Goal: Task Accomplishment & Management: Use online tool/utility

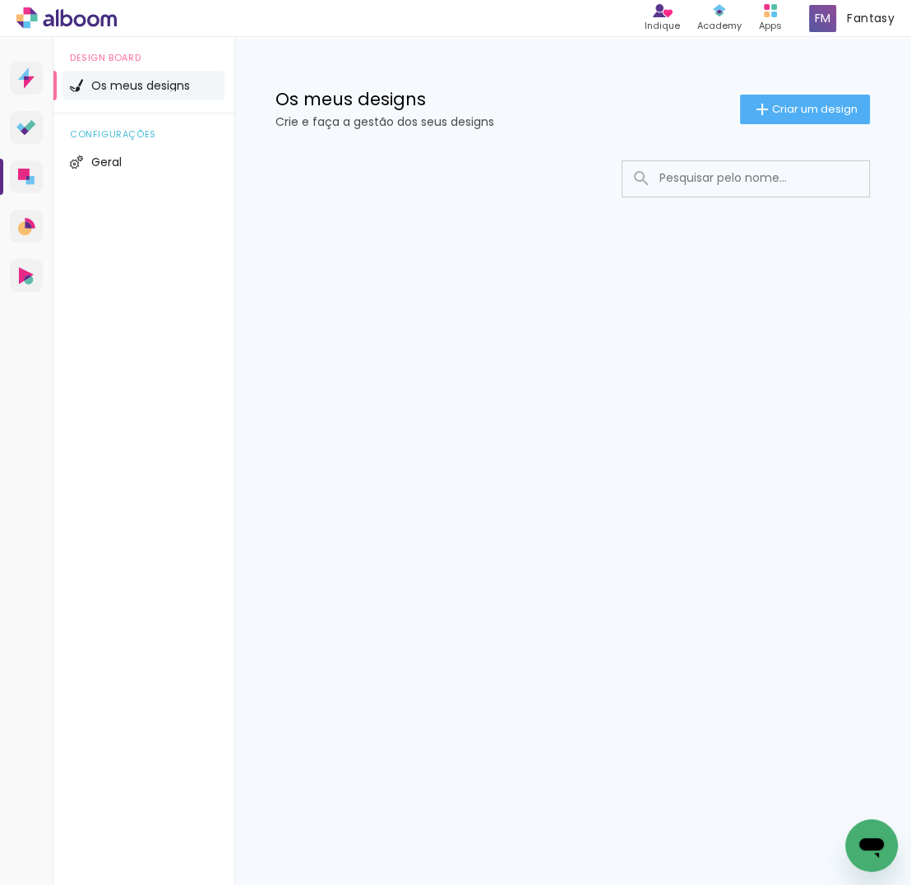
click at [693, 180] on input at bounding box center [768, 178] width 234 height 34
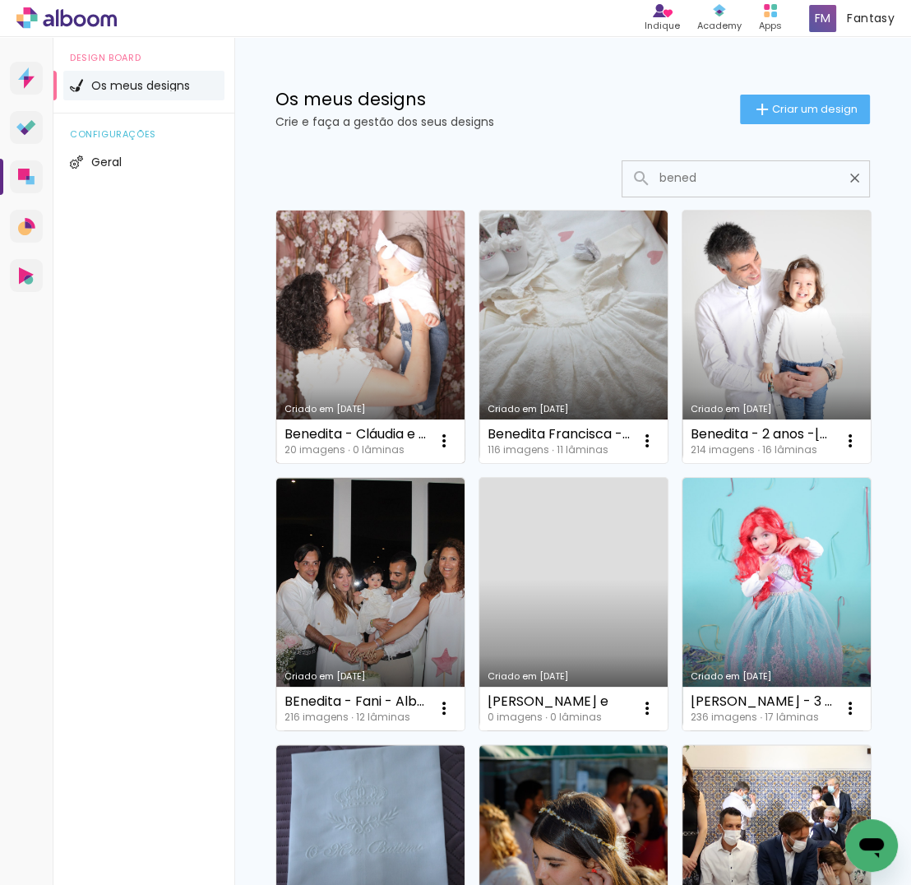
type input "bened"
type paper-input "bened"
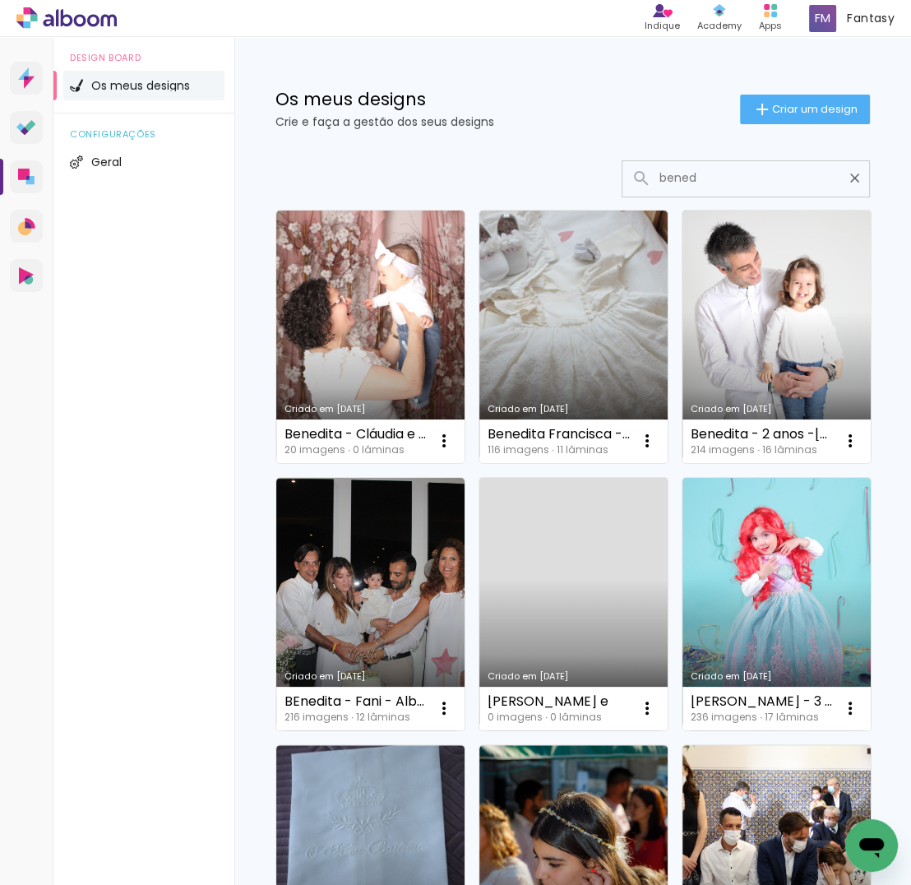
click at [379, 343] on link "Criado em 07/08/25" at bounding box center [370, 337] width 188 height 252
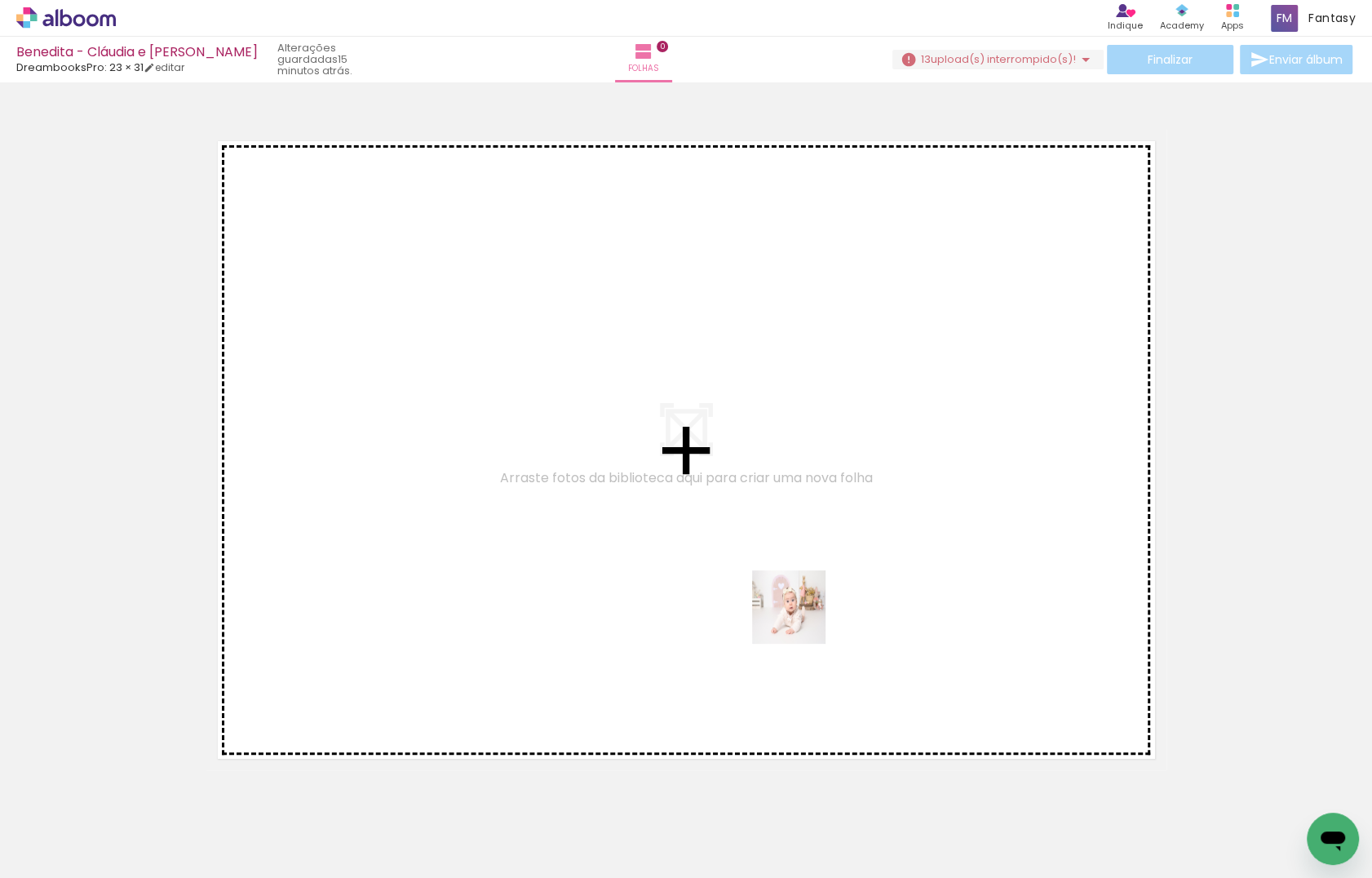
drag, startPoint x: 928, startPoint y: 796, endPoint x: 1050, endPoint y: 824, distance: 125.2
click at [797, 612] on quentale-workspace at bounding box center [686, 439] width 1372 height 878
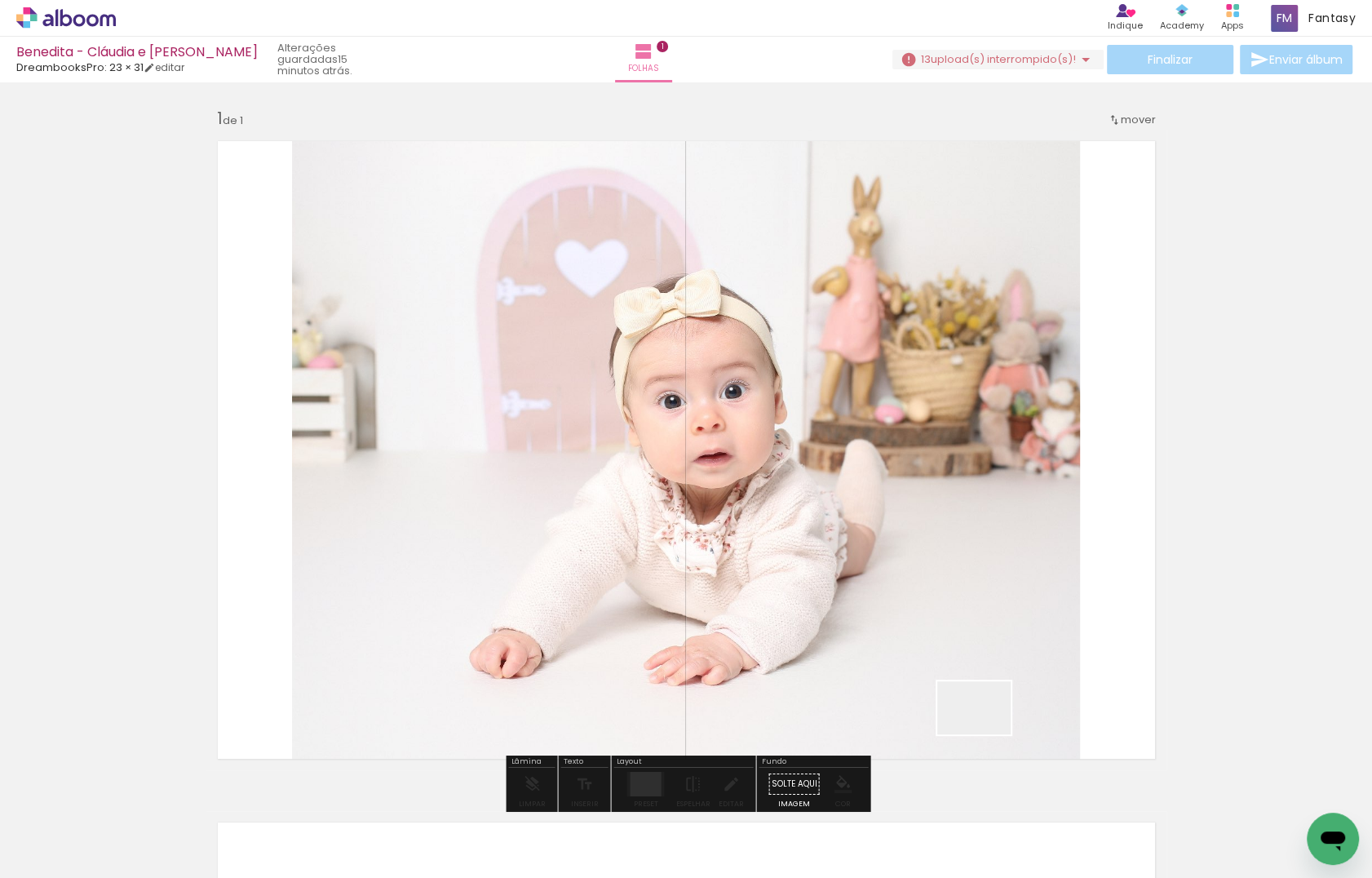
scroll to position [21, 0]
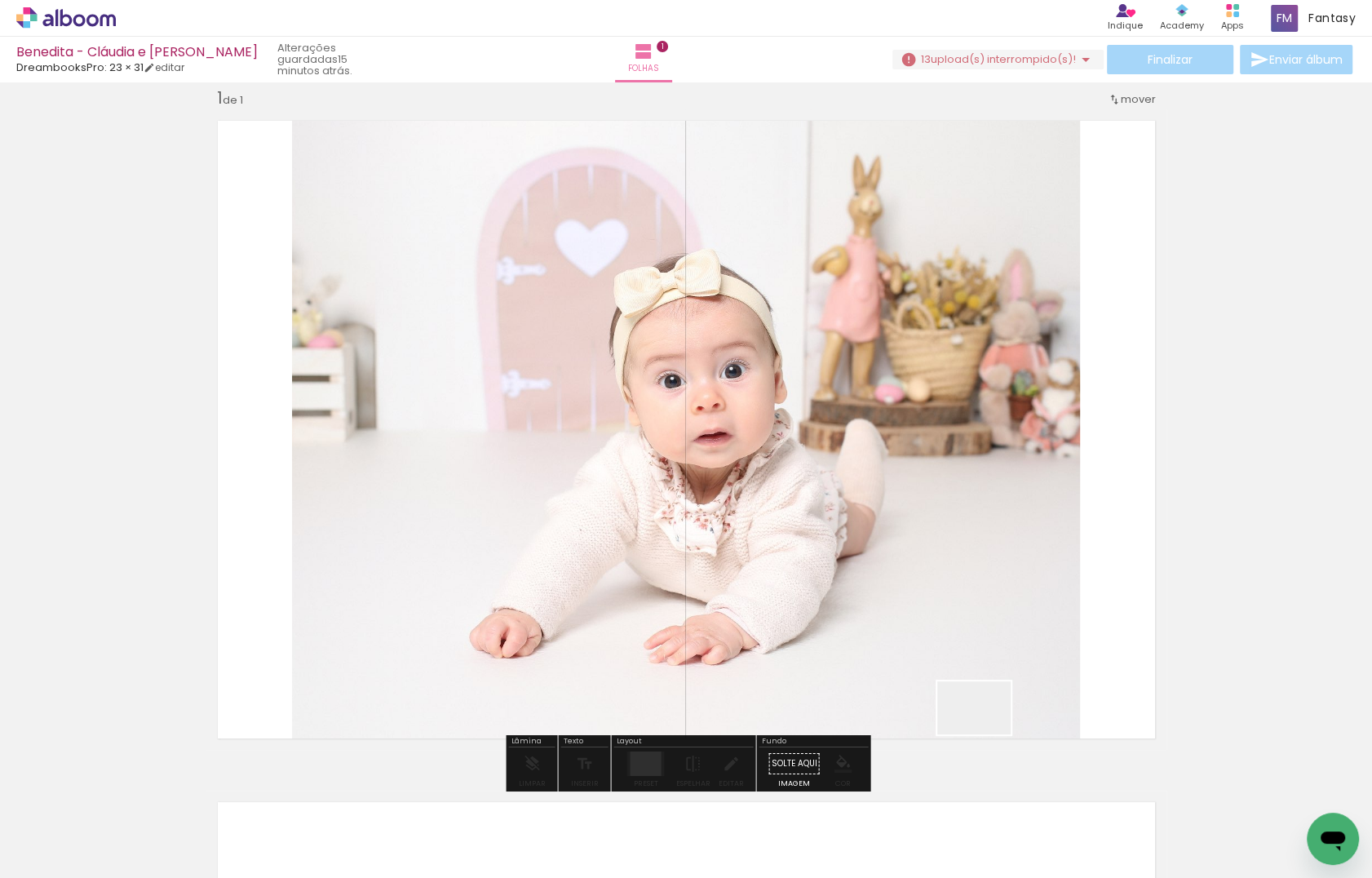
drag, startPoint x: 1050, startPoint y: 824, endPoint x: 946, endPoint y: 669, distance: 186.7
click at [903, 669] on quentale-workspace at bounding box center [686, 439] width 1372 height 878
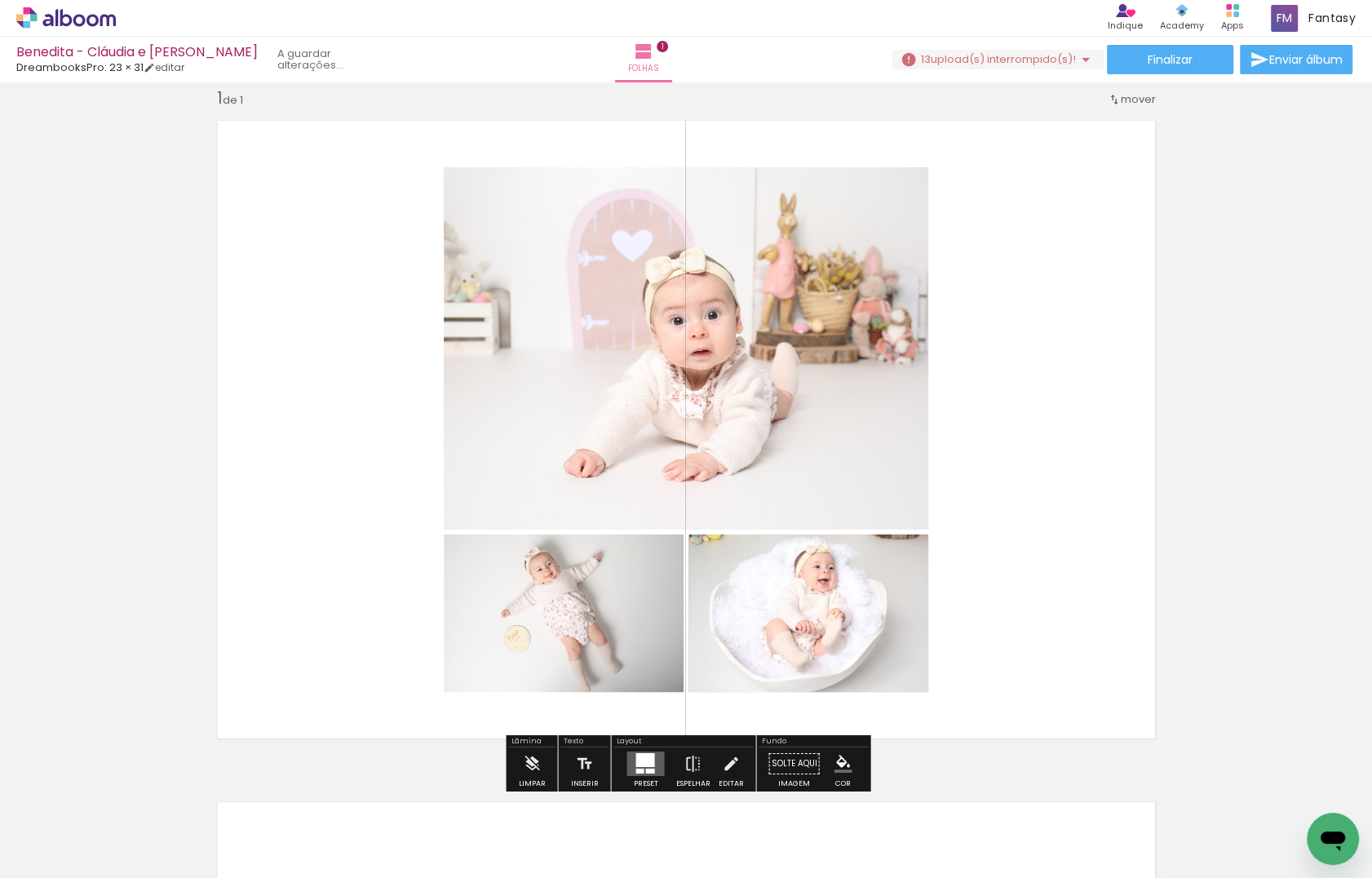
drag, startPoint x: 1039, startPoint y: 728, endPoint x: 1000, endPoint y: 690, distance: 54.5
click at [903, 690] on quentale-workspace at bounding box center [686, 439] width 1372 height 878
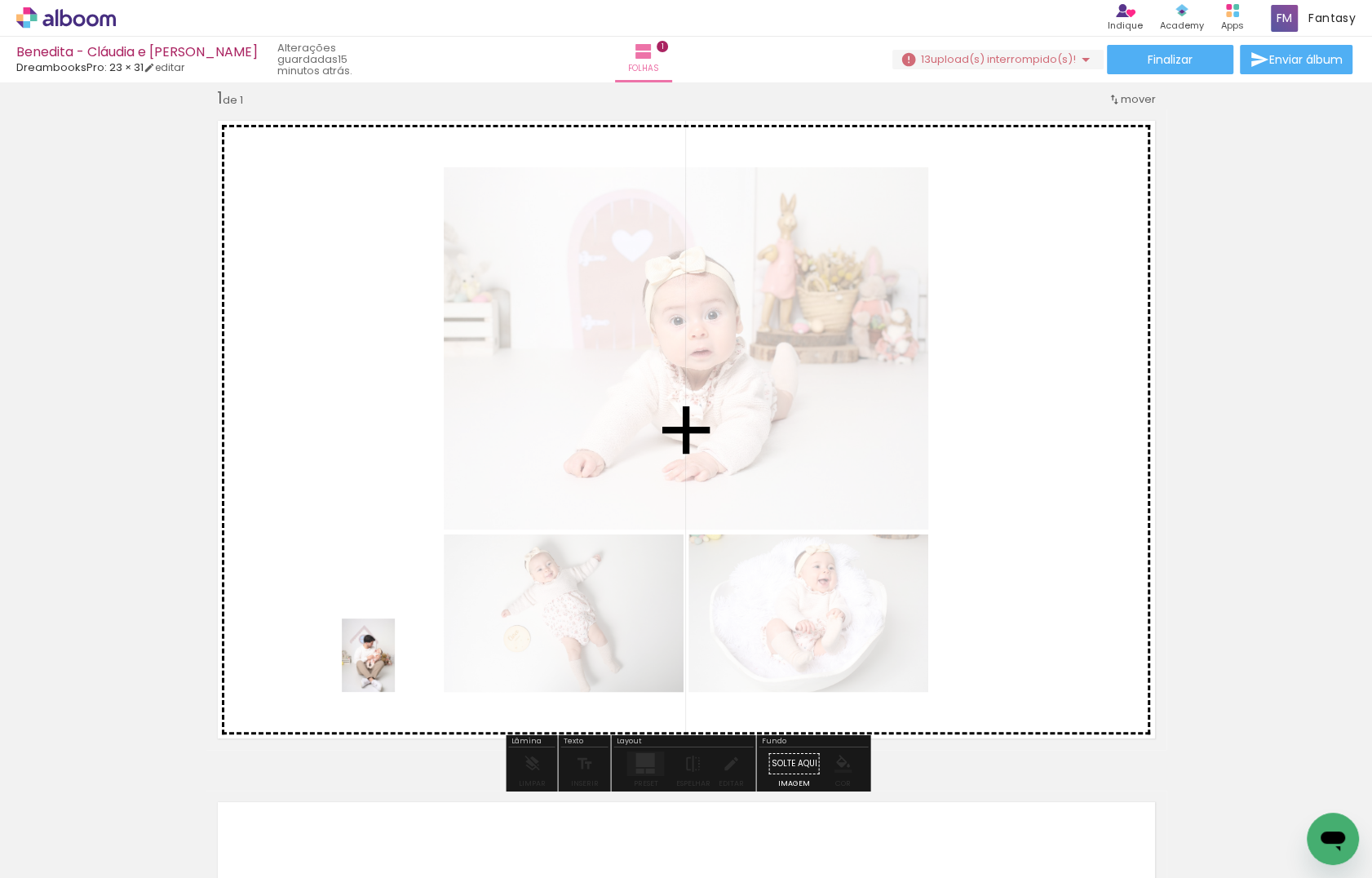
drag, startPoint x: 467, startPoint y: 743, endPoint x: 390, endPoint y: 667, distance: 108.2
click at [390, 667] on quentale-workspace at bounding box center [686, 439] width 1372 height 878
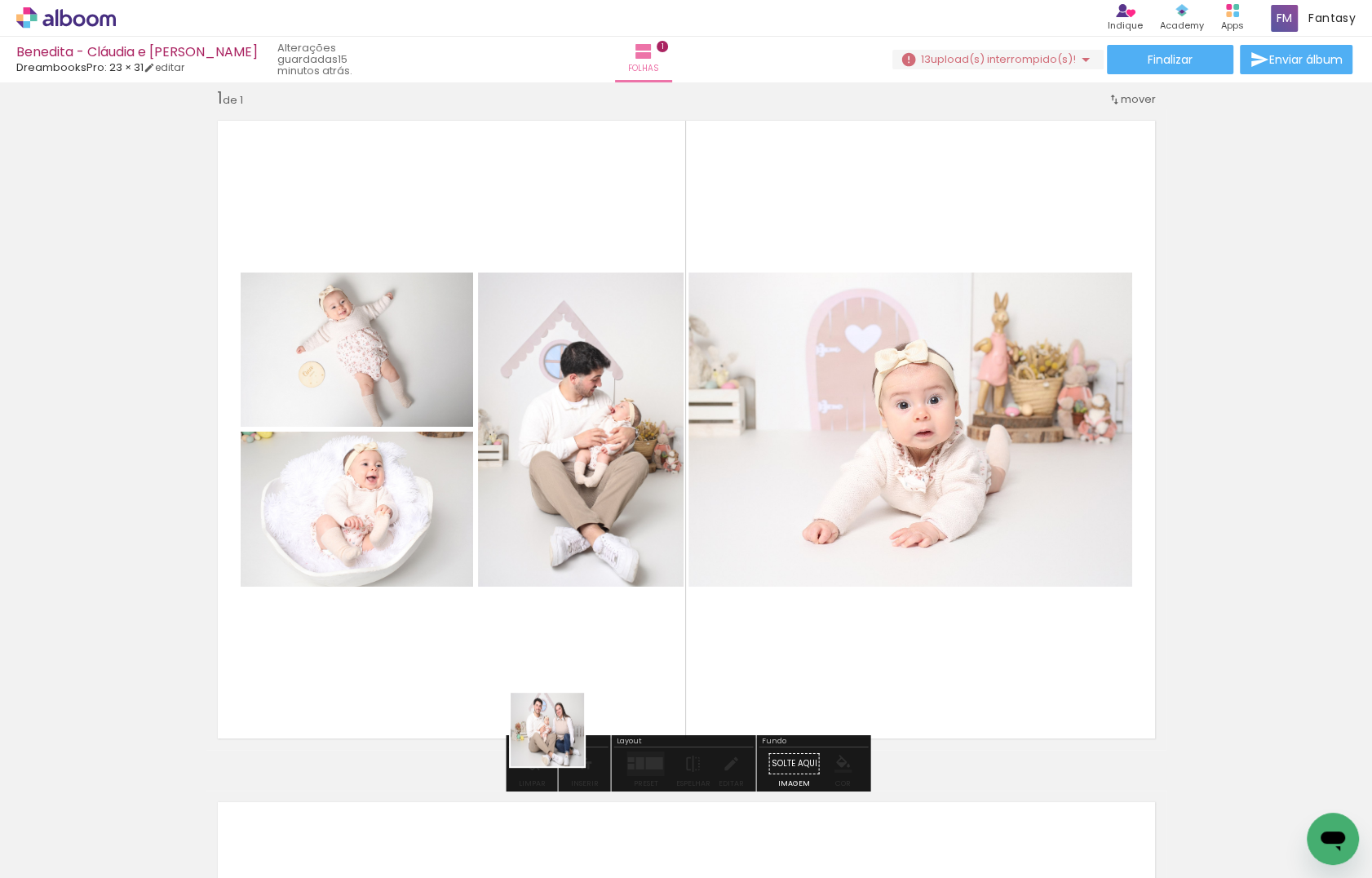
drag, startPoint x: 560, startPoint y: 741, endPoint x: 544, endPoint y: 713, distance: 32.2
click at [544, 713] on quentale-workspace at bounding box center [686, 439] width 1372 height 878
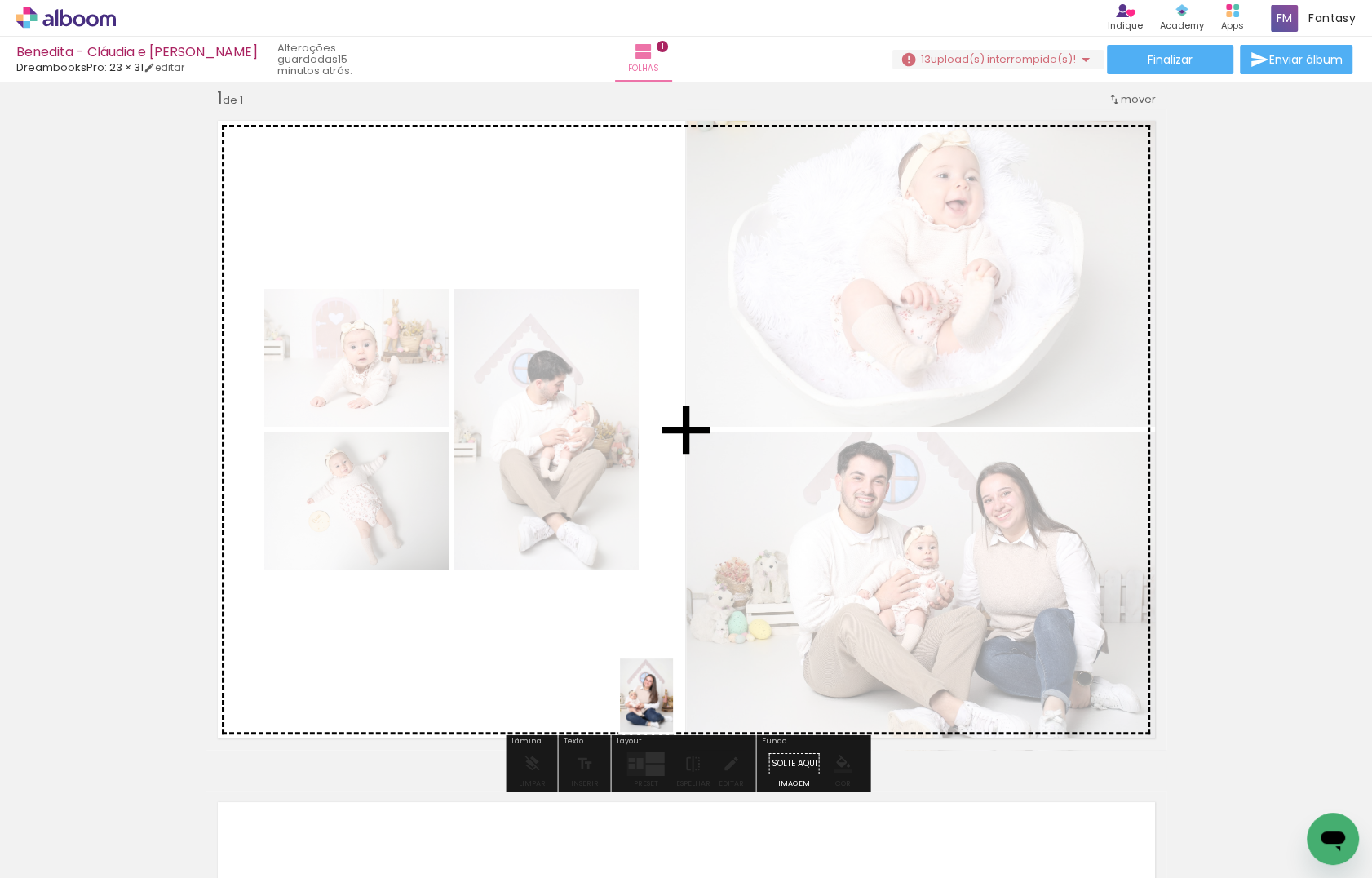
drag, startPoint x: 714, startPoint y: 827, endPoint x: 1087, endPoint y: 762, distance: 378.6
click at [669, 706] on quentale-workspace at bounding box center [686, 439] width 1372 height 878
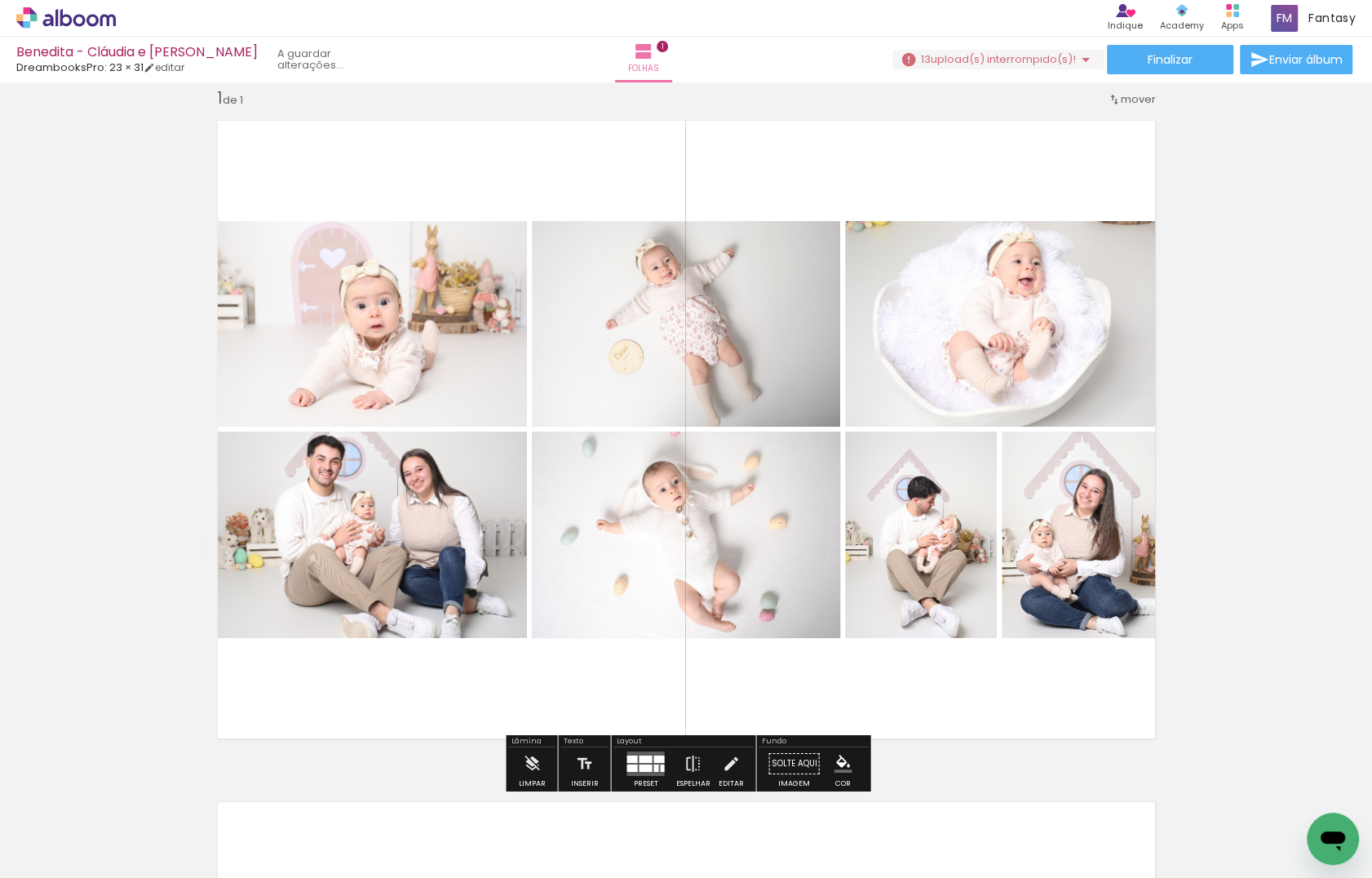
drag, startPoint x: 1273, startPoint y: 833, endPoint x: 1087, endPoint y: 706, distance: 225.2
click at [903, 706] on quentale-workspace at bounding box center [686, 439] width 1372 height 878
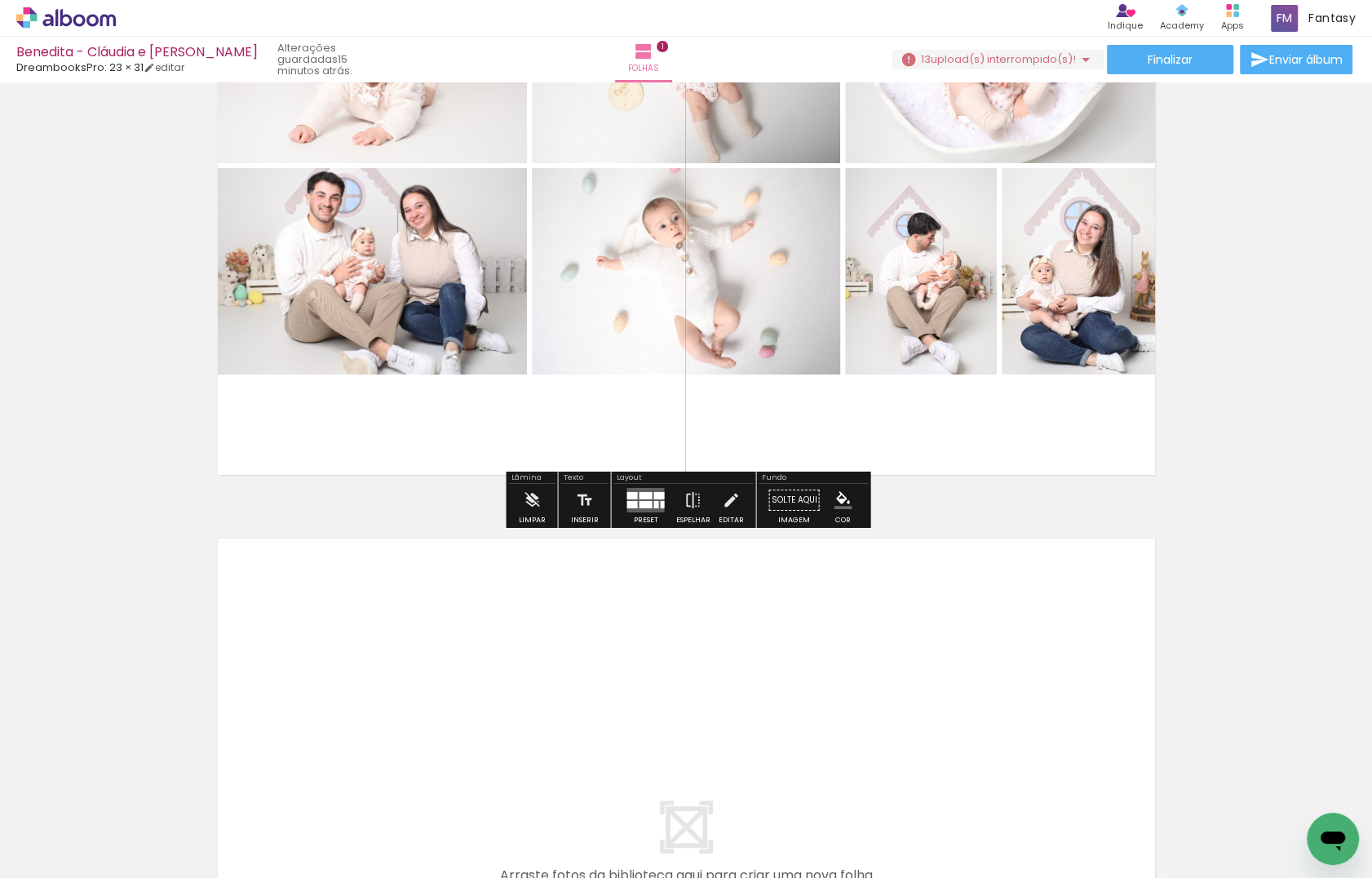
scroll to position [292, 0]
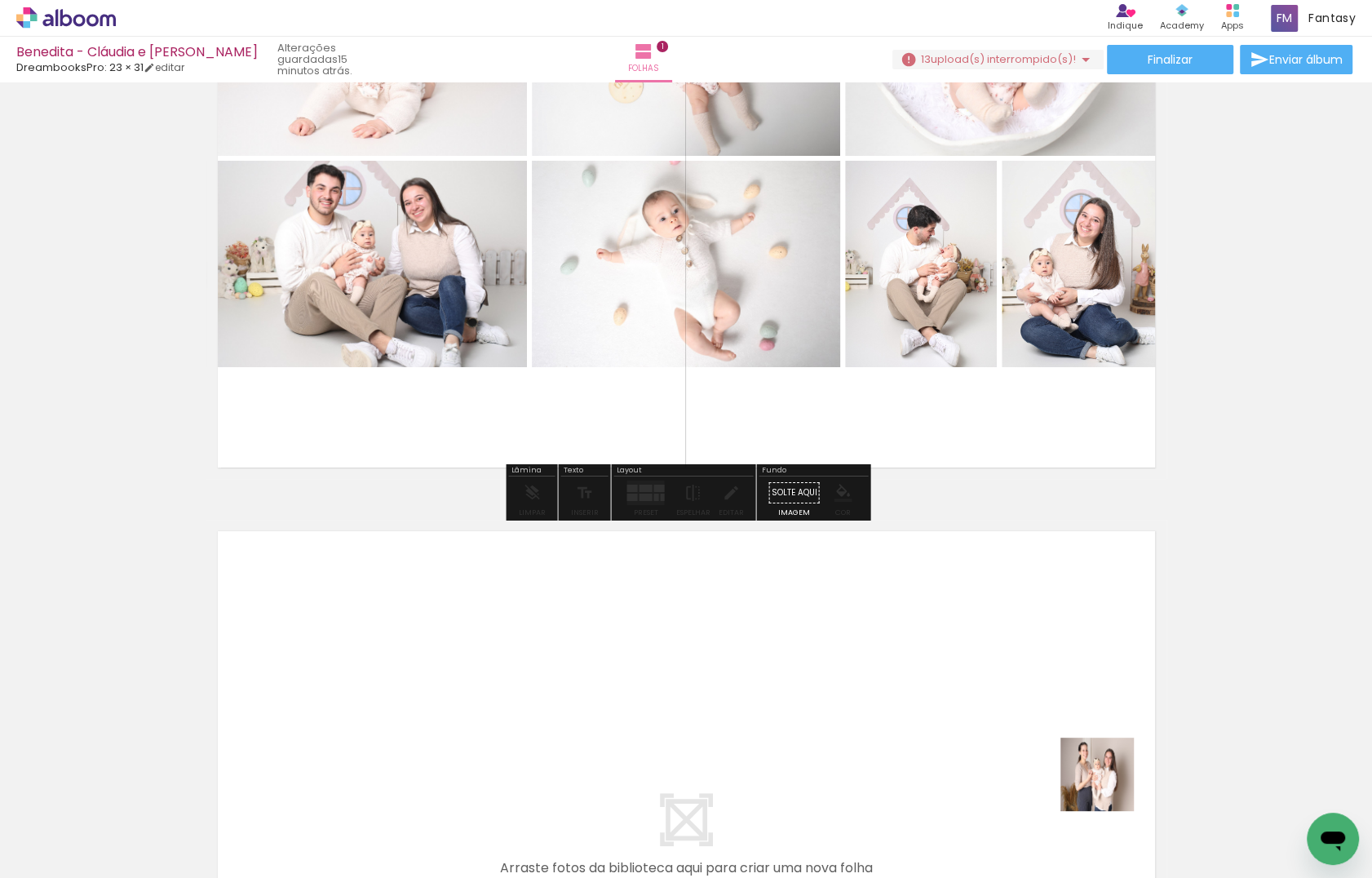
drag, startPoint x: 1141, startPoint y: 823, endPoint x: 1069, endPoint y: 741, distance: 109.1
click at [903, 741] on quentale-workspace at bounding box center [686, 439] width 1372 height 878
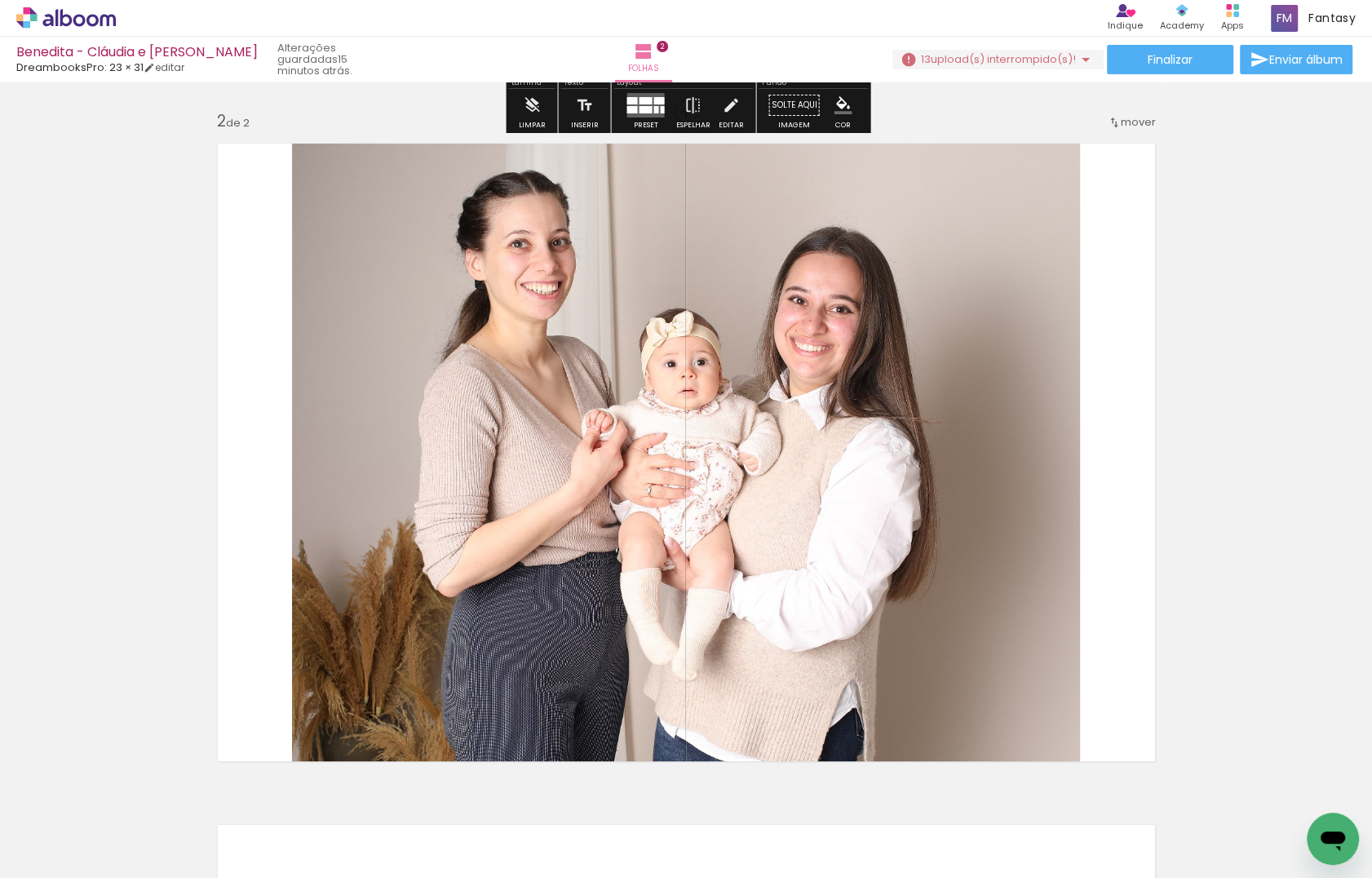
scroll to position [702, 0]
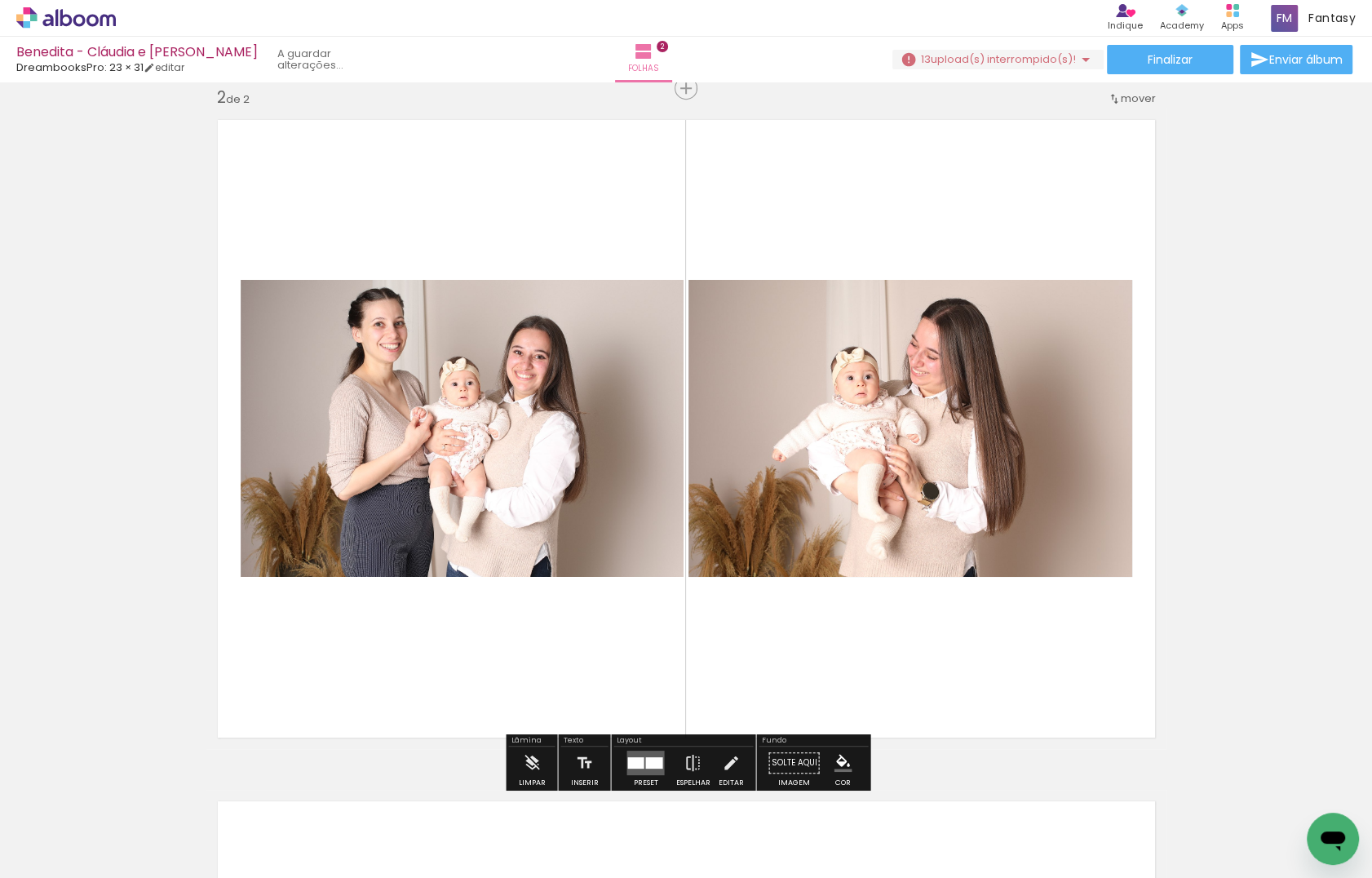
drag, startPoint x: 1061, startPoint y: 815, endPoint x: 1037, endPoint y: 662, distance: 154.9
click at [903, 662] on quentale-workspace at bounding box center [686, 439] width 1372 height 878
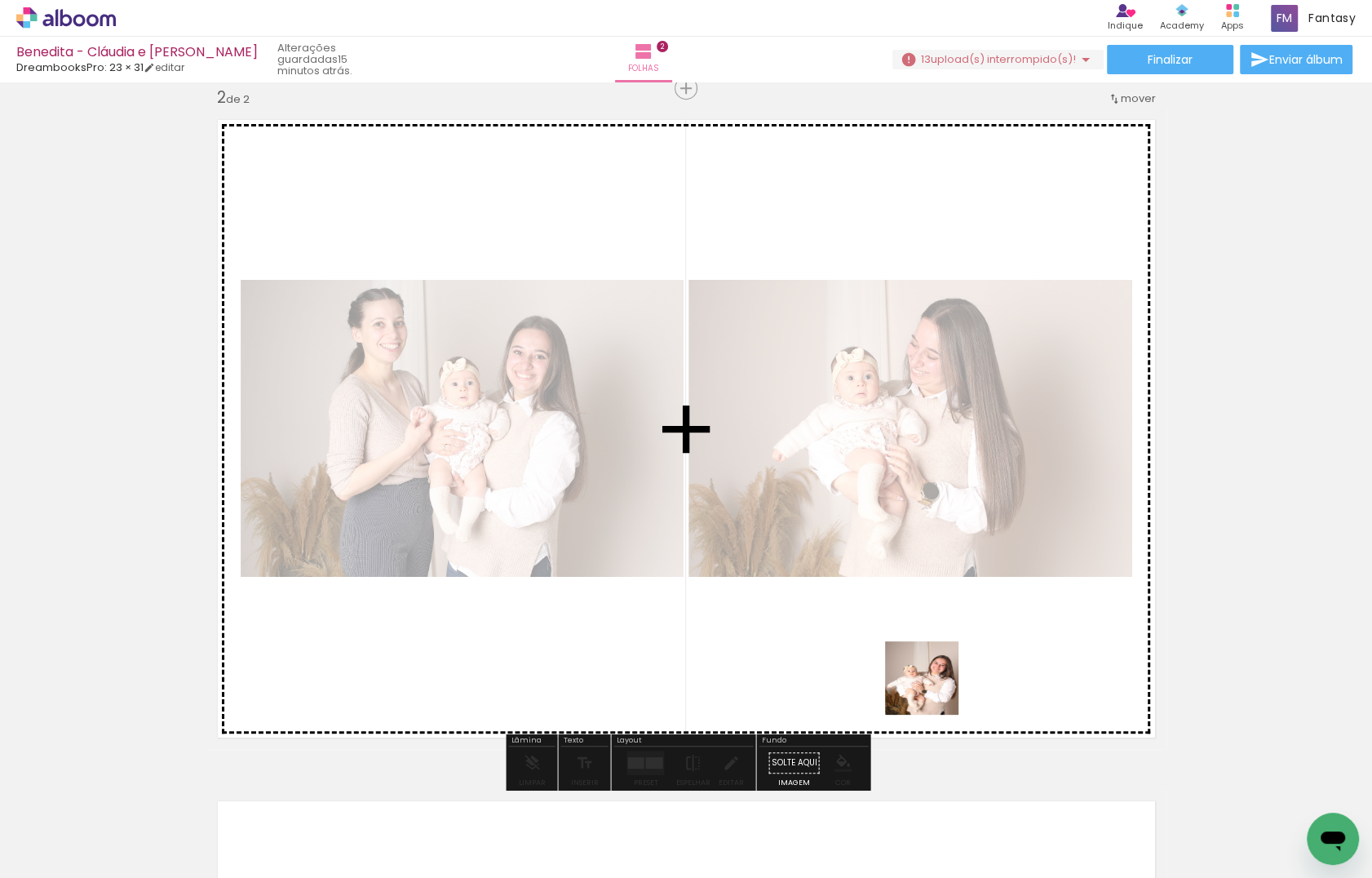
drag, startPoint x: 958, startPoint y: 805, endPoint x: 935, endPoint y: 686, distance: 121.2
click at [903, 686] on quentale-workspace at bounding box center [686, 439] width 1372 height 878
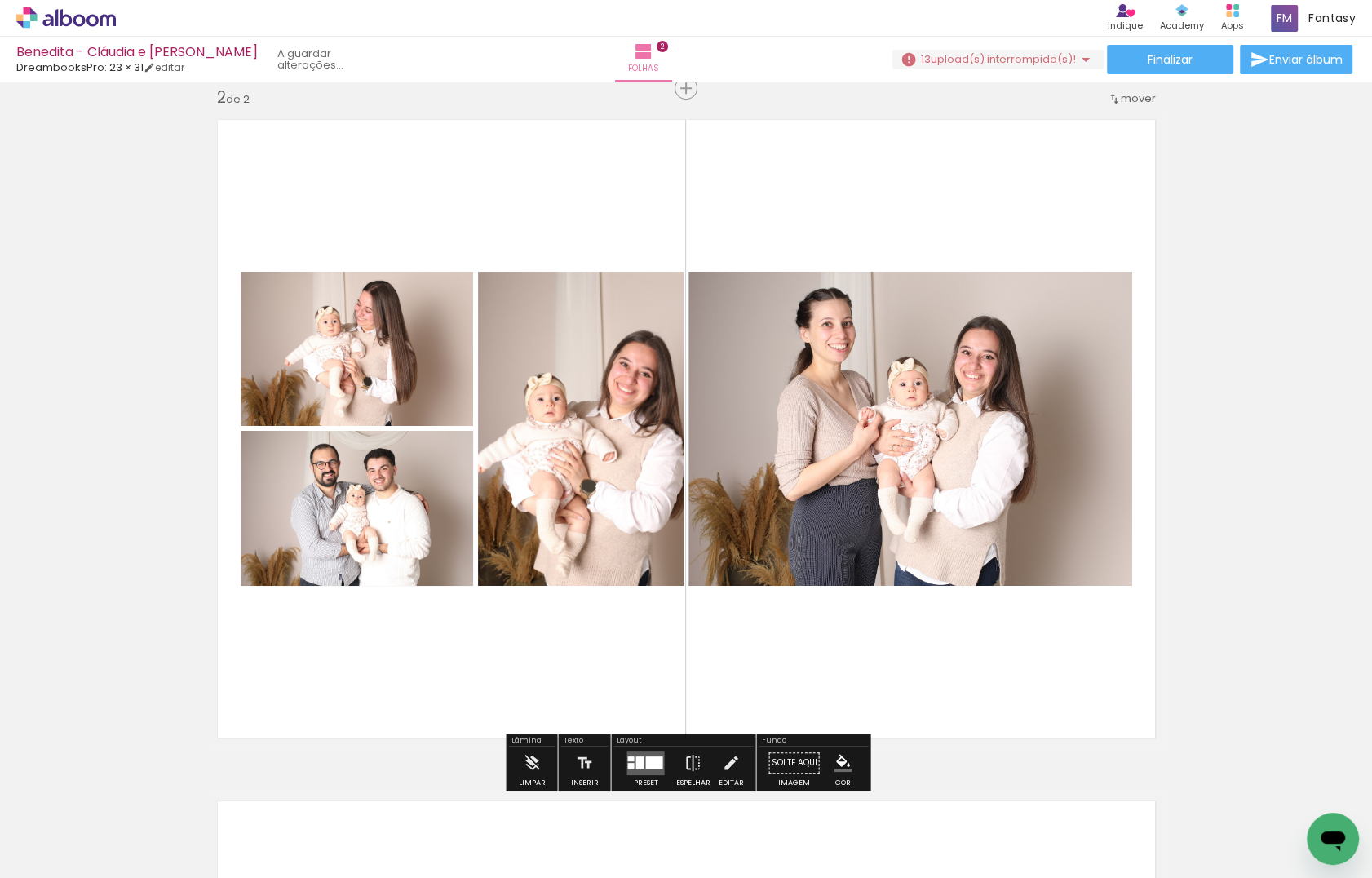
drag, startPoint x: 863, startPoint y: 819, endPoint x: 860, endPoint y: 674, distance: 145.0
click at [860, 674] on quentale-workspace at bounding box center [686, 439] width 1372 height 878
drag, startPoint x: 788, startPoint y: 815, endPoint x: 783, endPoint y: 698, distance: 117.1
click at [783, 698] on quentale-workspace at bounding box center [686, 439] width 1372 height 878
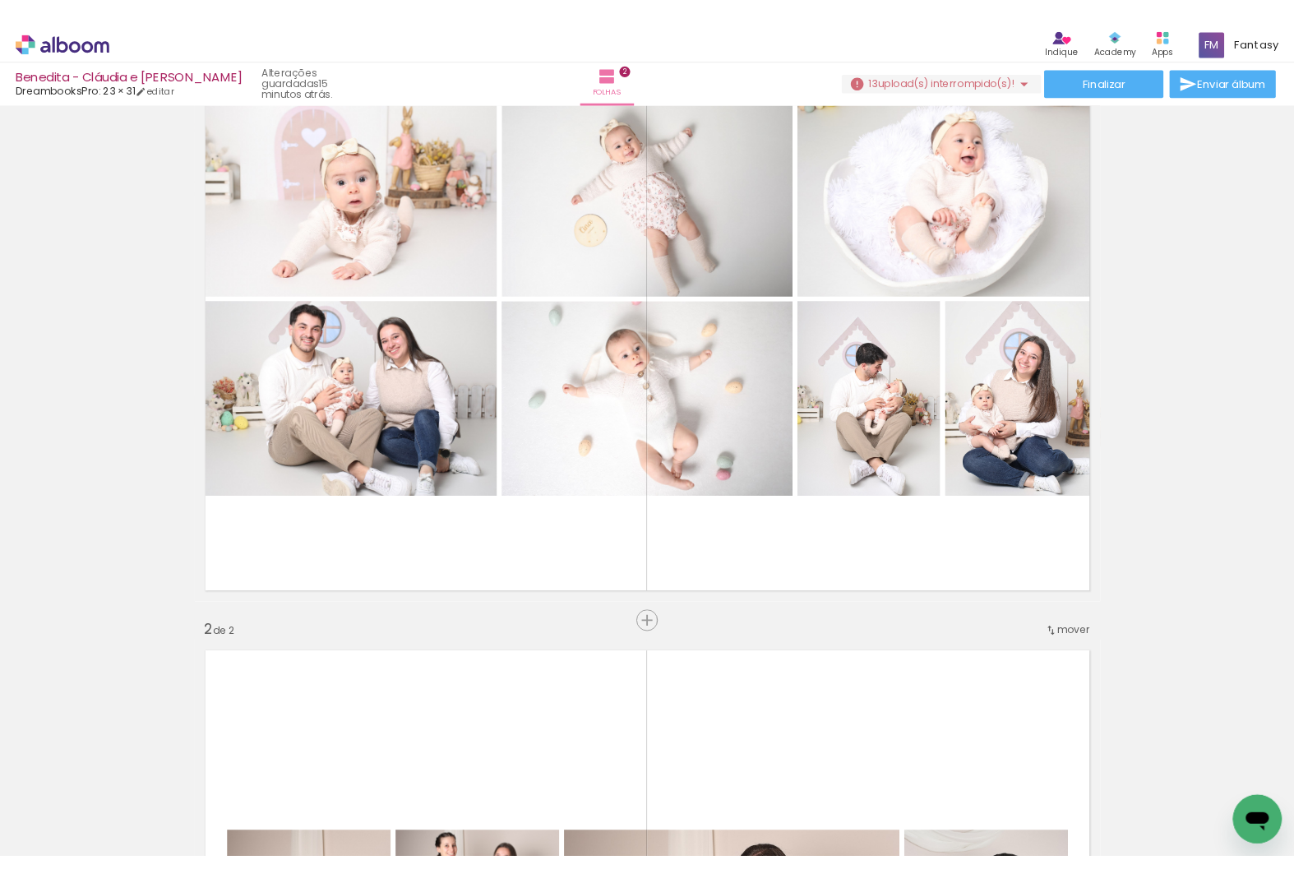
scroll to position [115, 0]
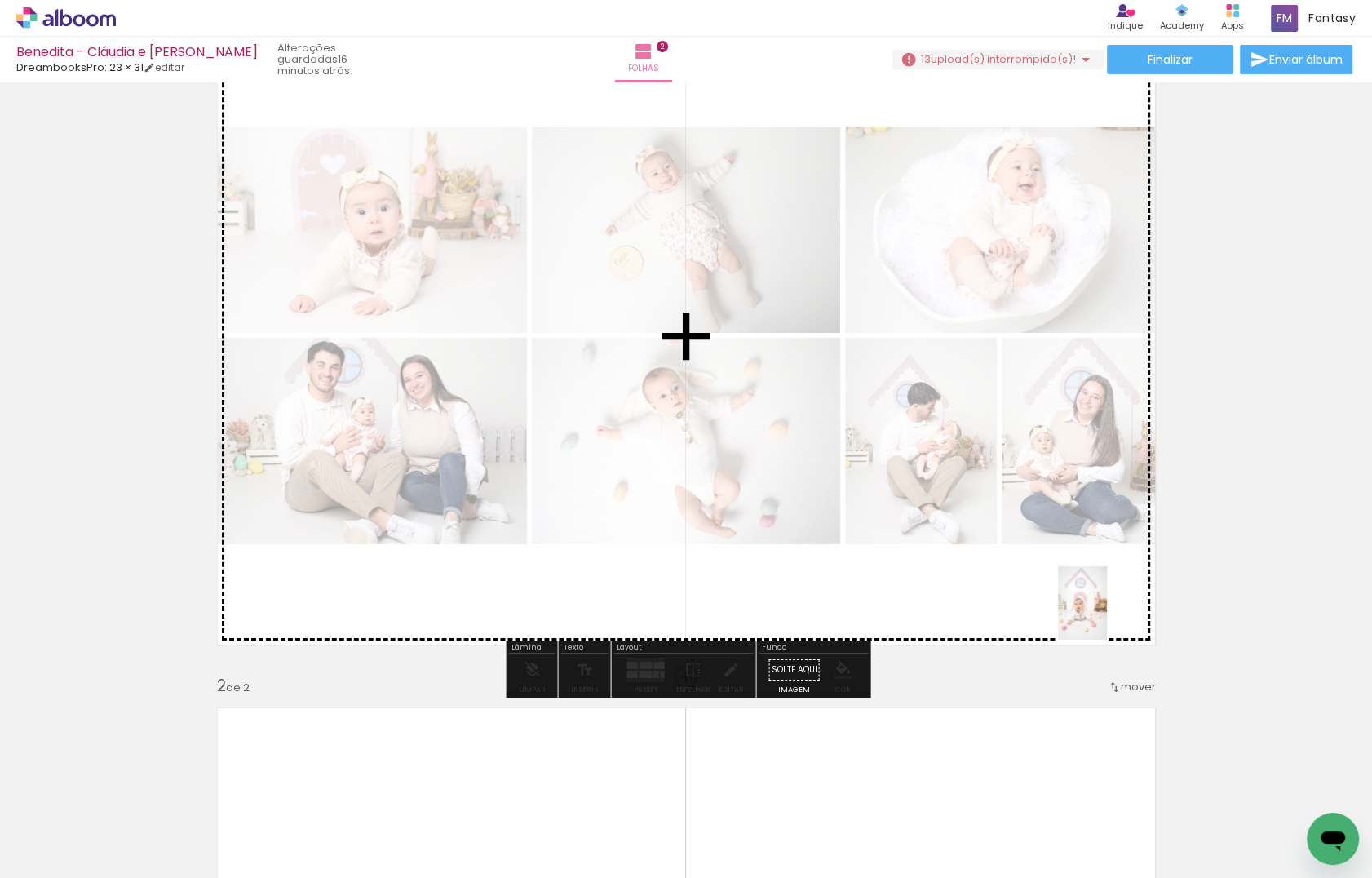
drag, startPoint x: 1188, startPoint y: 673, endPoint x: 1107, endPoint y: 615, distance: 99.6
click at [903, 615] on quentale-workspace at bounding box center [686, 439] width 1372 height 878
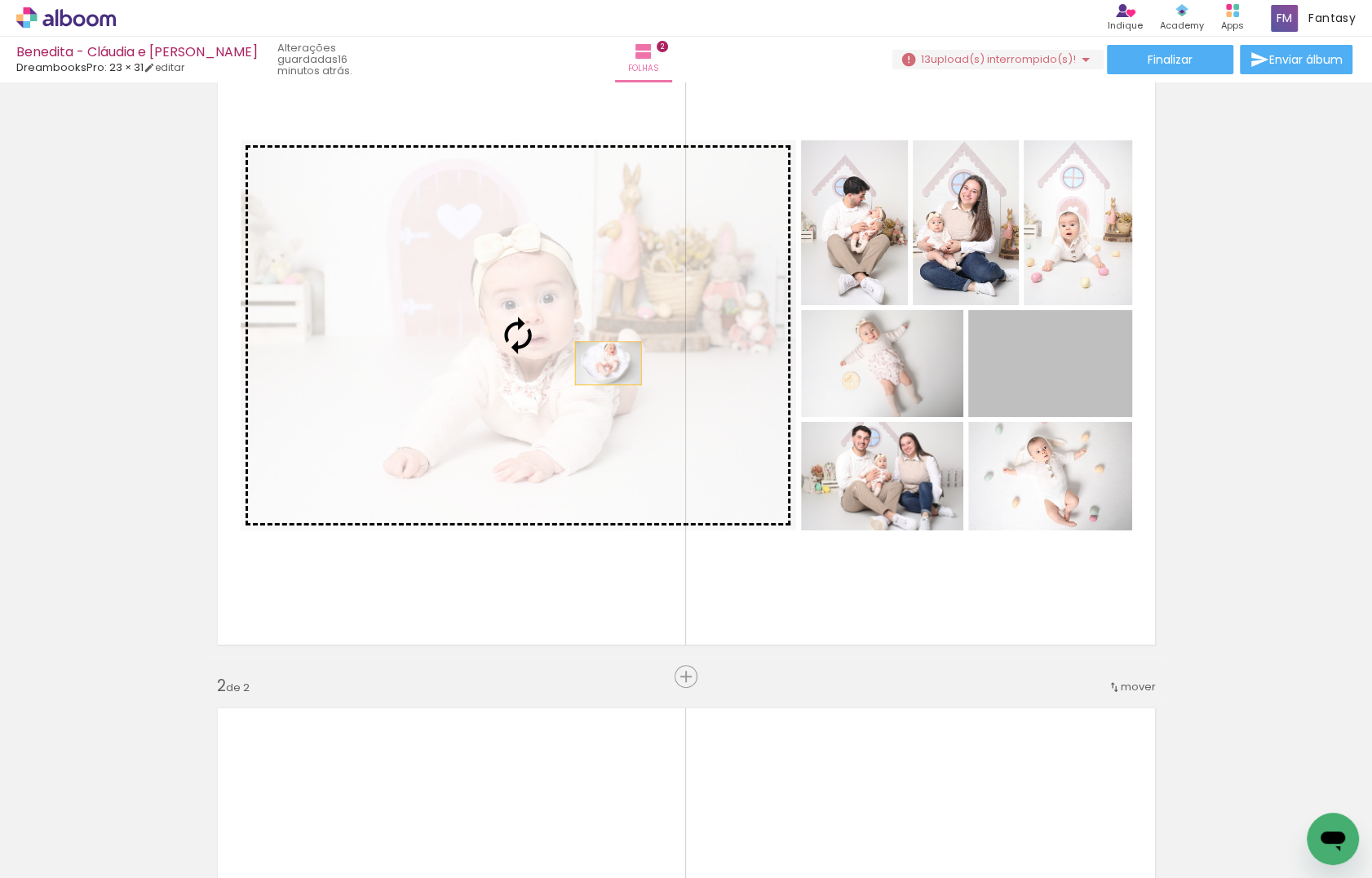
drag, startPoint x: 1079, startPoint y: 373, endPoint x: 570, endPoint y: 364, distance: 509.1
click at [0, 0] on slot at bounding box center [0, 0] width 0 height 0
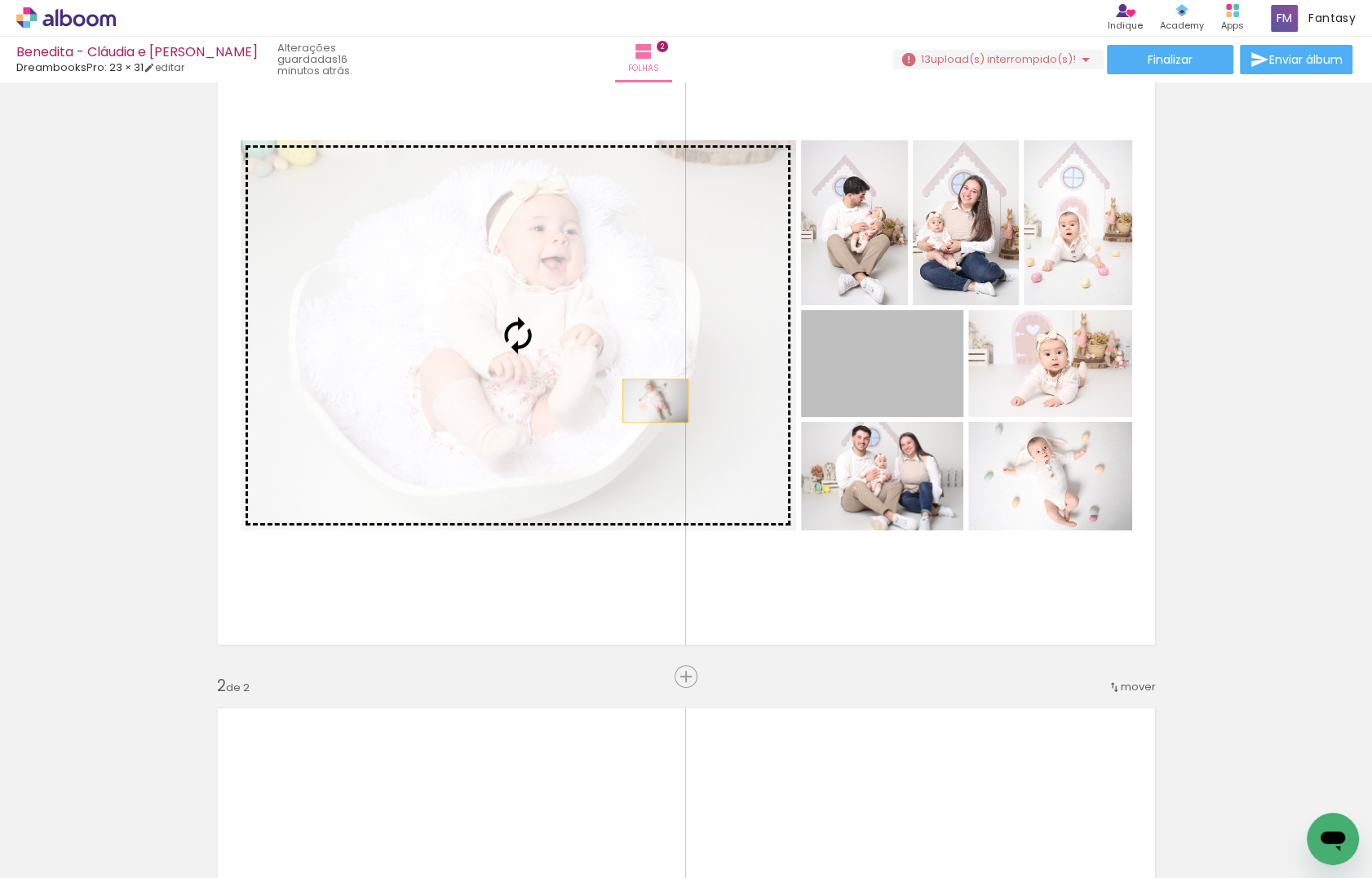
drag, startPoint x: 843, startPoint y: 400, endPoint x: 655, endPoint y: 402, distance: 188.0
click at [0, 0] on slot at bounding box center [0, 0] width 0 height 0
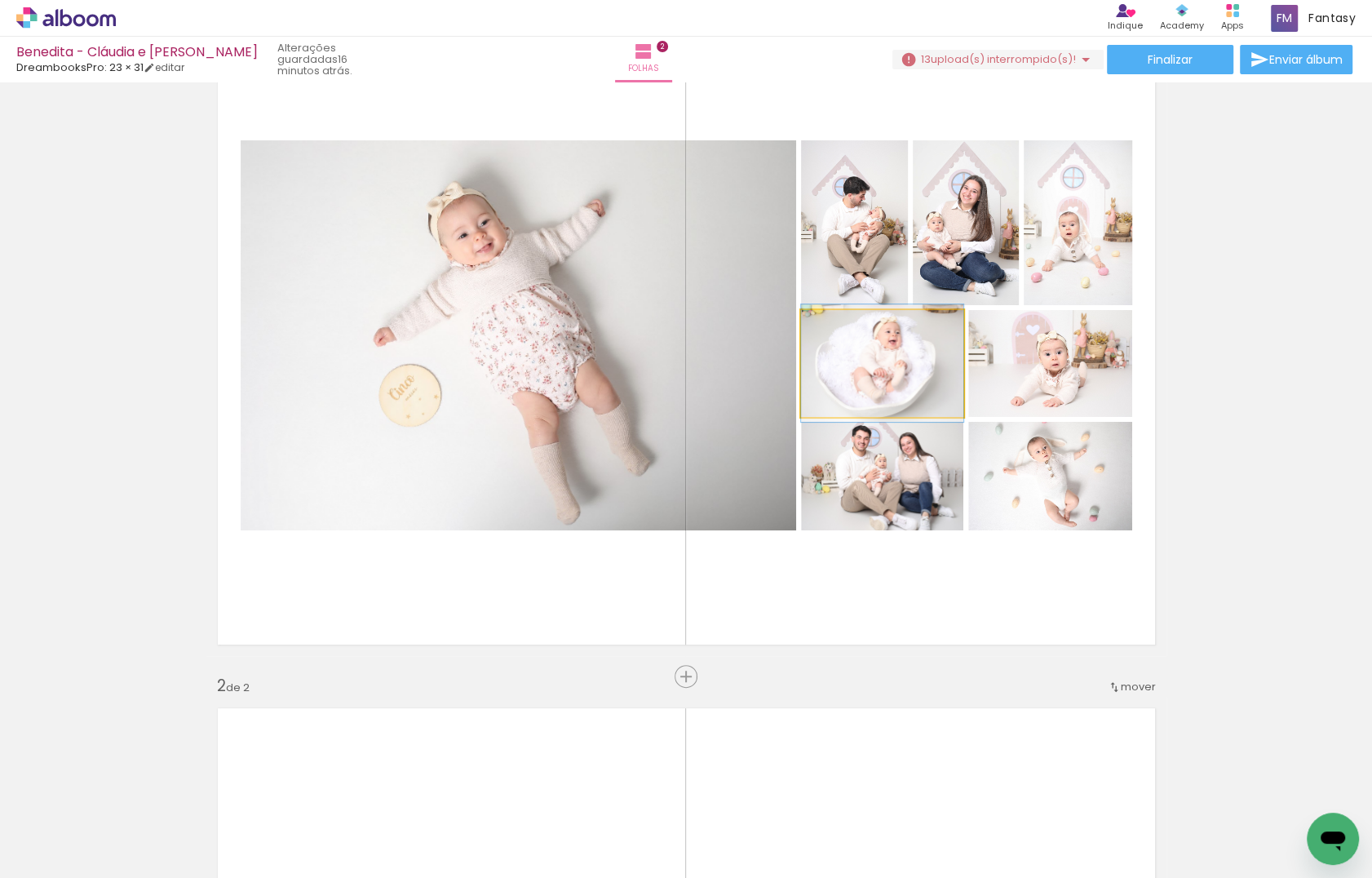
drag, startPoint x: 852, startPoint y: 386, endPoint x: 566, endPoint y: 380, distance: 286.1
click at [0, 0] on slot at bounding box center [0, 0] width 0 height 0
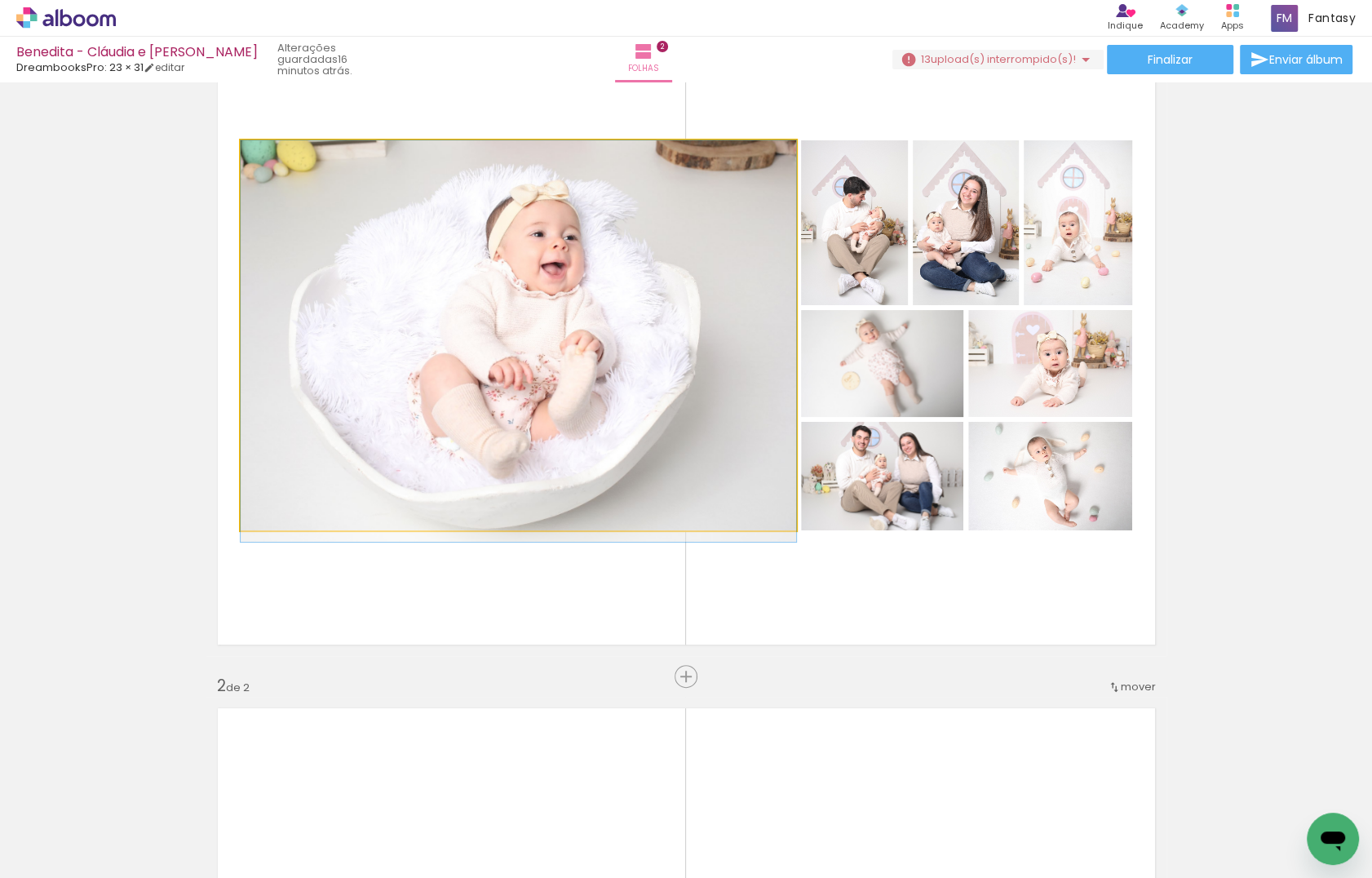
drag, startPoint x: 664, startPoint y: 420, endPoint x: 692, endPoint y: 430, distance: 29.7
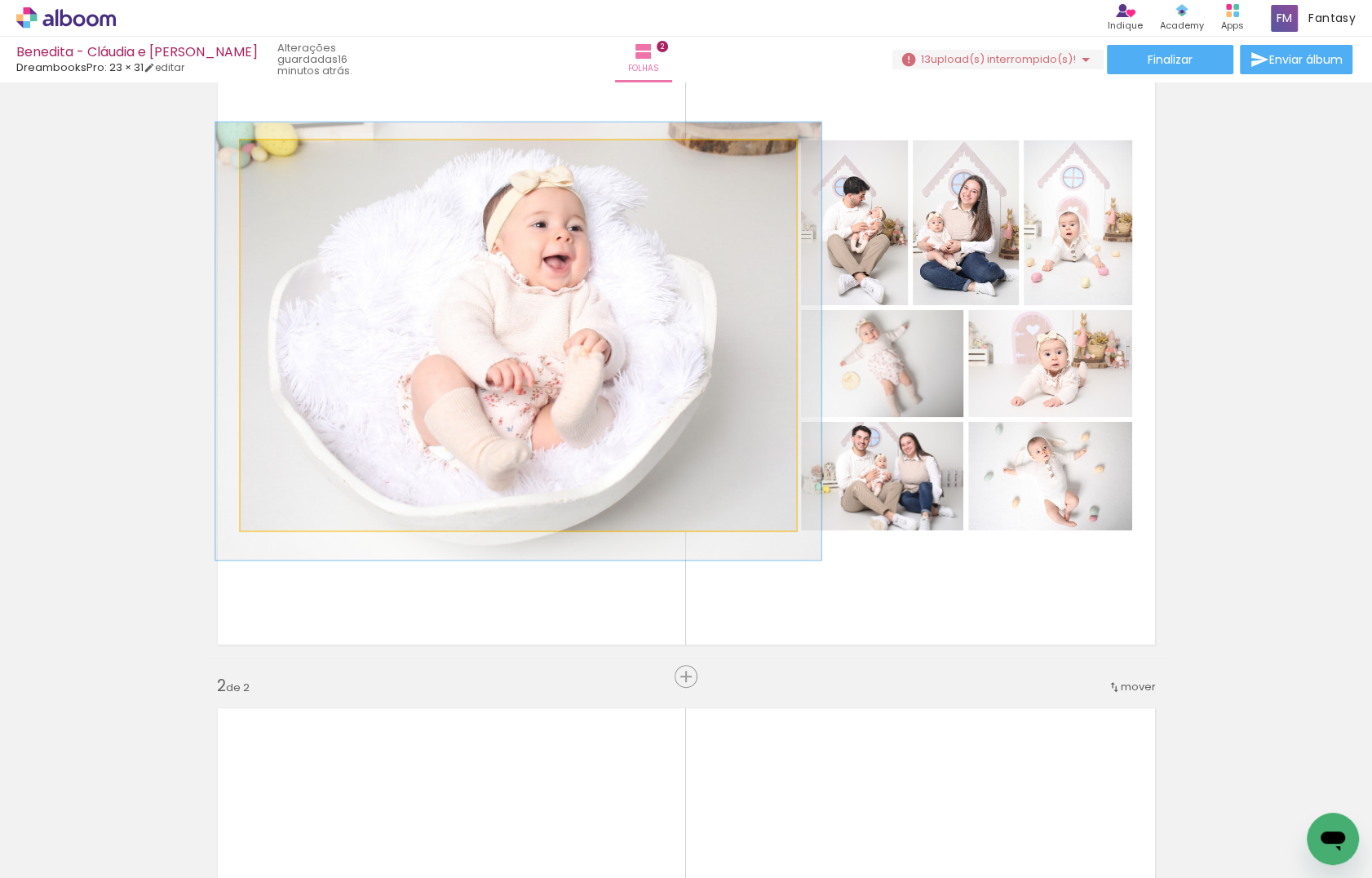
click at [279, 158] on div at bounding box center [284, 157] width 15 height 15
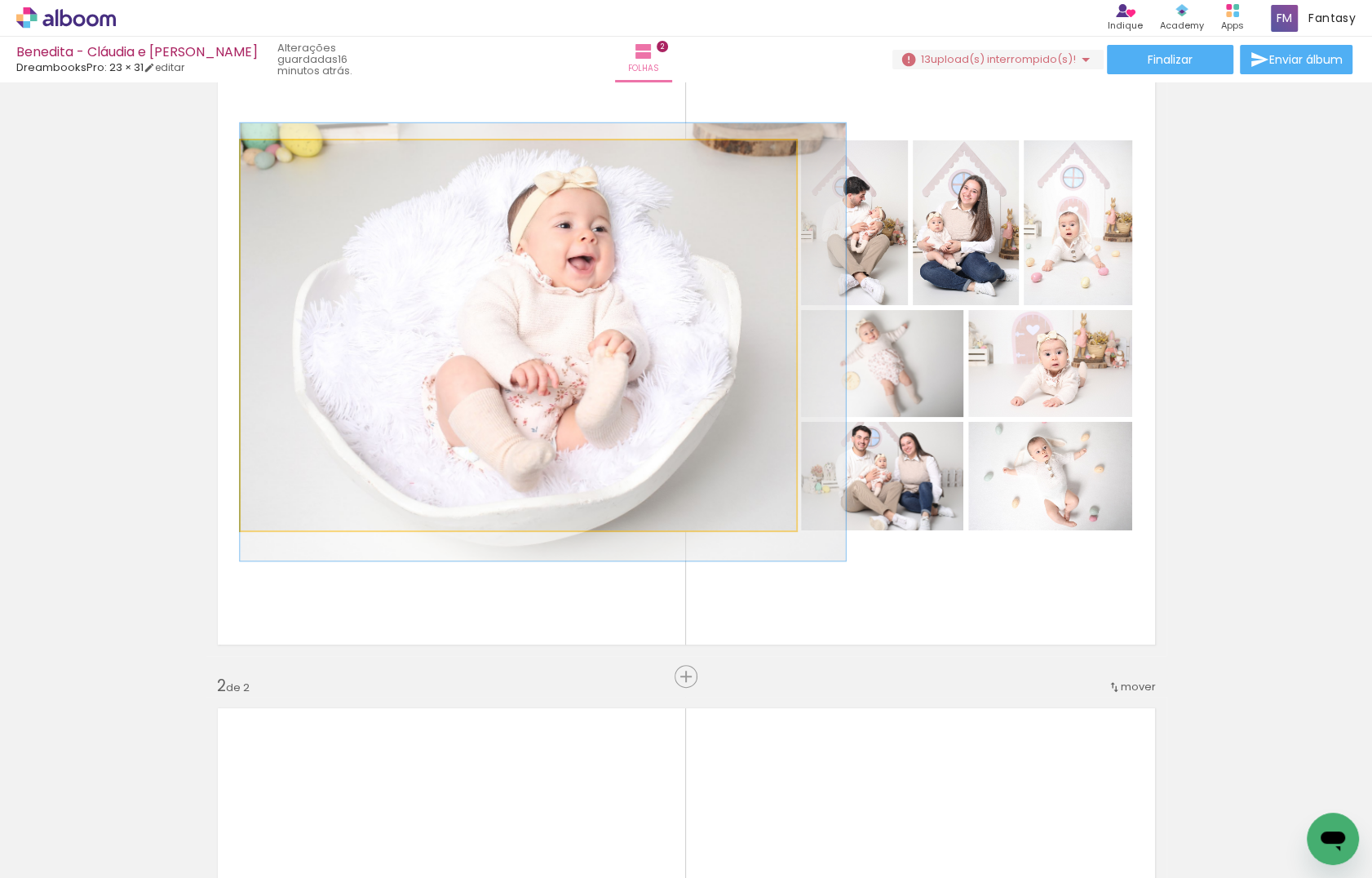
drag, startPoint x: 384, startPoint y: 264, endPoint x: 420, endPoint y: 264, distance: 36.0
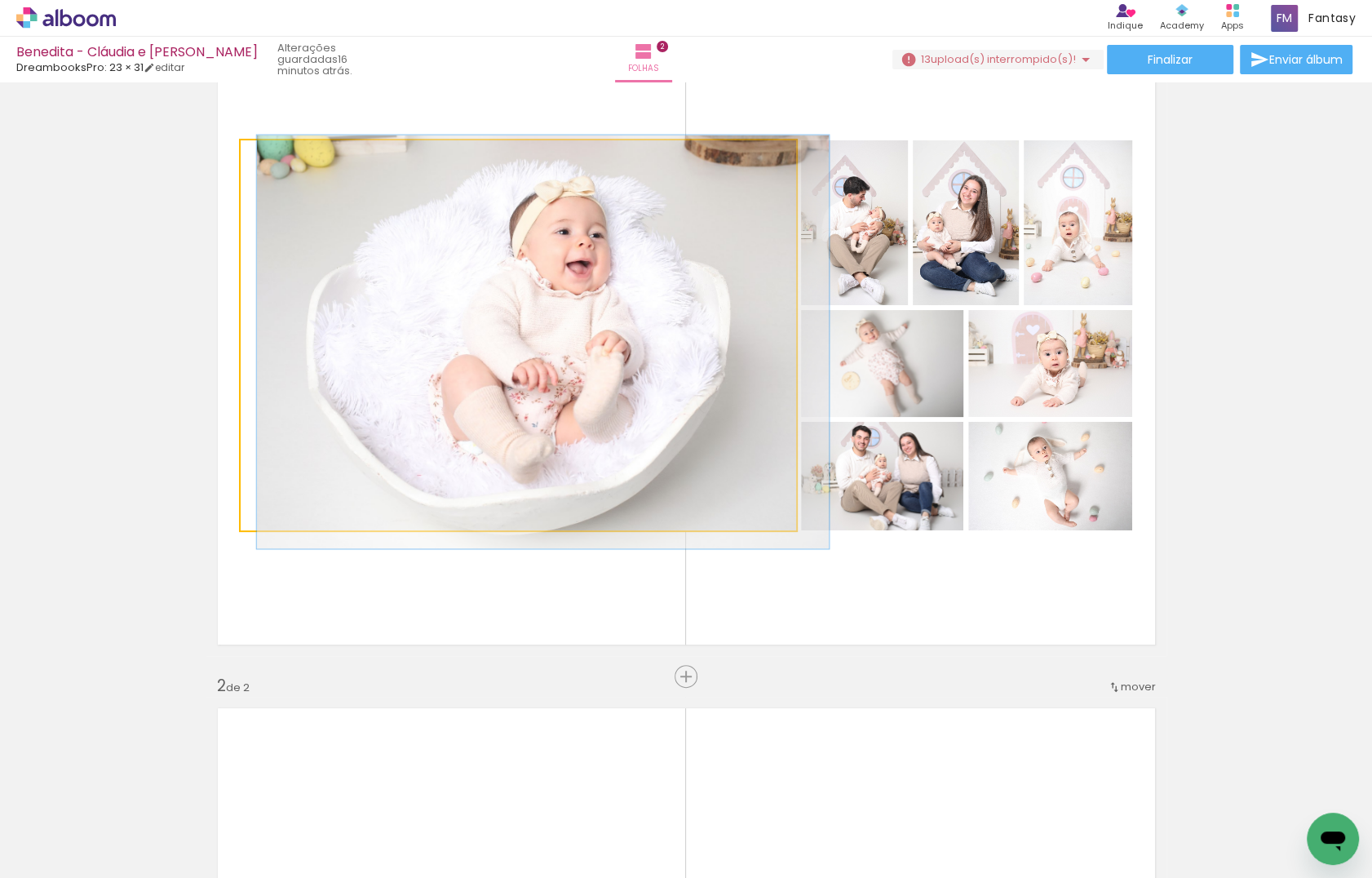
type paper-slider "103"
click at [283, 154] on div at bounding box center [280, 157] width 15 height 15
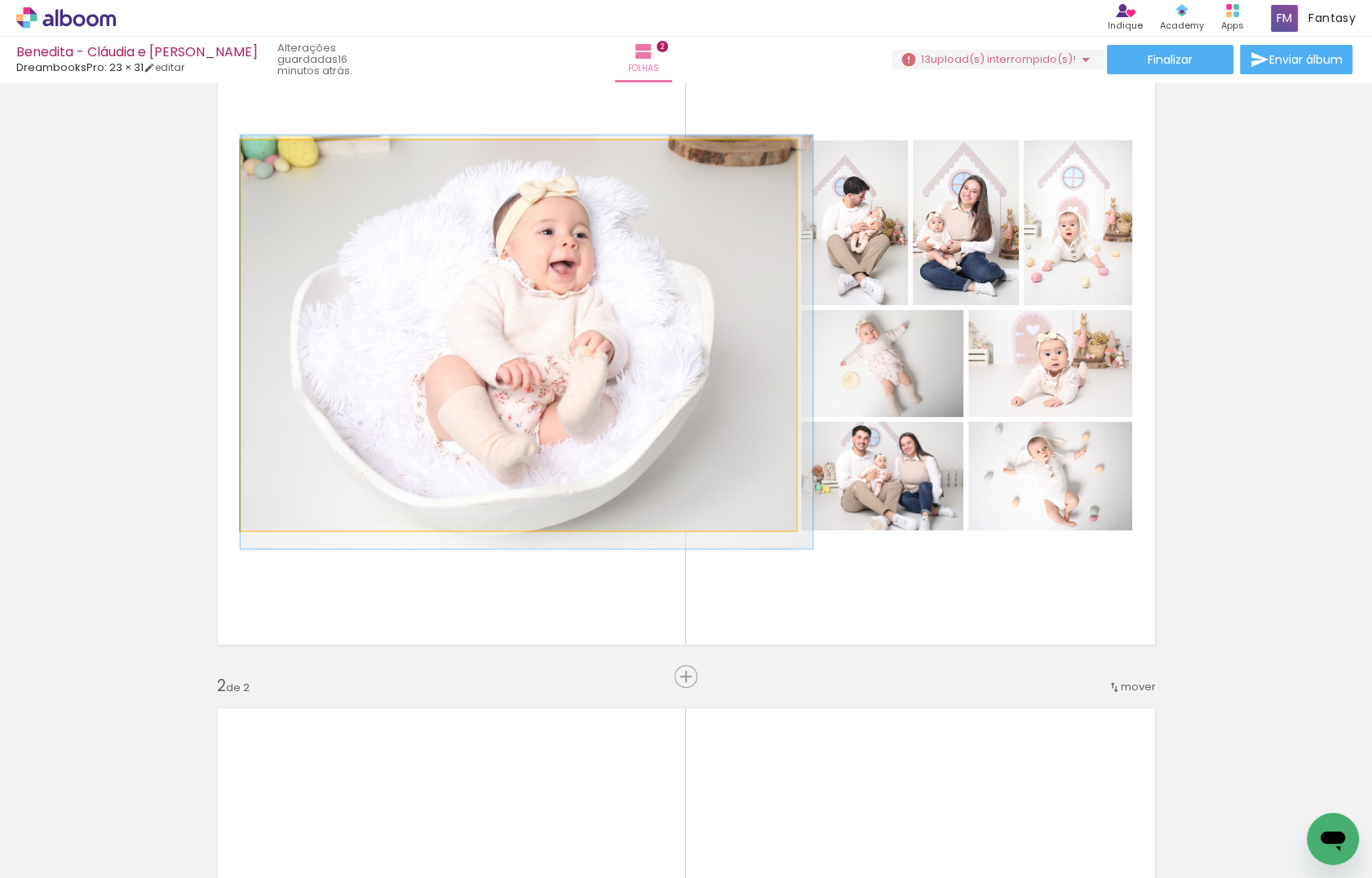
drag, startPoint x: 466, startPoint y: 248, endPoint x: 482, endPoint y: 248, distance: 16.0
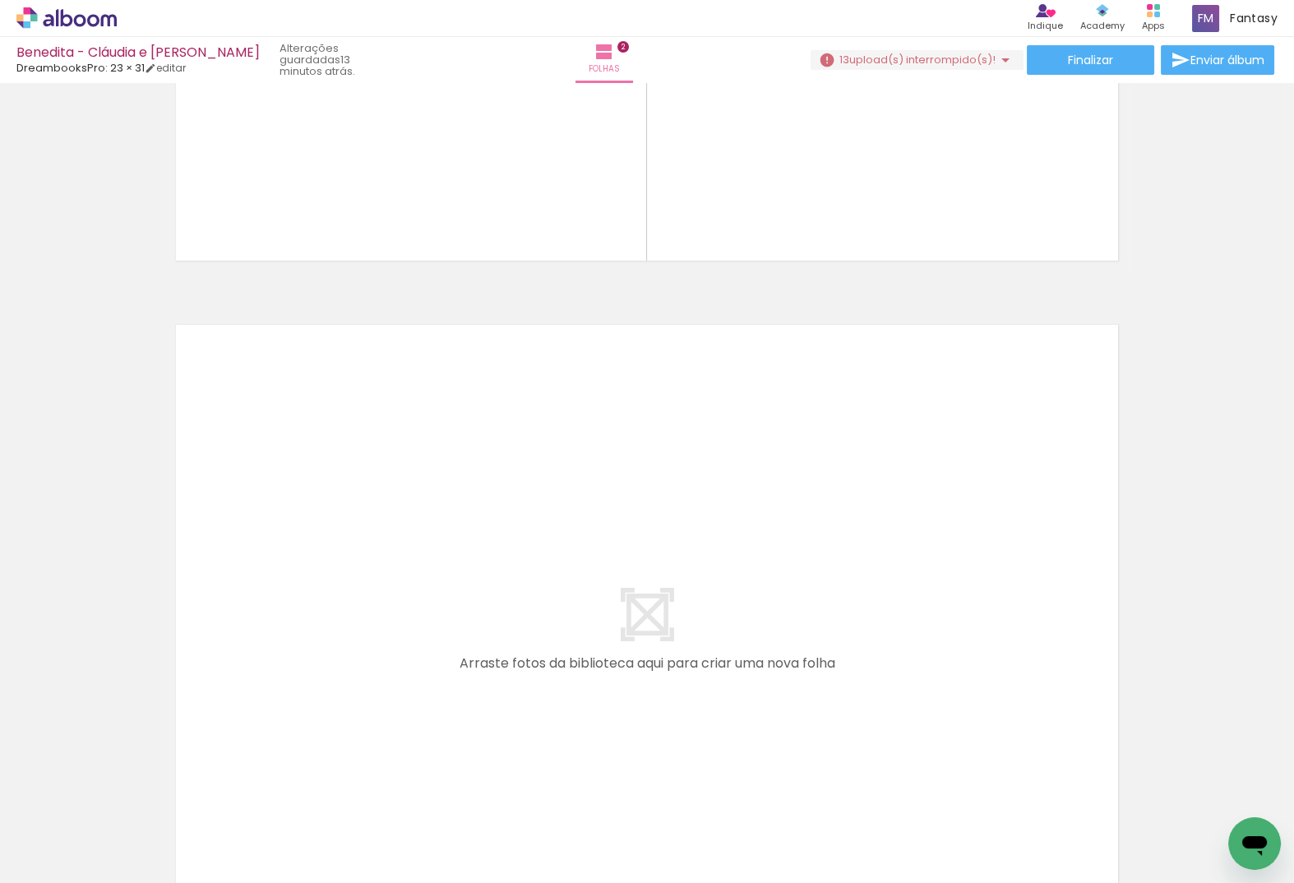
scroll to position [0, 1778]
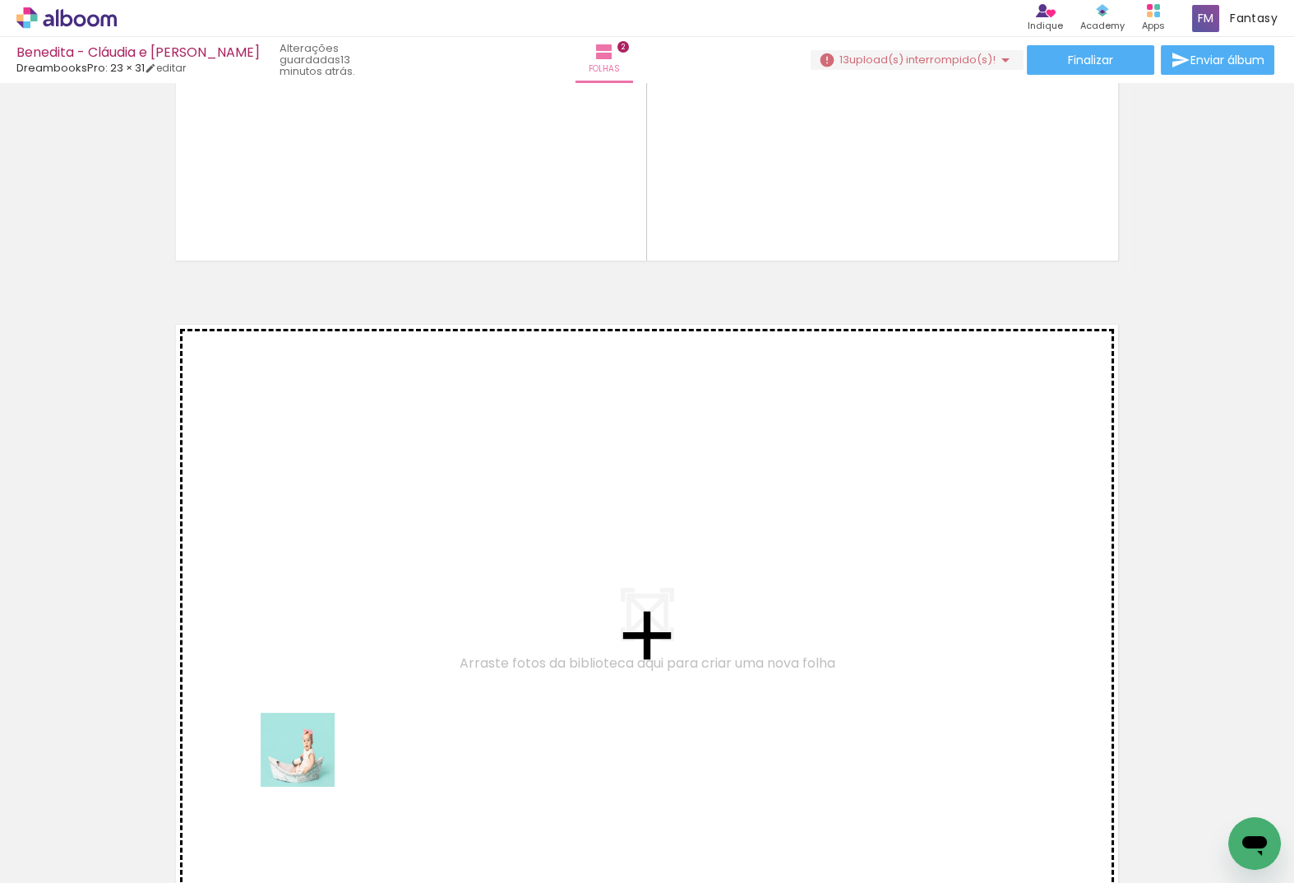
click at [360, 697] on quentale-workspace at bounding box center [647, 441] width 1294 height 883
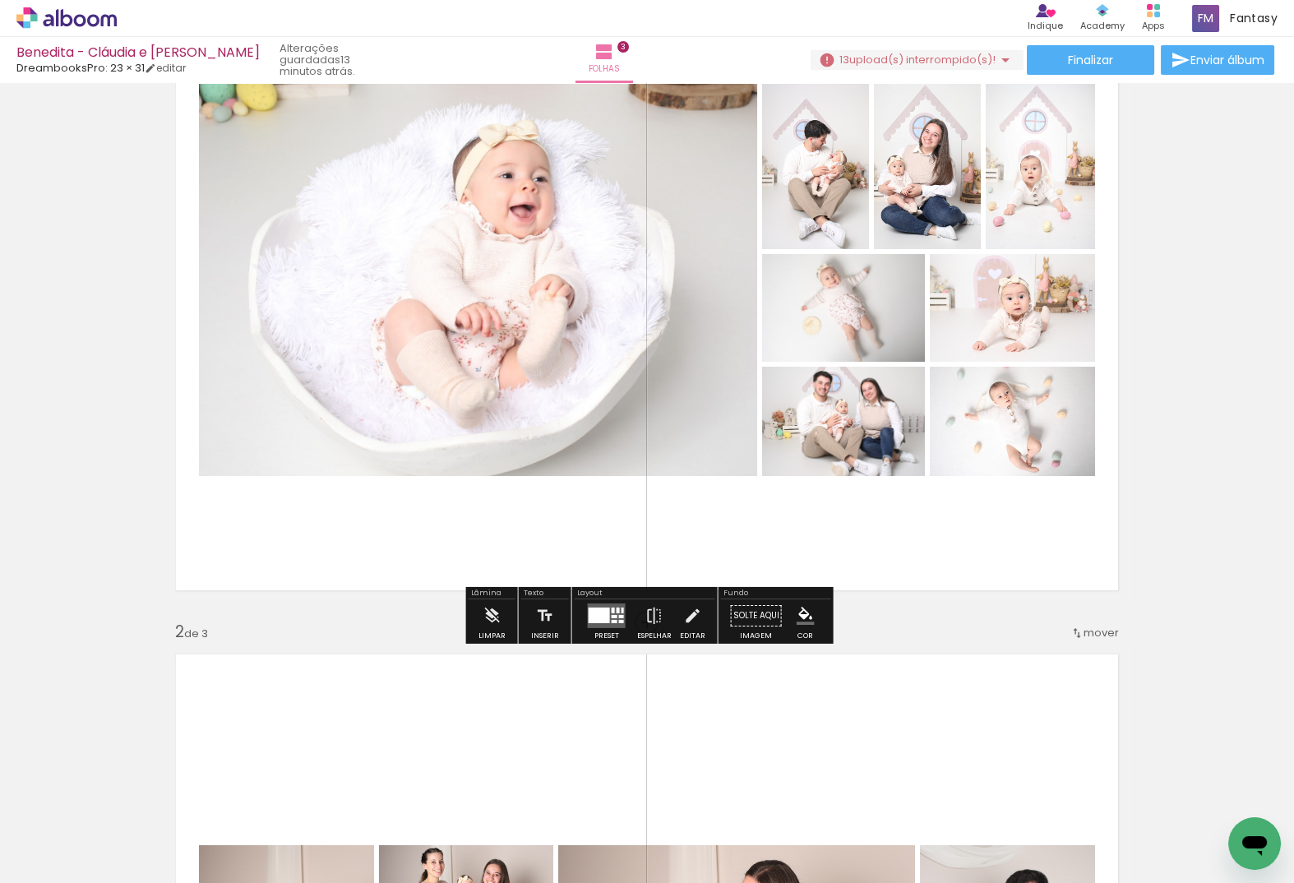
scroll to position [169, 0]
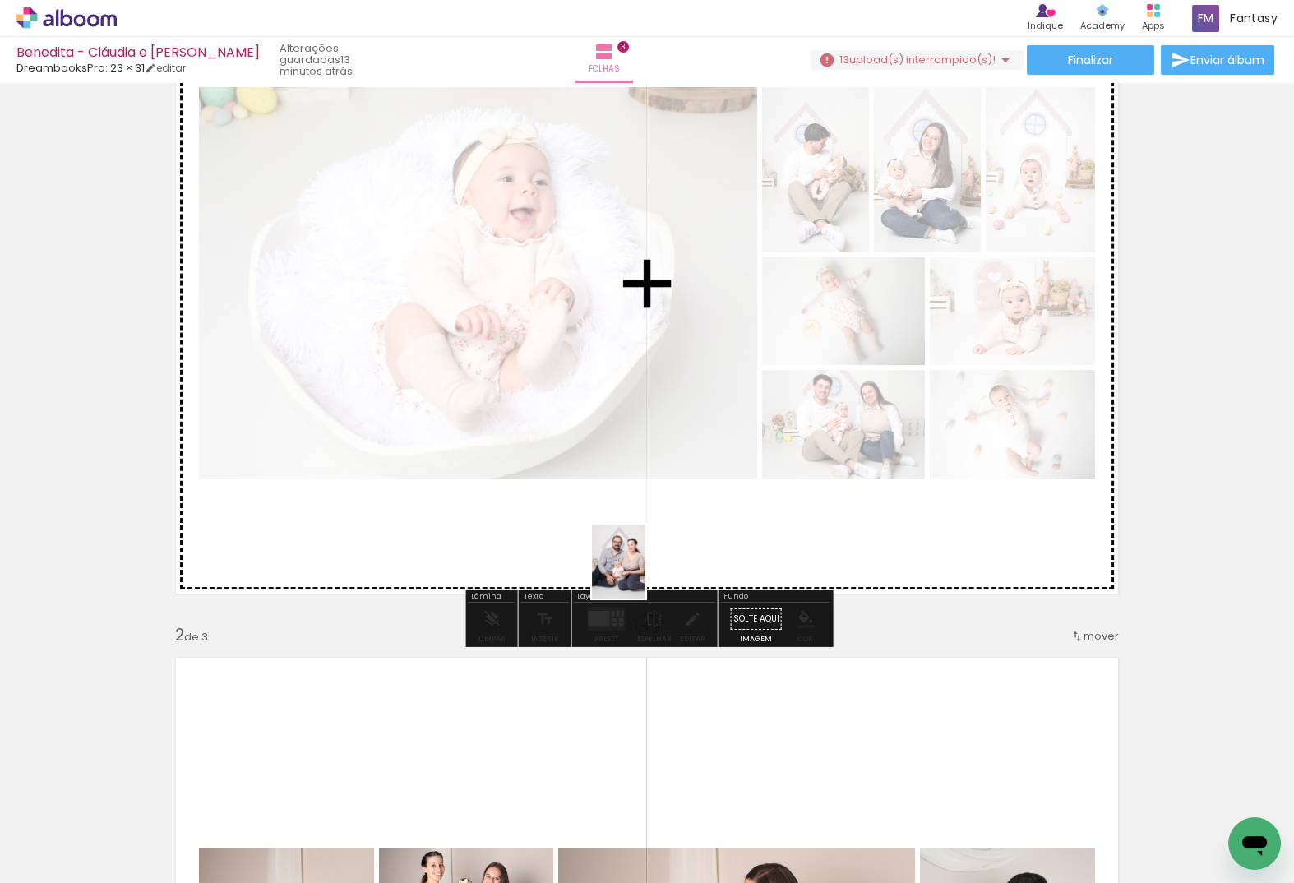
drag, startPoint x: 599, startPoint y: 831, endPoint x: 642, endPoint y: 558, distance: 276.5
click at [642, 558] on quentale-workspace at bounding box center [647, 441] width 1294 height 883
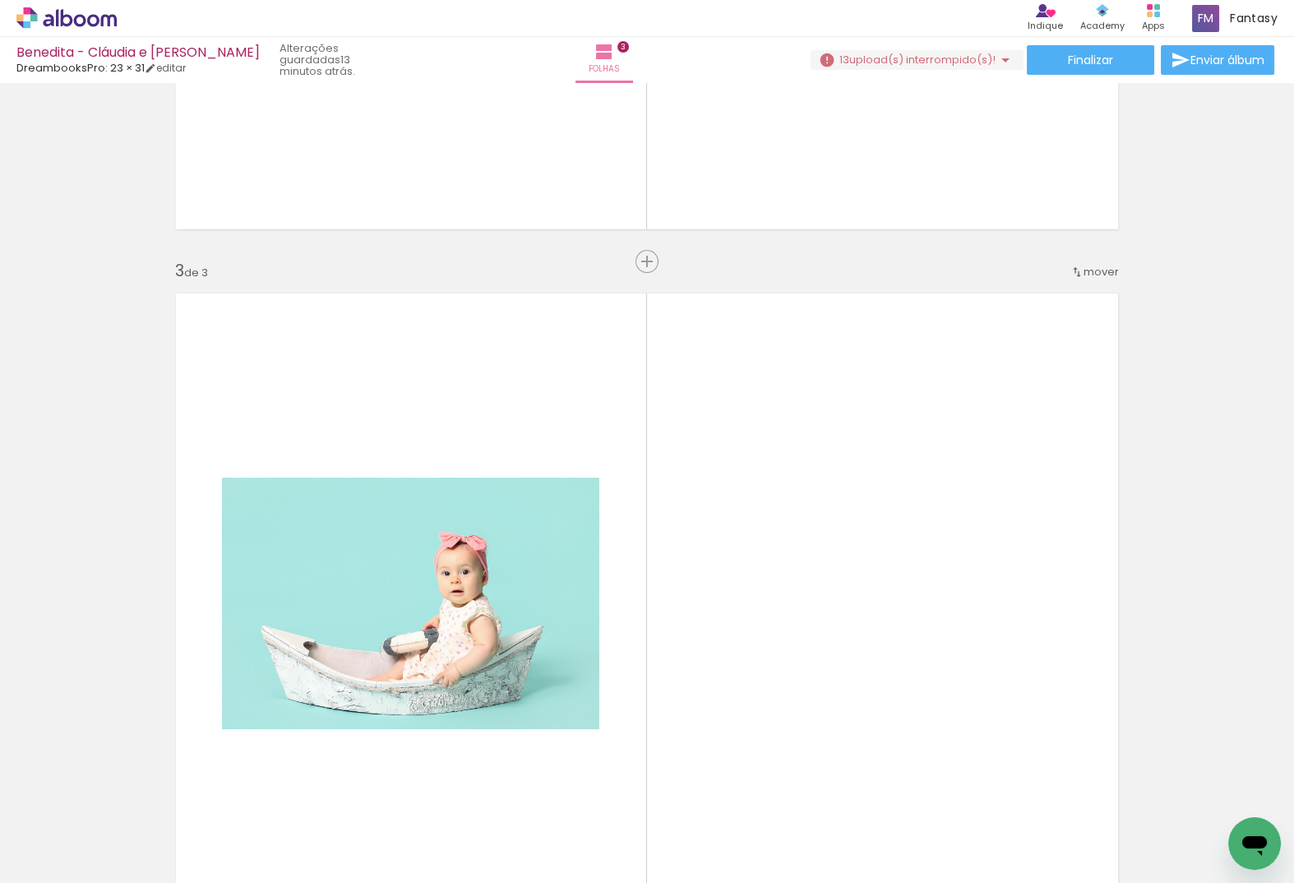
scroll to position [1228, 0]
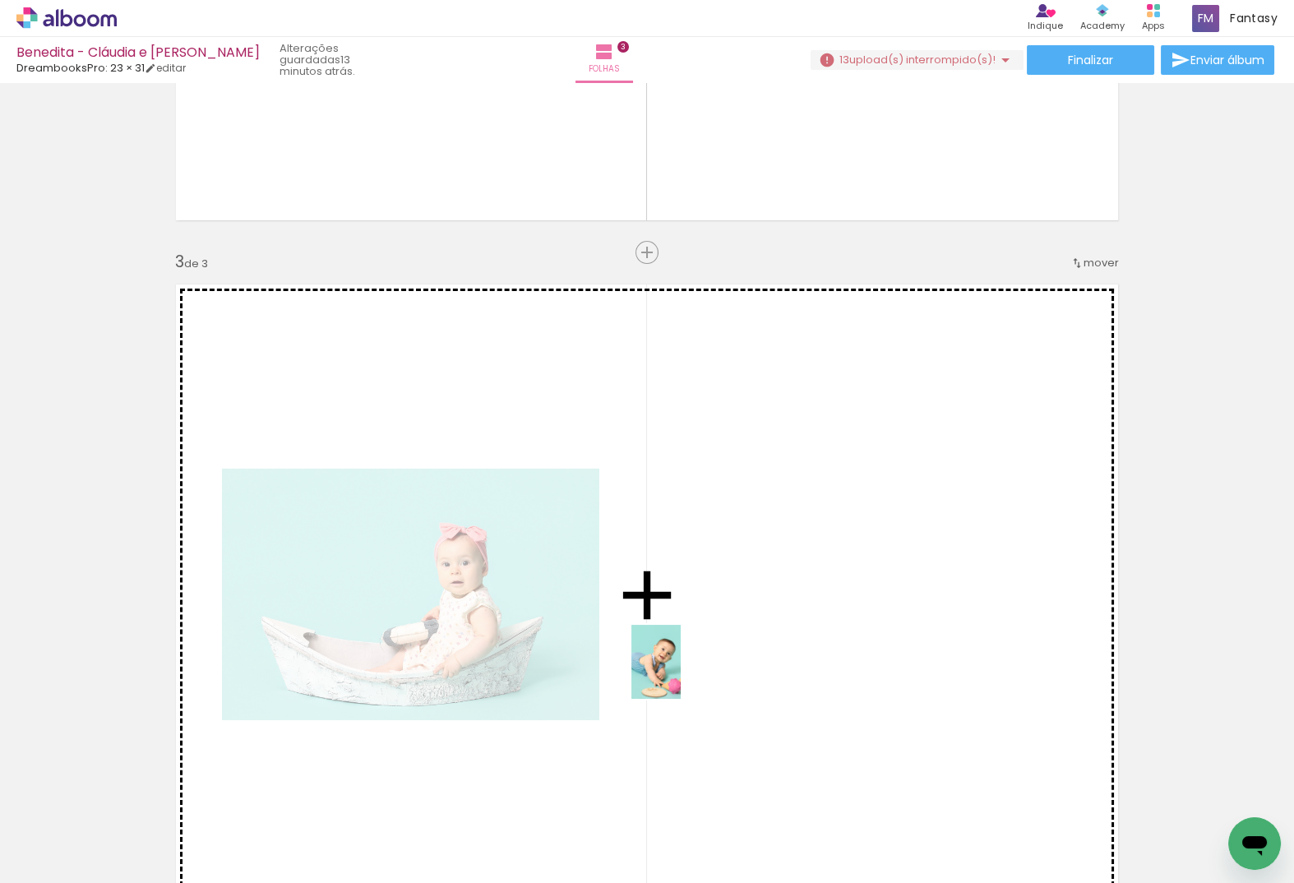
drag, startPoint x: 511, startPoint y: 849, endPoint x: 681, endPoint y: 674, distance: 243.7
click at [681, 674] on quentale-workspace at bounding box center [647, 441] width 1294 height 883
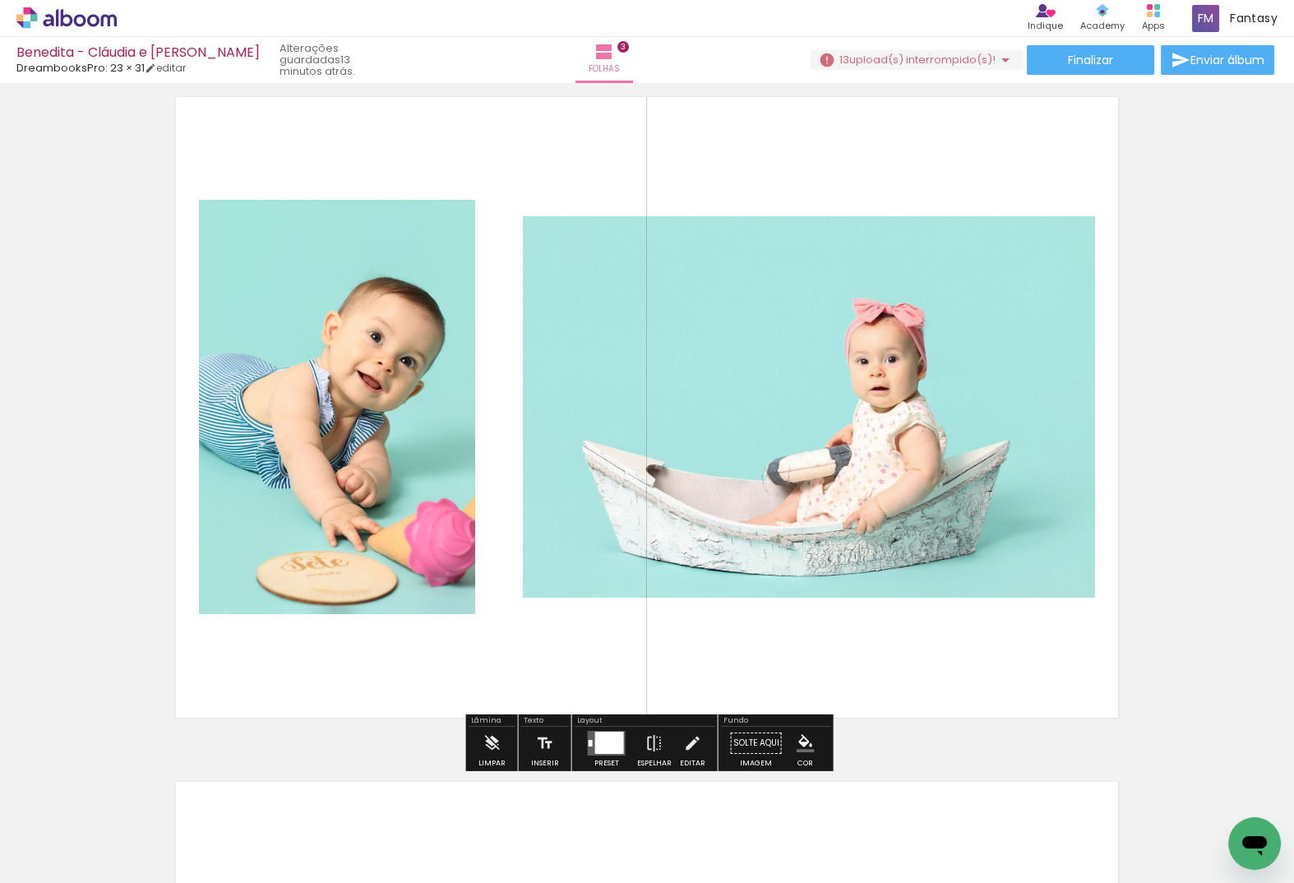
scroll to position [1433, 0]
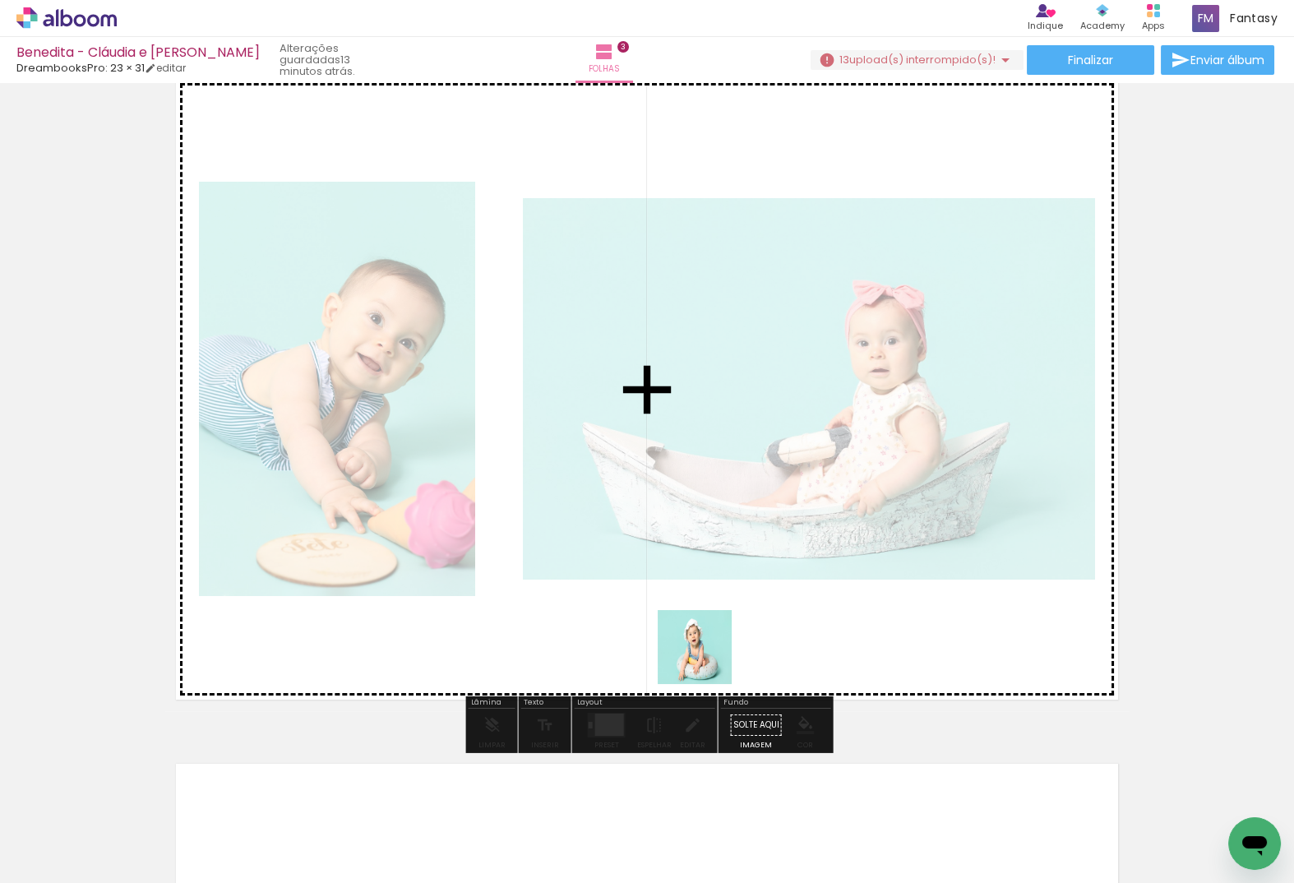
drag, startPoint x: 699, startPoint y: 835, endPoint x: 707, endPoint y: 652, distance: 183.6
click at [707, 652] on quentale-workspace at bounding box center [647, 441] width 1294 height 883
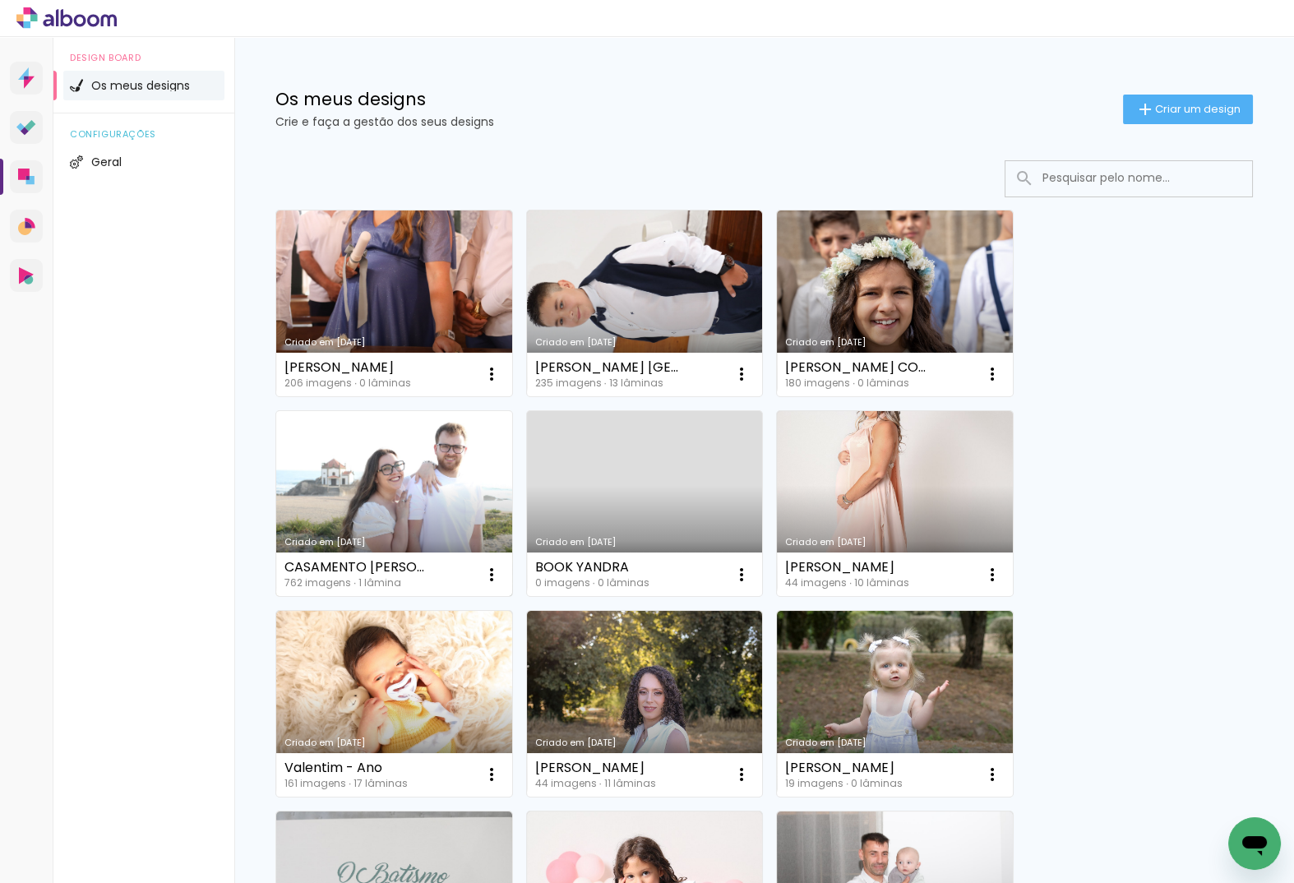
click at [378, 461] on link "Criado em [DATE]" at bounding box center [394, 504] width 236 height 186
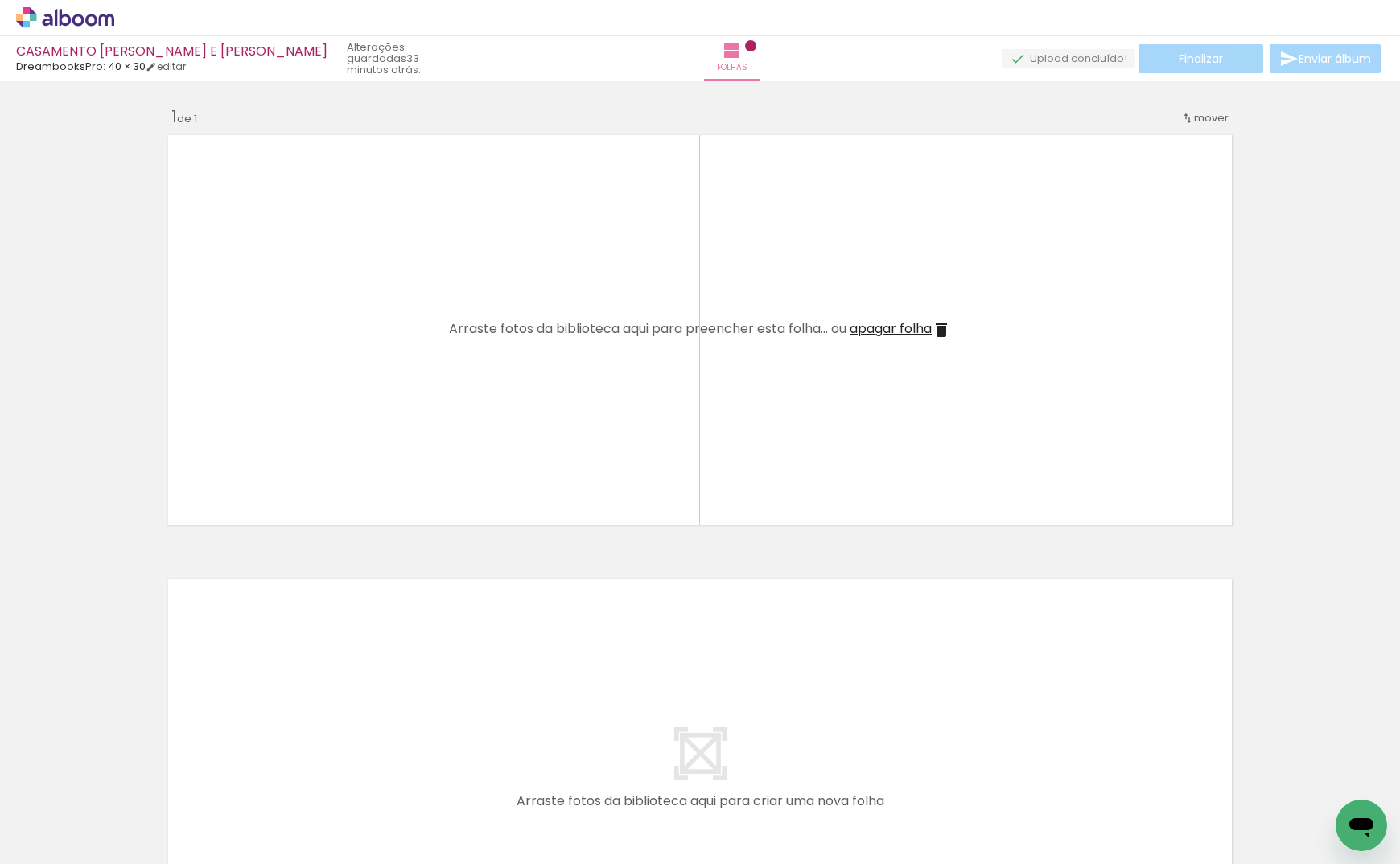
click at [70, 13] on icon at bounding box center [65, 17] width 98 height 21
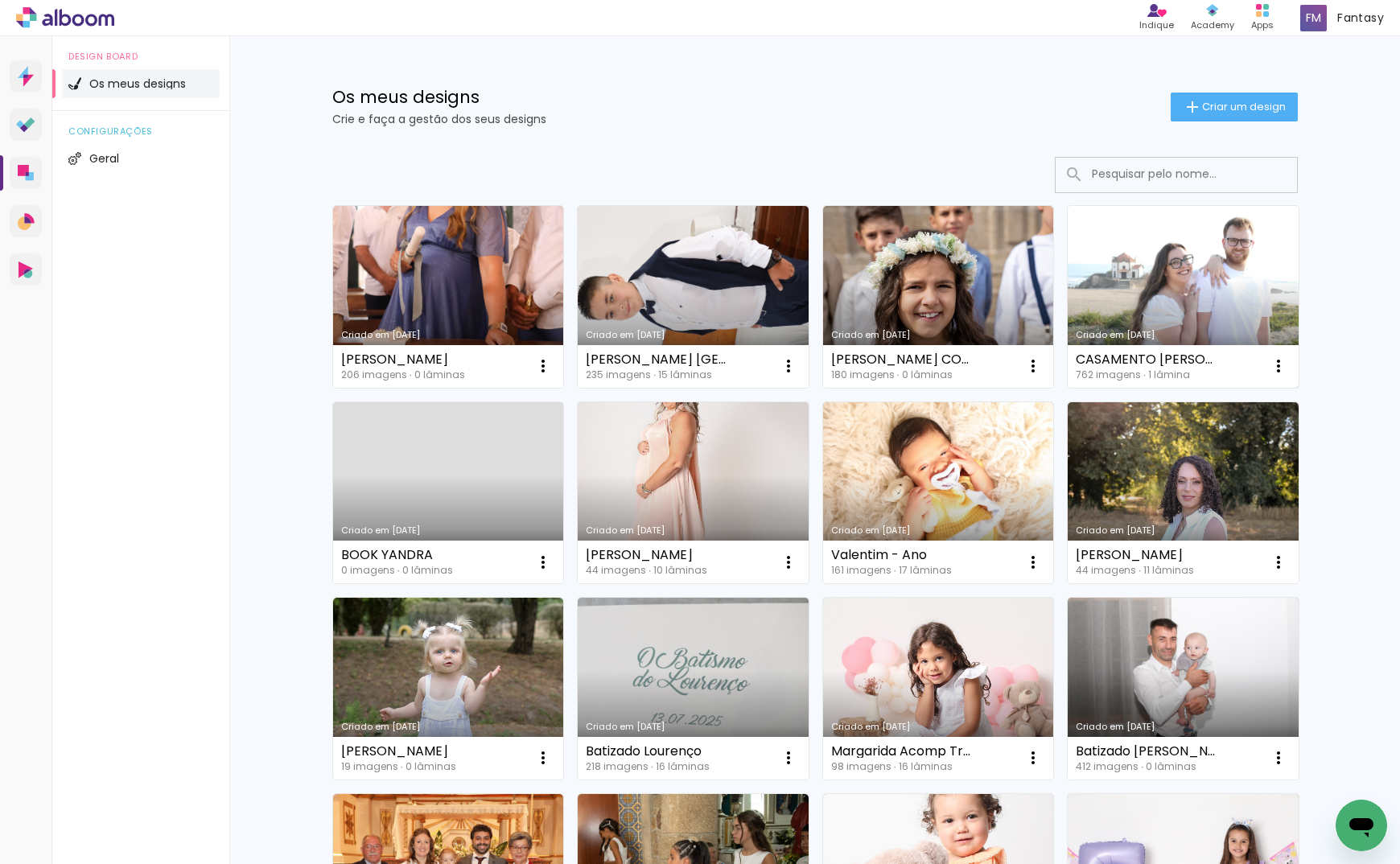
click at [1115, 318] on link "Criado em [DATE]" at bounding box center [1183, 297] width 231 height 182
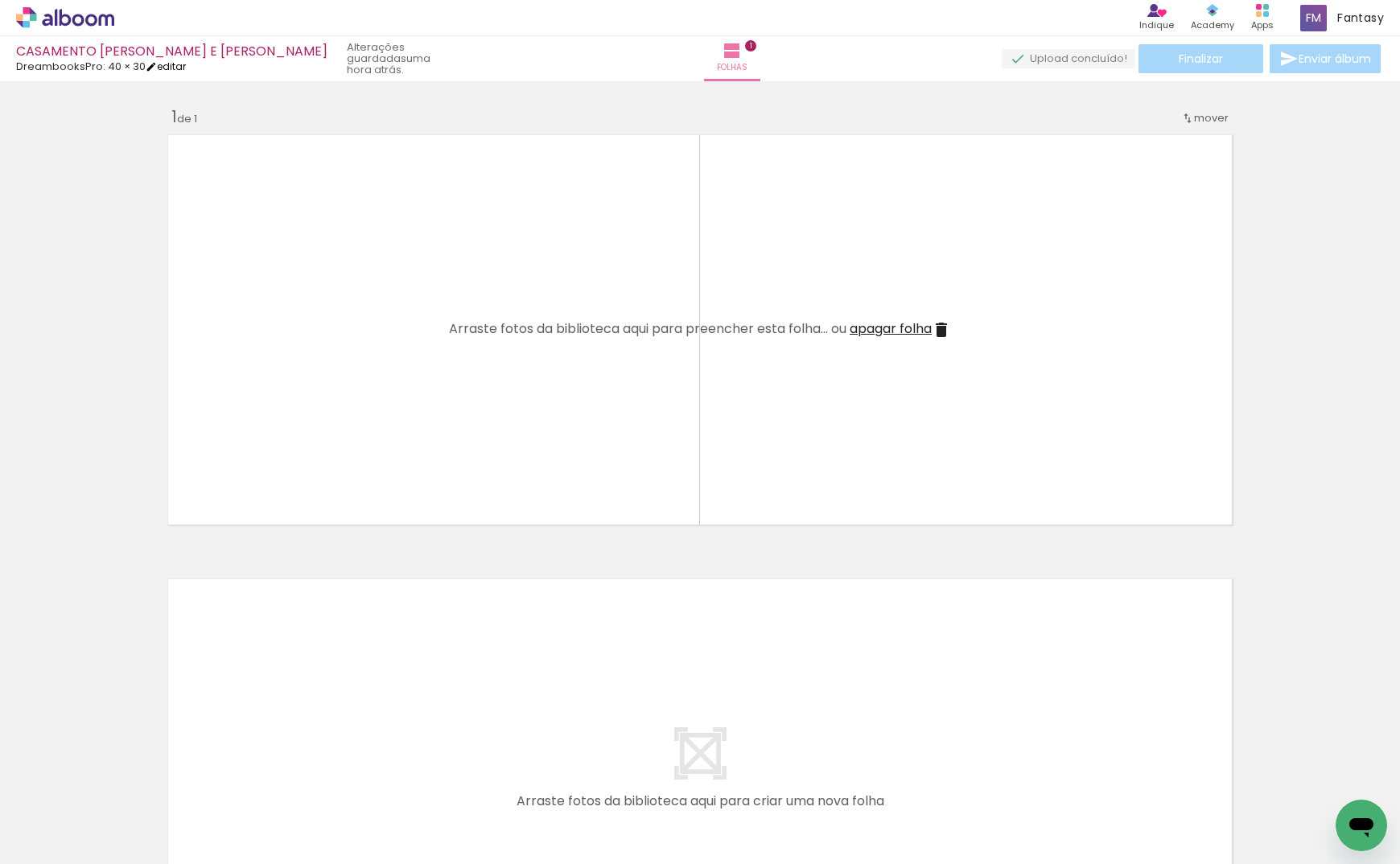
click at [175, 68] on link "editar" at bounding box center [165, 67] width 40 height 14
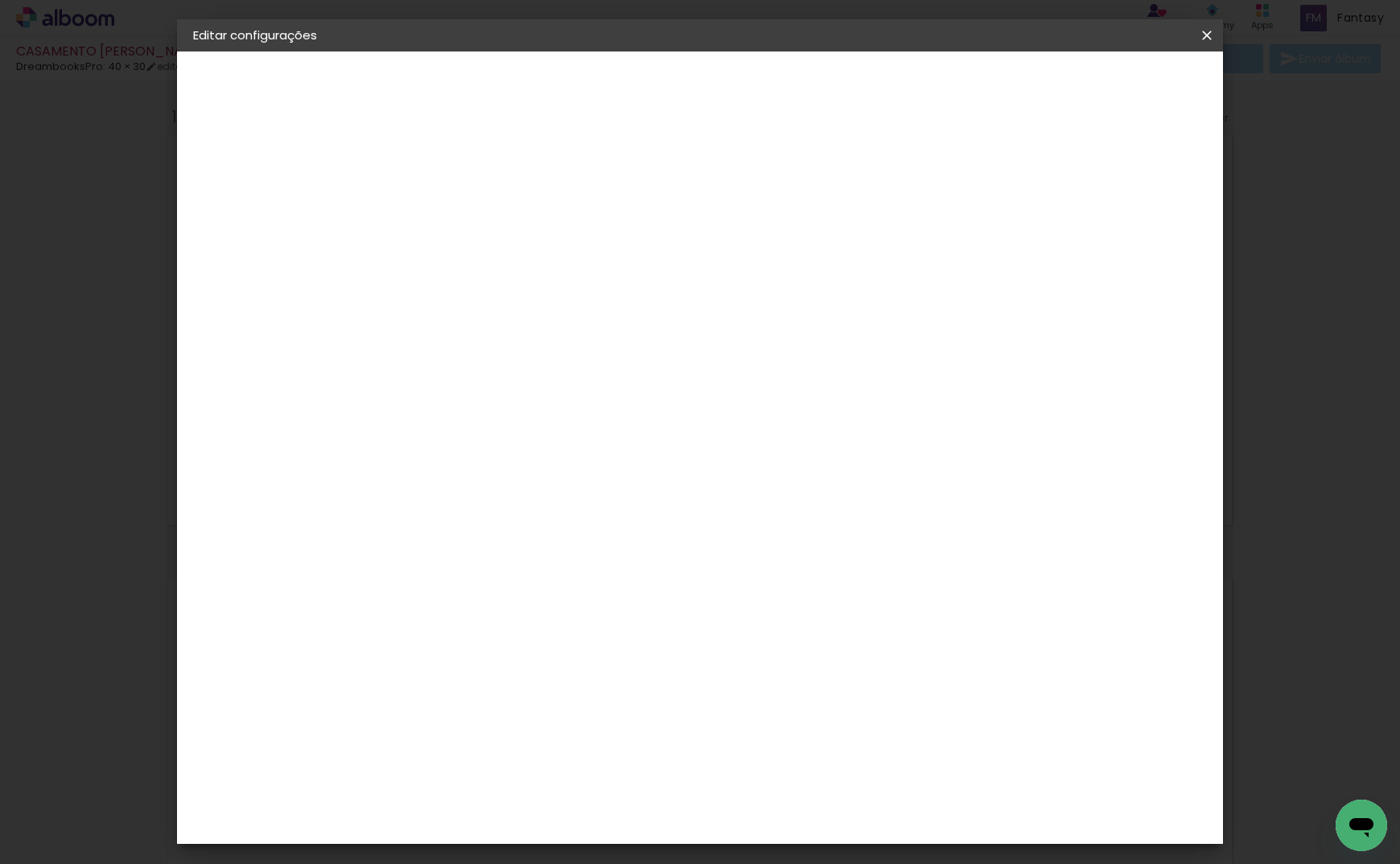
click at [469, 387] on span "30" at bounding box center [462, 388] width 26 height 24
click at [460, 388] on span "30" at bounding box center [462, 388] width 26 height 24
click at [469, 387] on span "30" at bounding box center [462, 388] width 26 height 24
click at [269, 225] on paper-button "40 × 30 30 × 80 cm" at bounding box center [281, 235] width 176 height 32
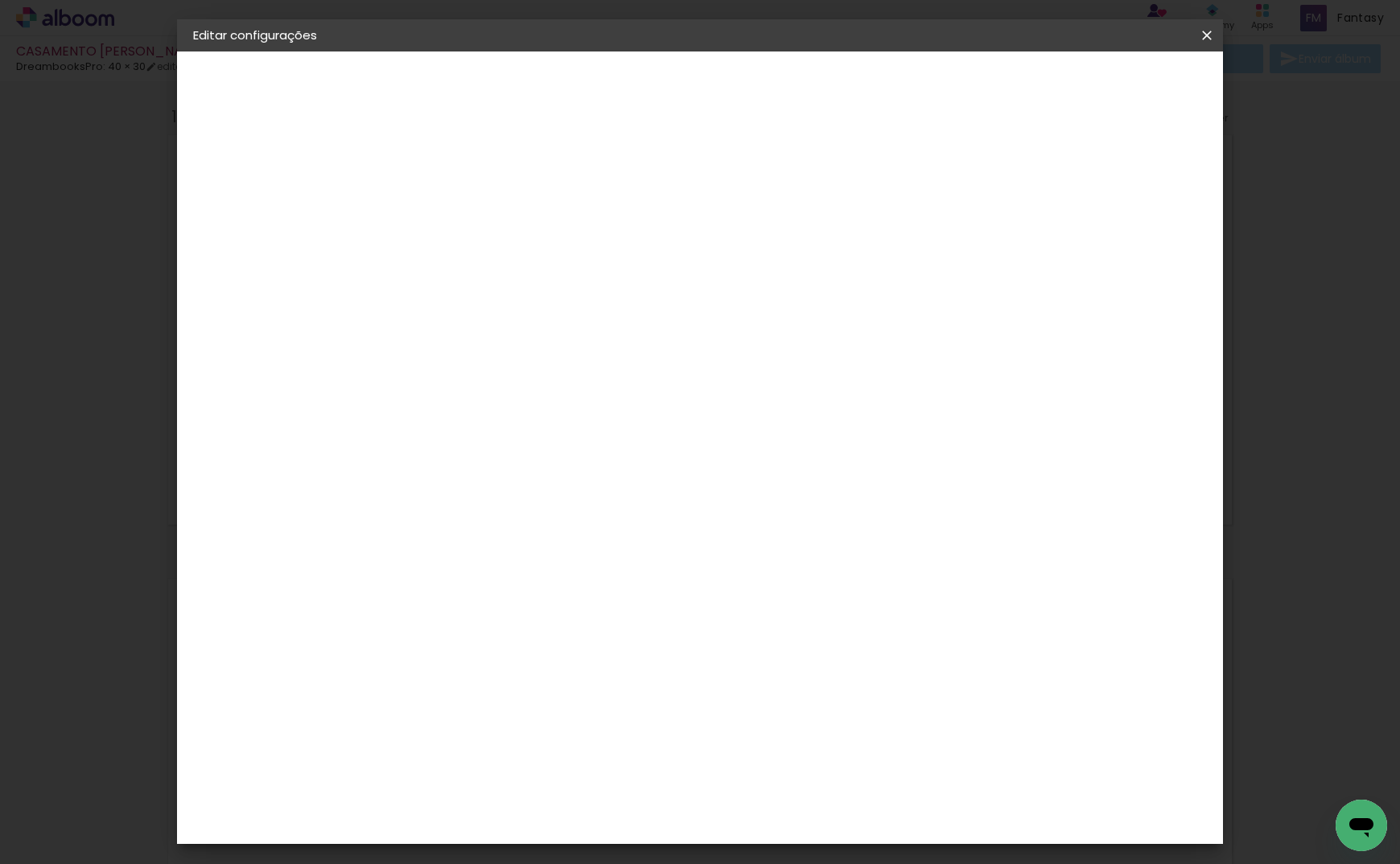
click at [544, 262] on div "Escolha o tamanho" at bounding box center [497, 297] width 93 height 74
click at [0, 0] on slot "Voltar" at bounding box center [0, 0] width 0 height 0
click at [493, 365] on div "DreambooksPro" at bounding box center [498, 363] width 105 height 13
click at [0, 0] on slot "Avançar" at bounding box center [0, 0] width 0 height 0
click at [519, 268] on input "text" at bounding box center [487, 280] width 63 height 24
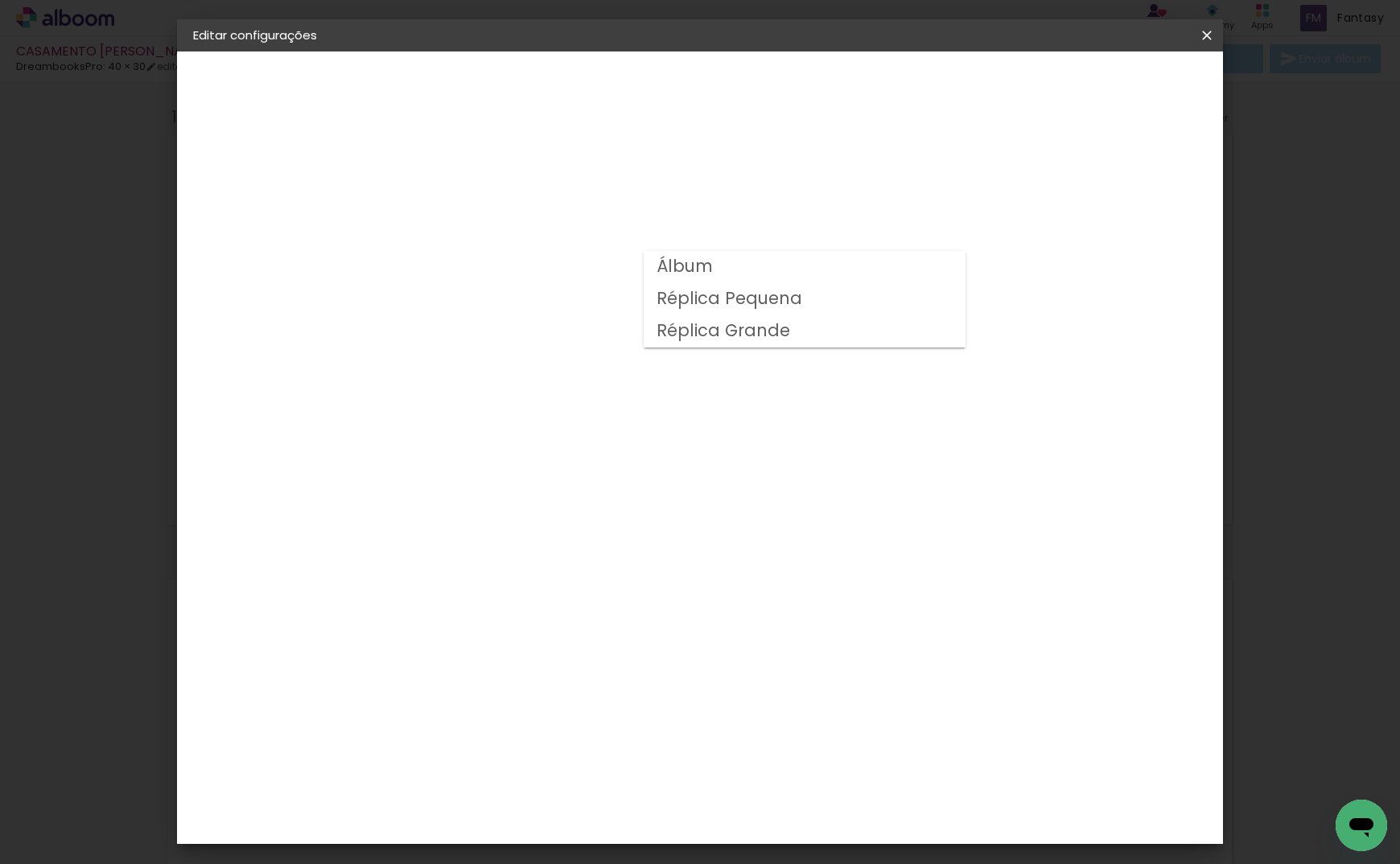
click at [747, 265] on paper-item "Álbum" at bounding box center [804, 267] width 322 height 32
type input "Álbum"
click at [565, 410] on span "45 × 30" at bounding box center [527, 427] width 74 height 33
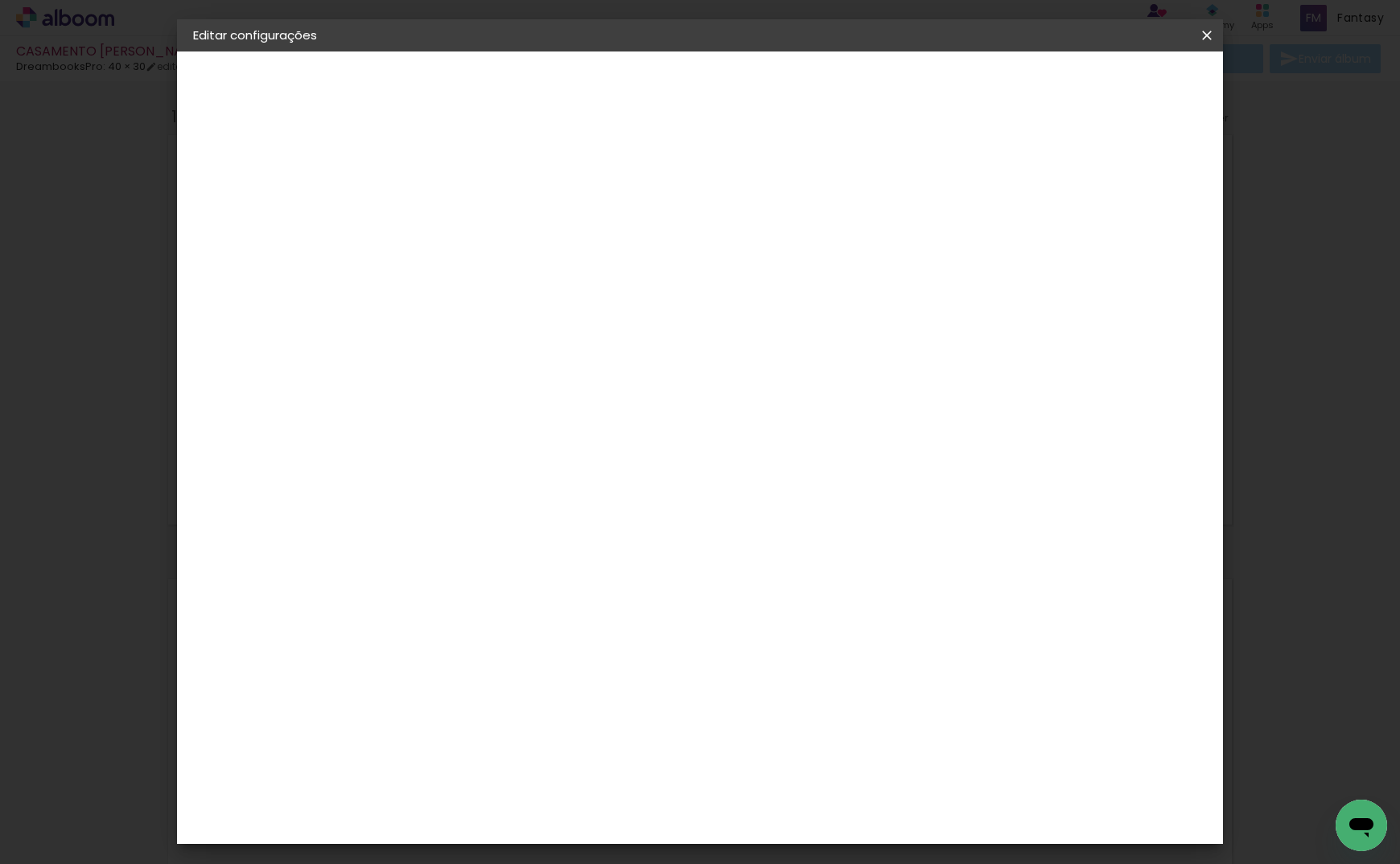
click at [565, 595] on span "38 × 38" at bounding box center [527, 612] width 74 height 33
click at [565, 336] on span "45 × 30" at bounding box center [527, 352] width 74 height 33
click at [0, 0] on slot "Avançar" at bounding box center [0, 0] width 0 height 0
click at [1118, 82] on span "Guardar configurações" at bounding box center [1053, 85] width 131 height 12
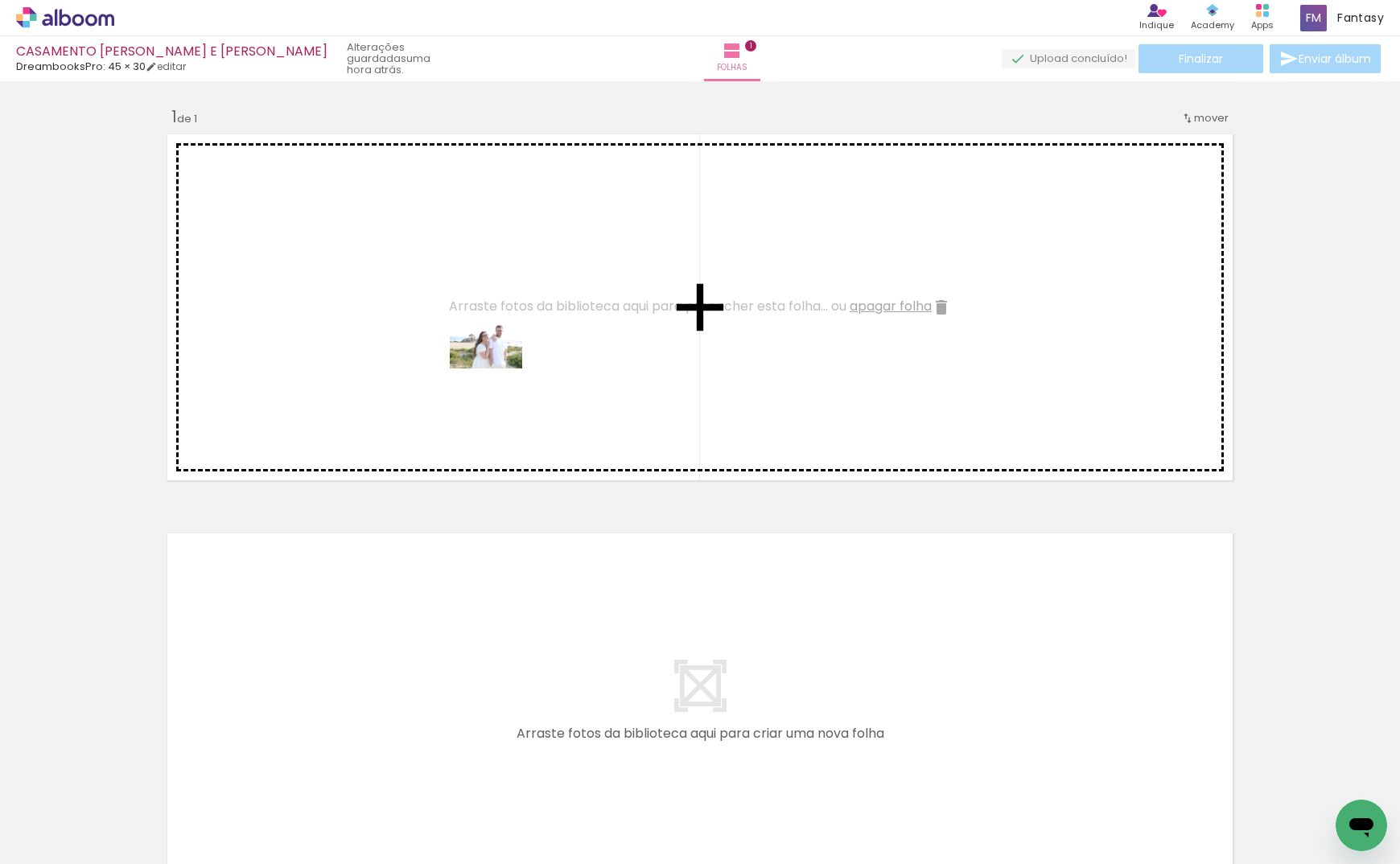
drag, startPoint x: 174, startPoint y: 804, endPoint x: 498, endPoint y: 369, distance: 542.4
click at [498, 369] on quentale-workspace at bounding box center [700, 432] width 1400 height 864
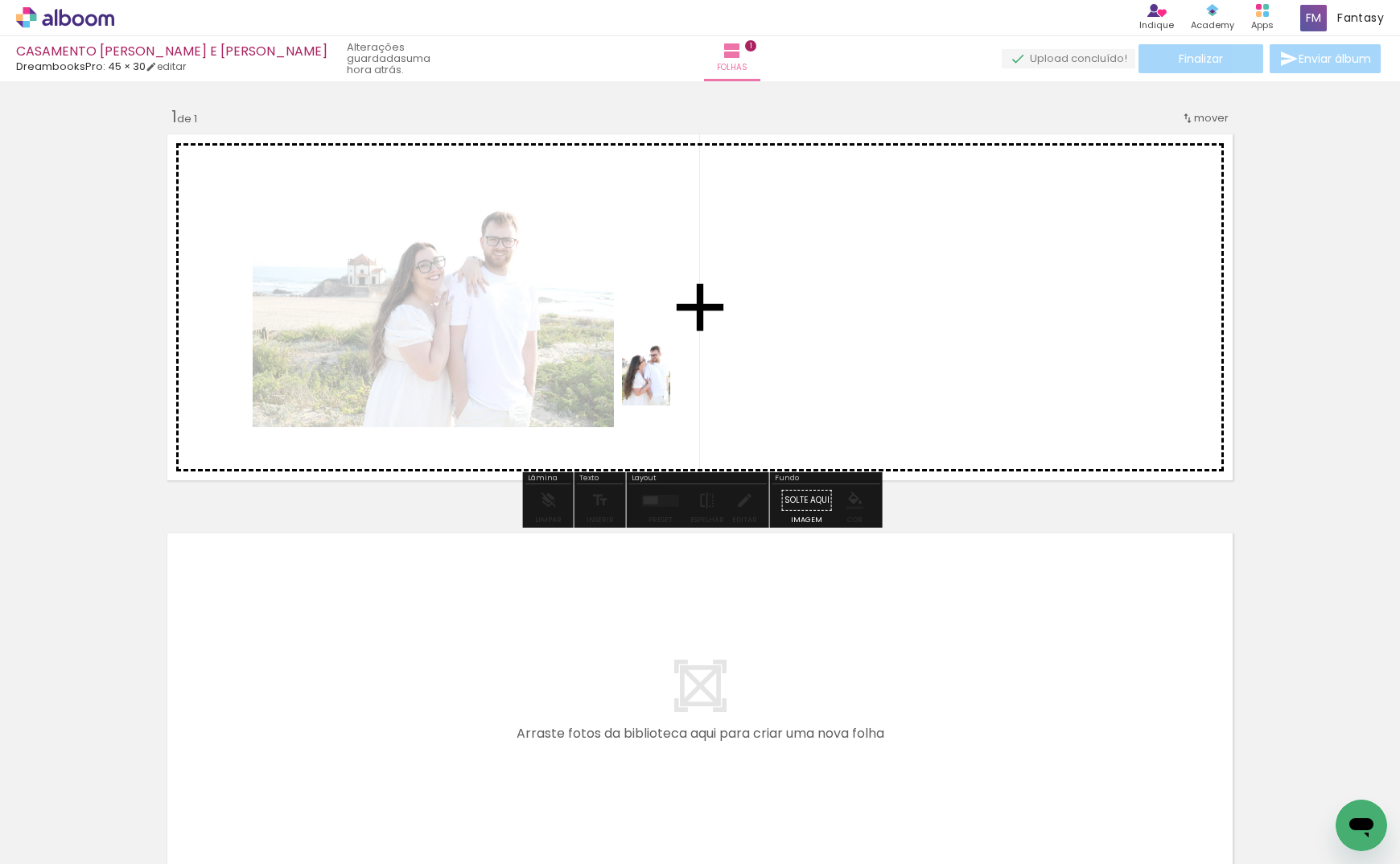
drag, startPoint x: 249, startPoint y: 809, endPoint x: 401, endPoint y: 767, distance: 157.7
click at [745, 352] on quentale-workspace at bounding box center [700, 432] width 1400 height 864
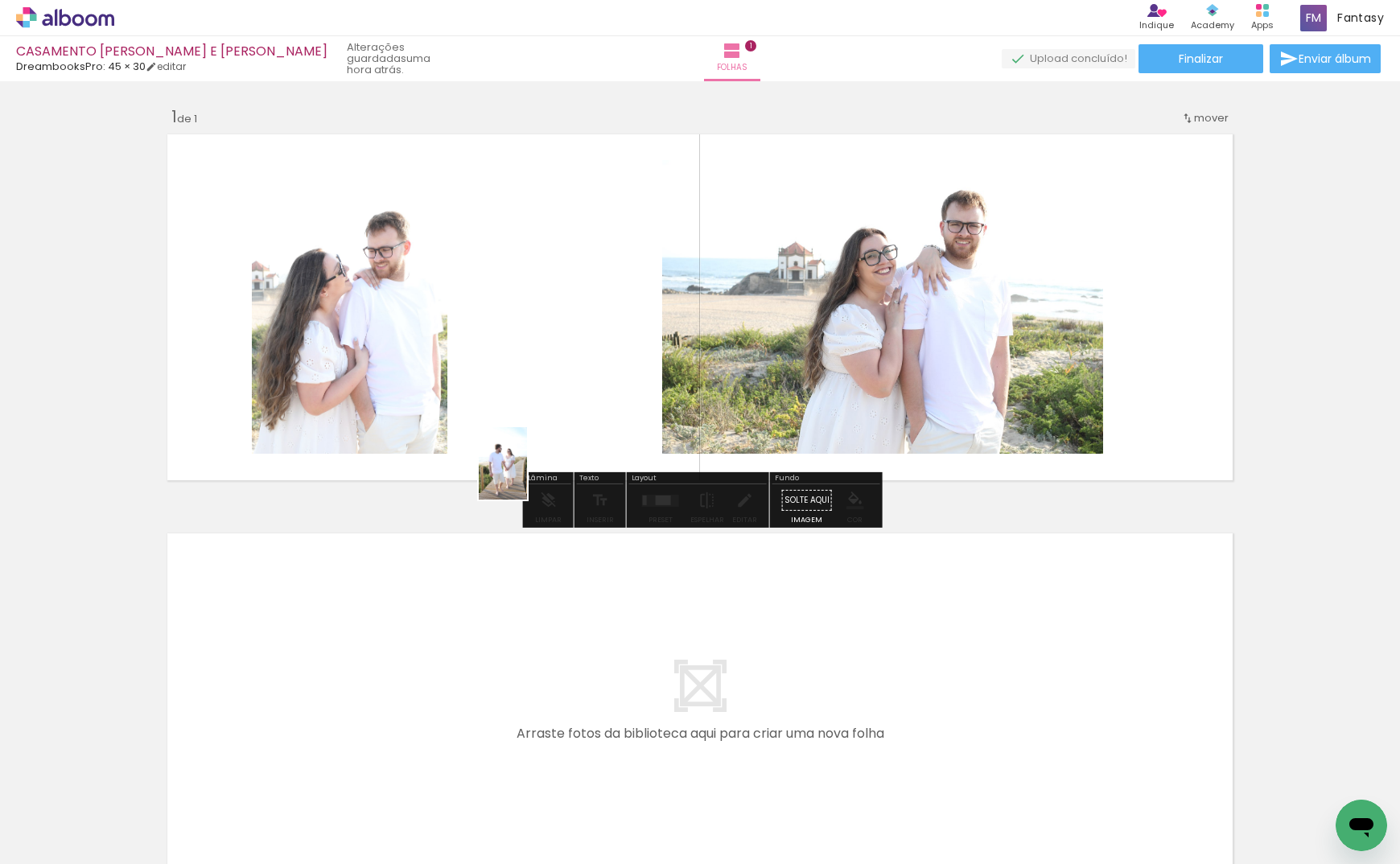
drag, startPoint x: 421, startPoint y: 647, endPoint x: 477, endPoint y: 686, distance: 68.2
click at [546, 415] on quentale-workspace at bounding box center [700, 432] width 1400 height 864
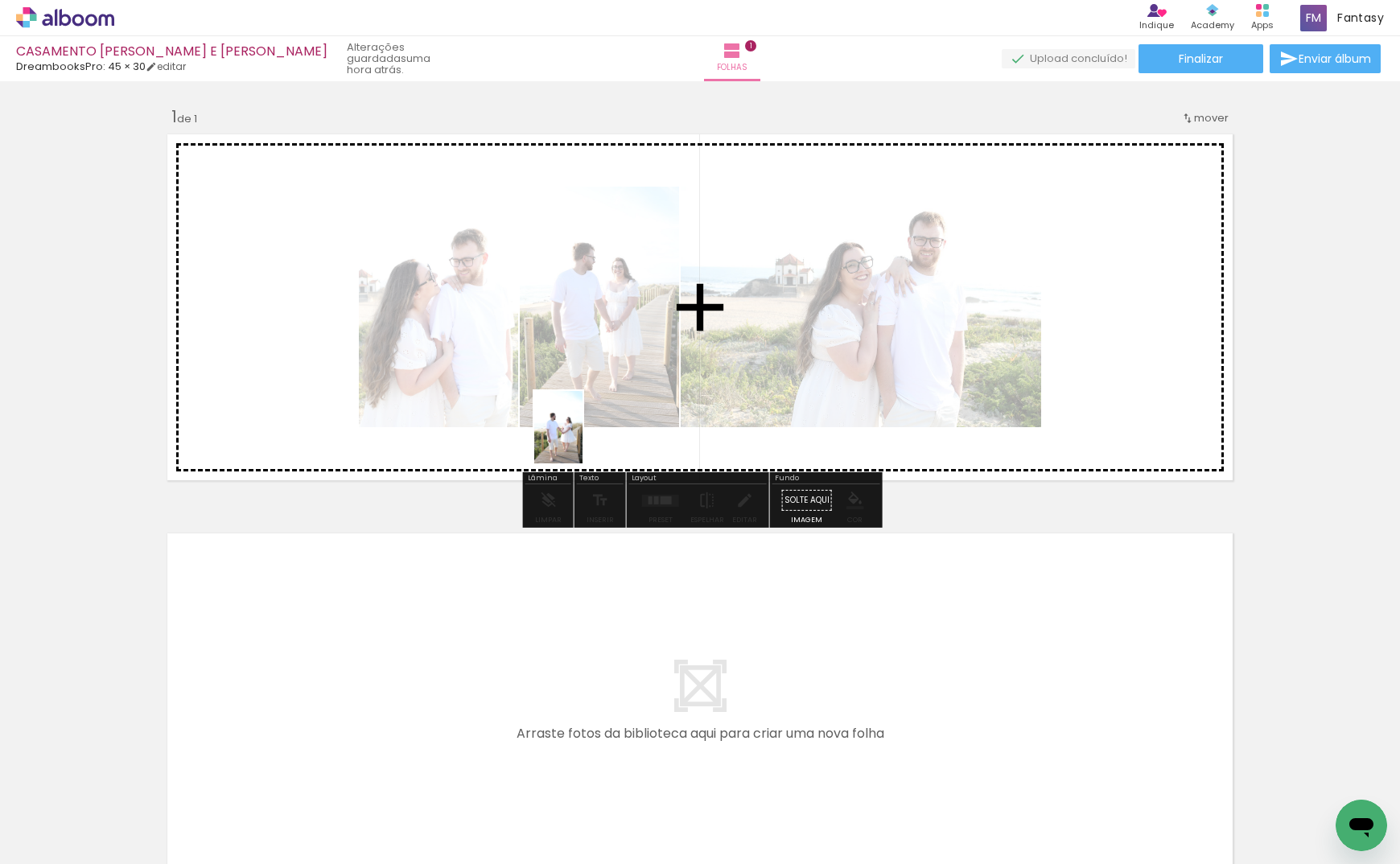
drag, startPoint x: 428, startPoint y: 817, endPoint x: 582, endPoint y: 439, distance: 408.2
click at [582, 439] on quentale-workspace at bounding box center [700, 432] width 1400 height 864
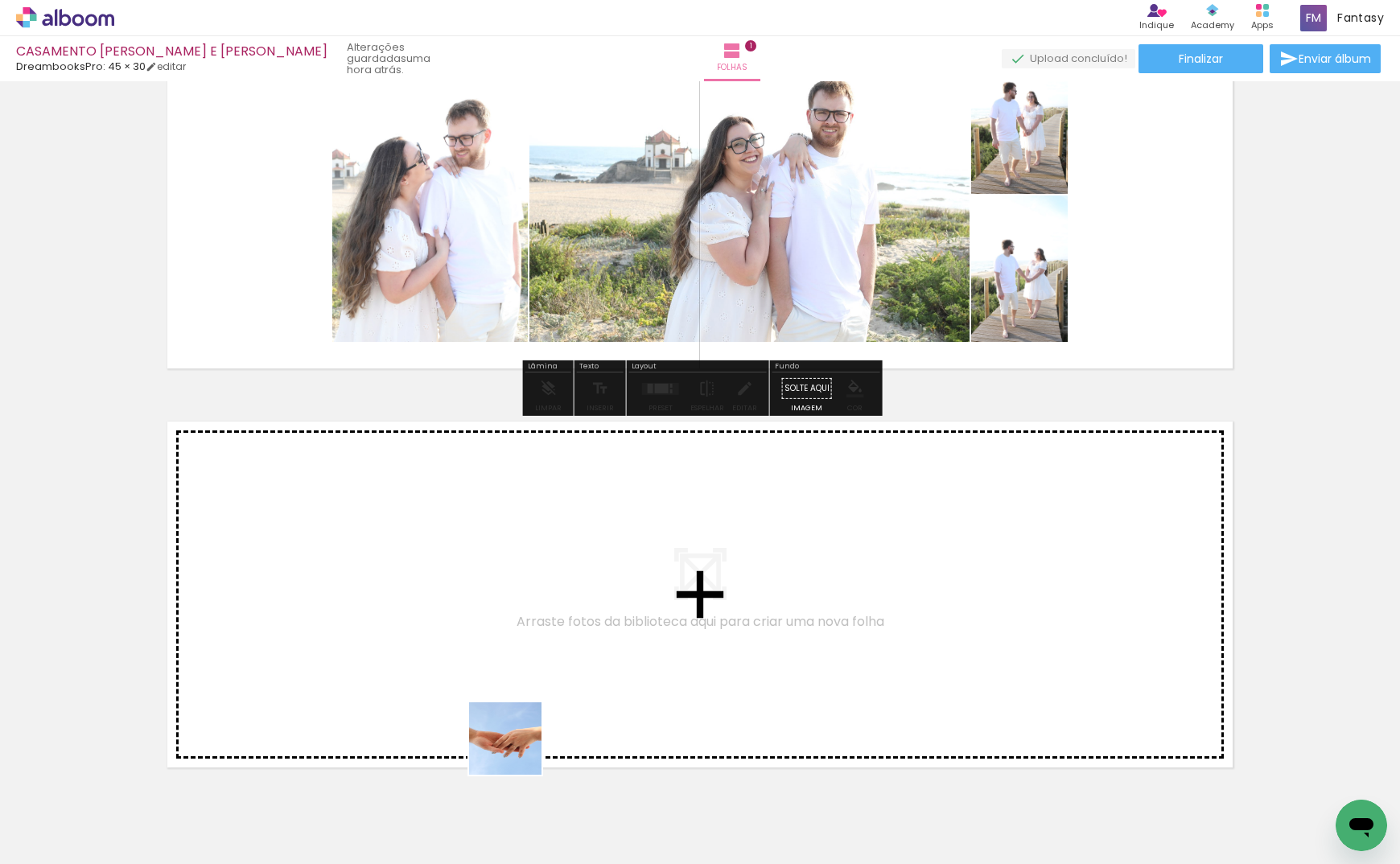
click at [519, 699] on quentale-workspace at bounding box center [700, 432] width 1400 height 864
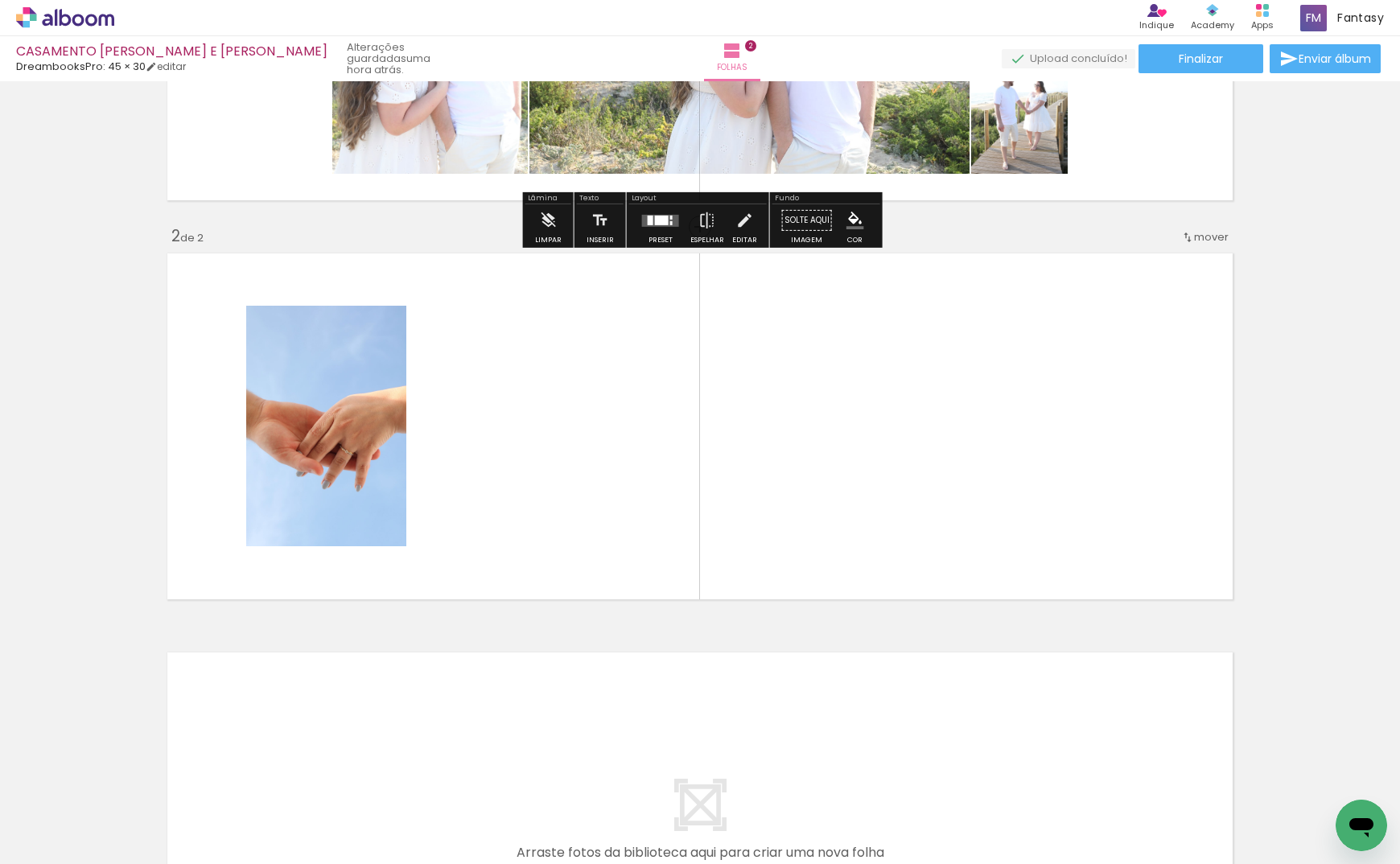
scroll to position [284, 0]
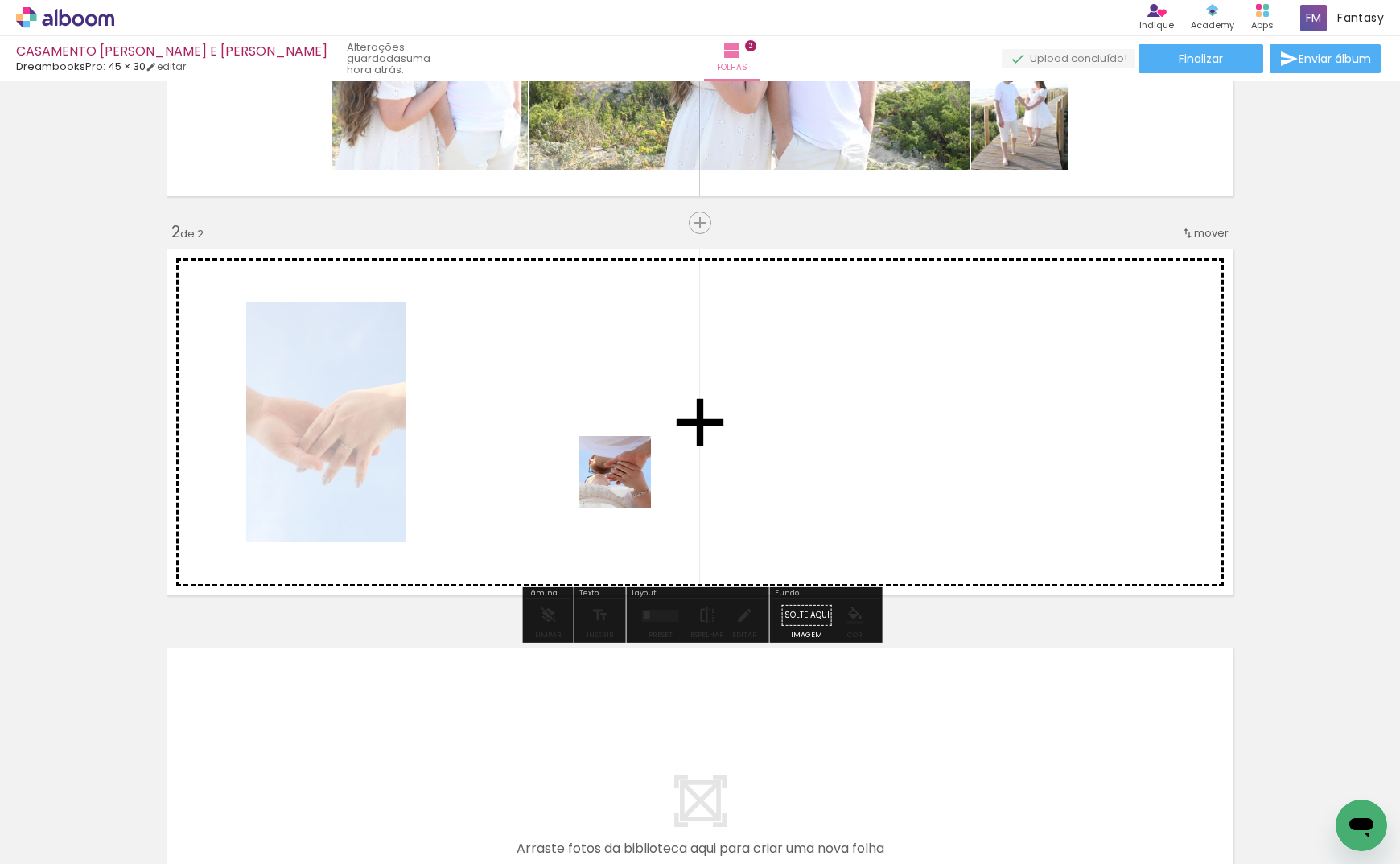
drag, startPoint x: 611, startPoint y: 618, endPoint x: 627, endPoint y: 464, distance: 154.8
click at [627, 464] on quentale-workspace at bounding box center [700, 432] width 1400 height 864
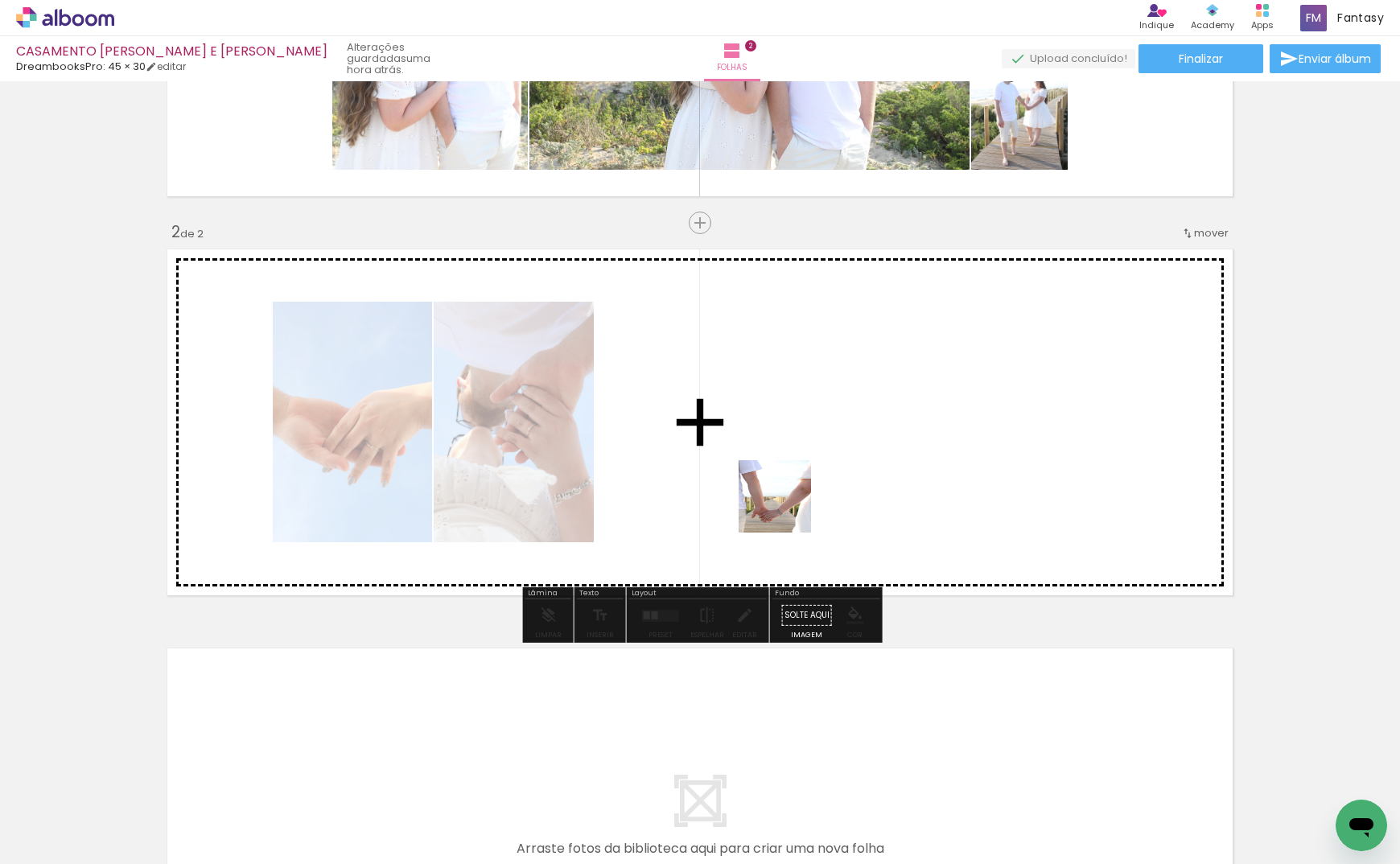
drag, startPoint x: 741, startPoint y: 626, endPoint x: 813, endPoint y: 434, distance: 205.1
click at [813, 434] on quentale-workspace at bounding box center [700, 432] width 1400 height 864
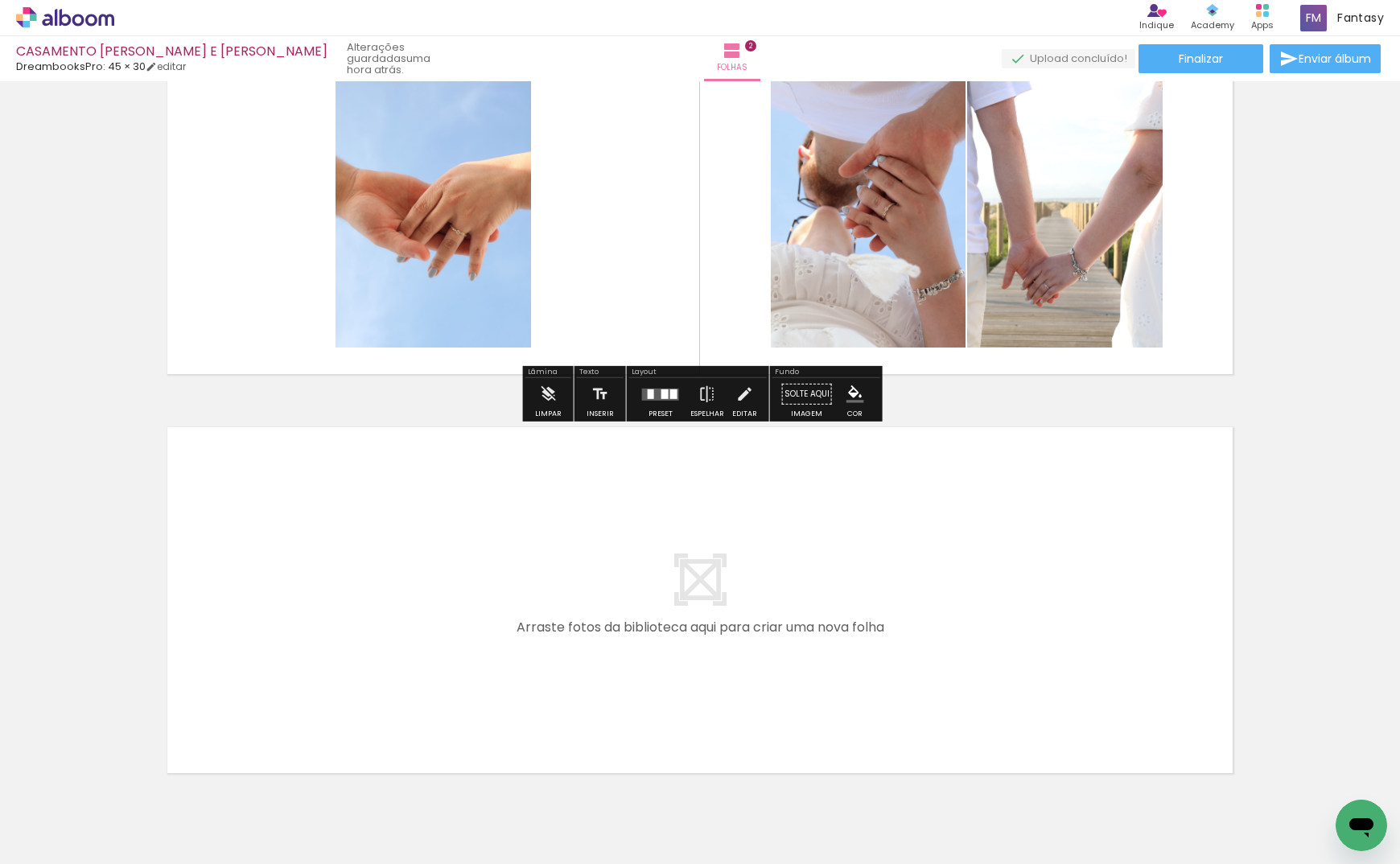
scroll to position [524, 0]
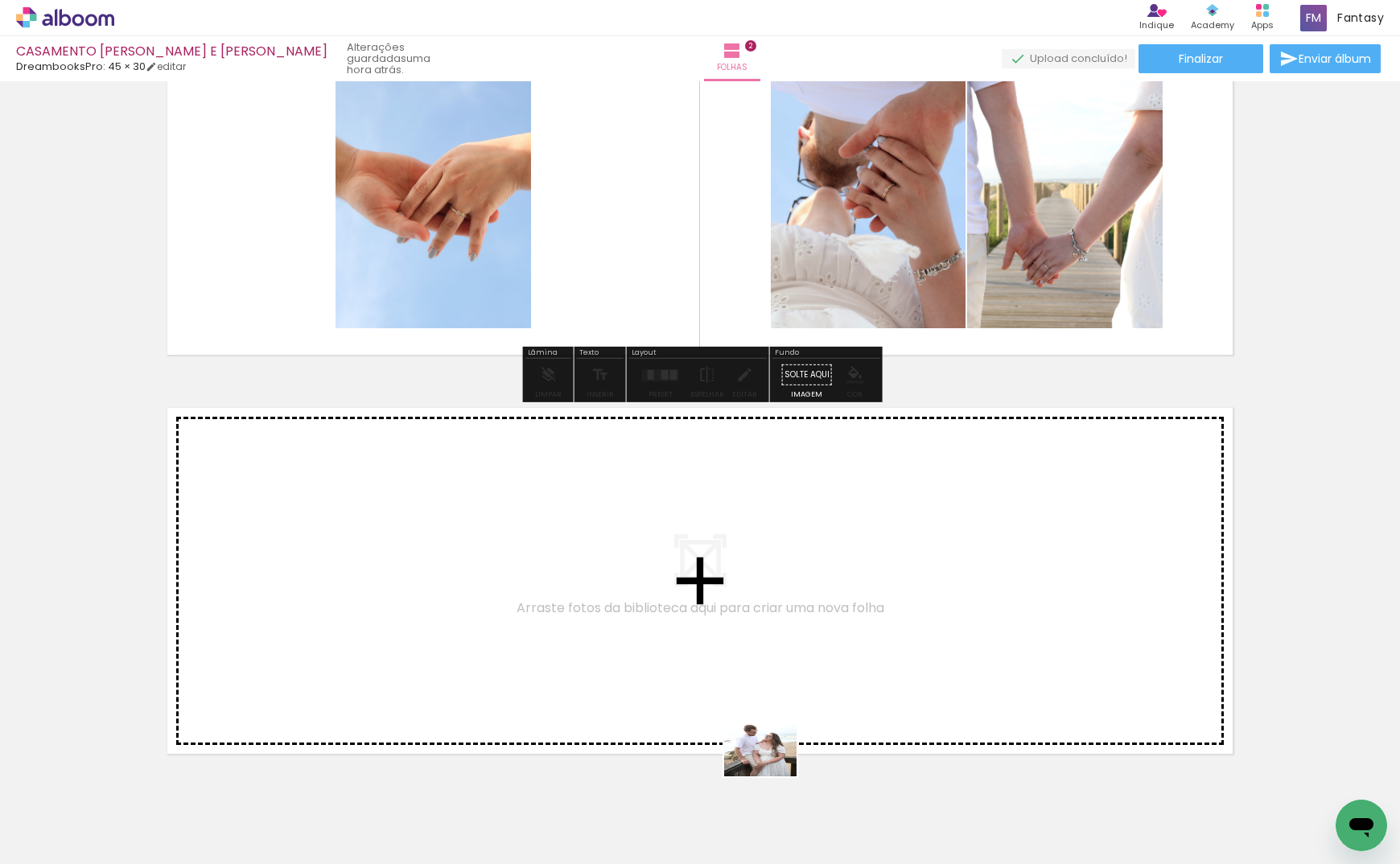
click at [763, 728] on quentale-workspace at bounding box center [700, 432] width 1400 height 864
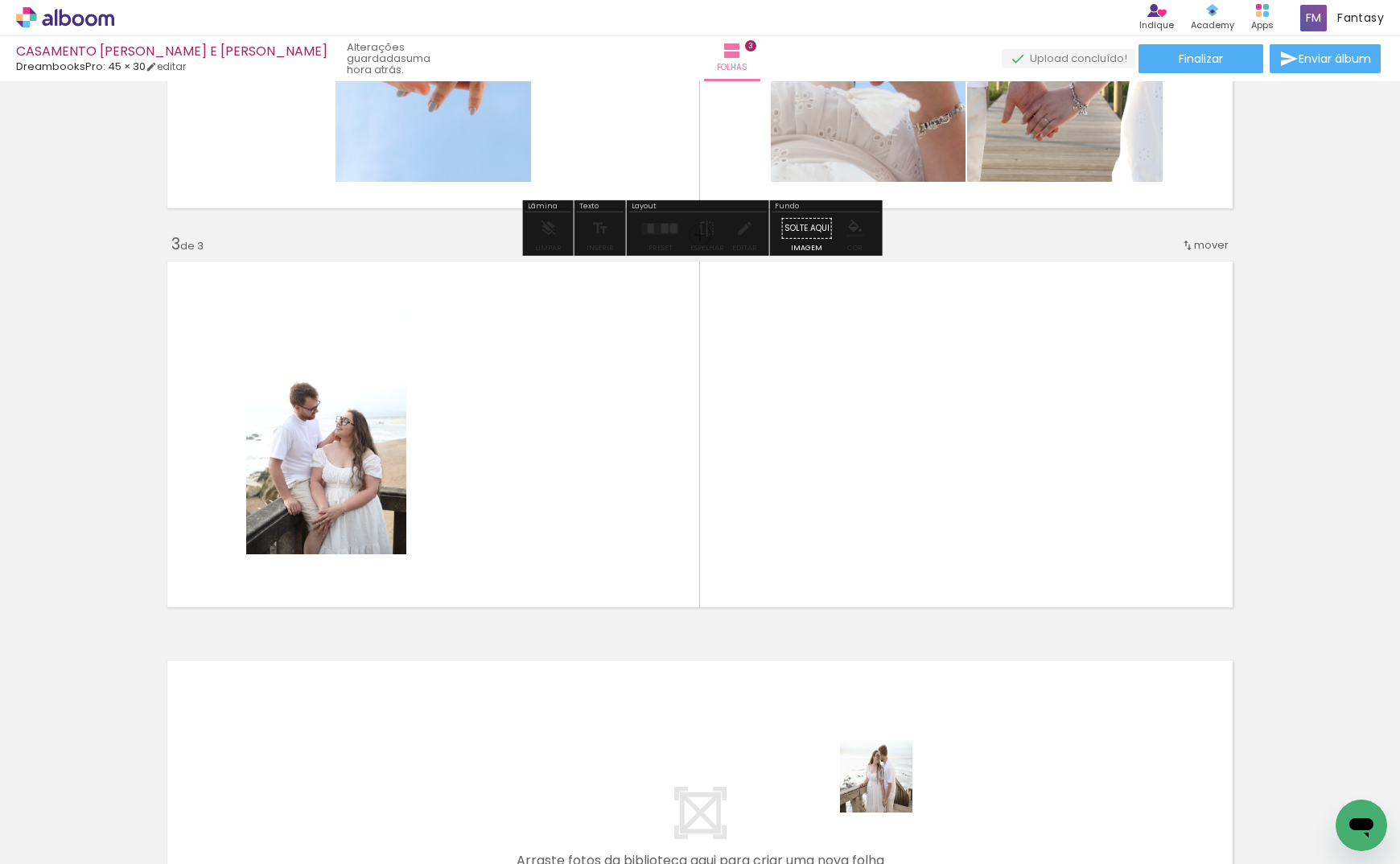
scroll to position [683, 0]
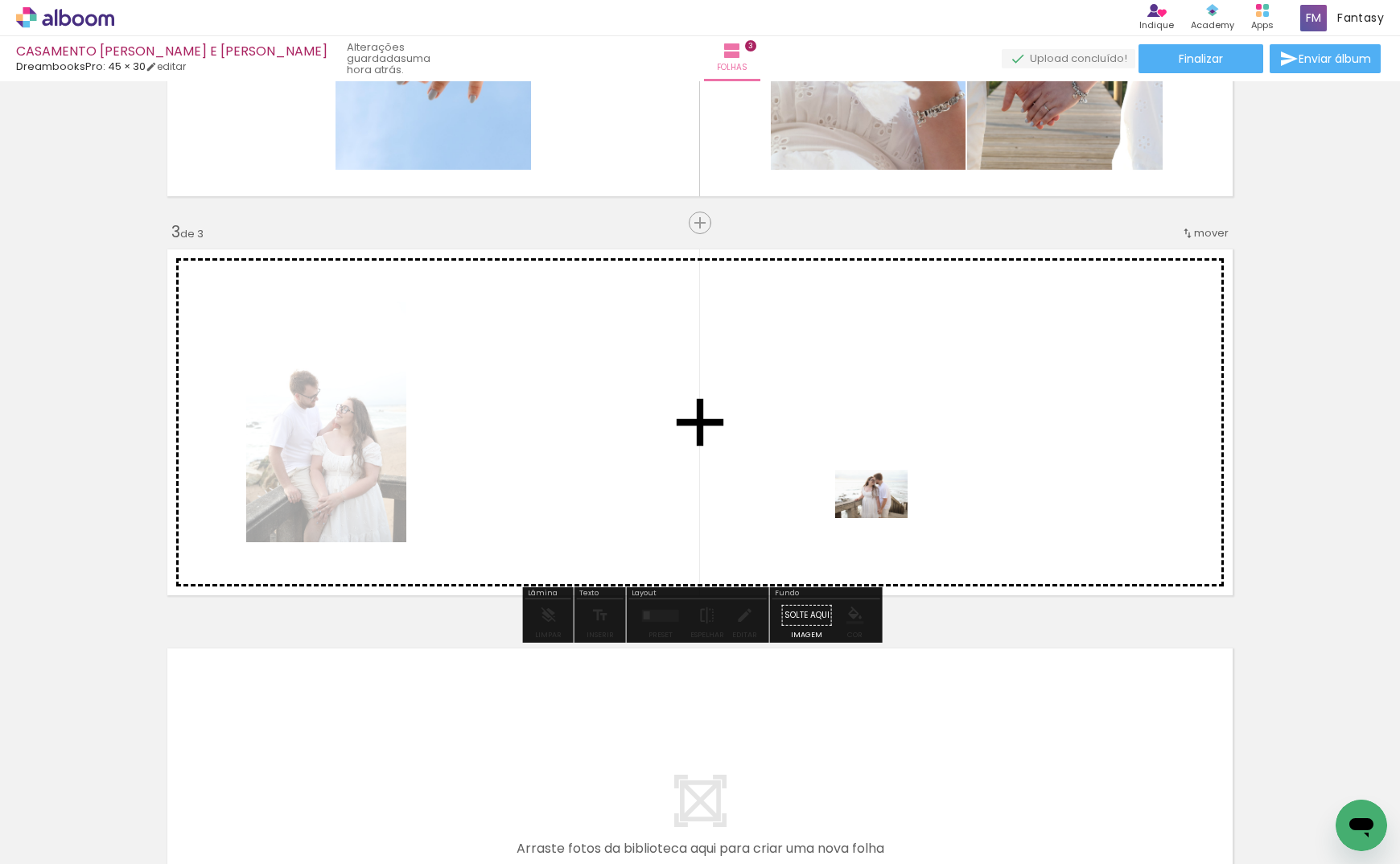
drag, startPoint x: 888, startPoint y: 789, endPoint x: 883, endPoint y: 454, distance: 335.0
click at [883, 454] on quentale-workspace at bounding box center [700, 432] width 1400 height 864
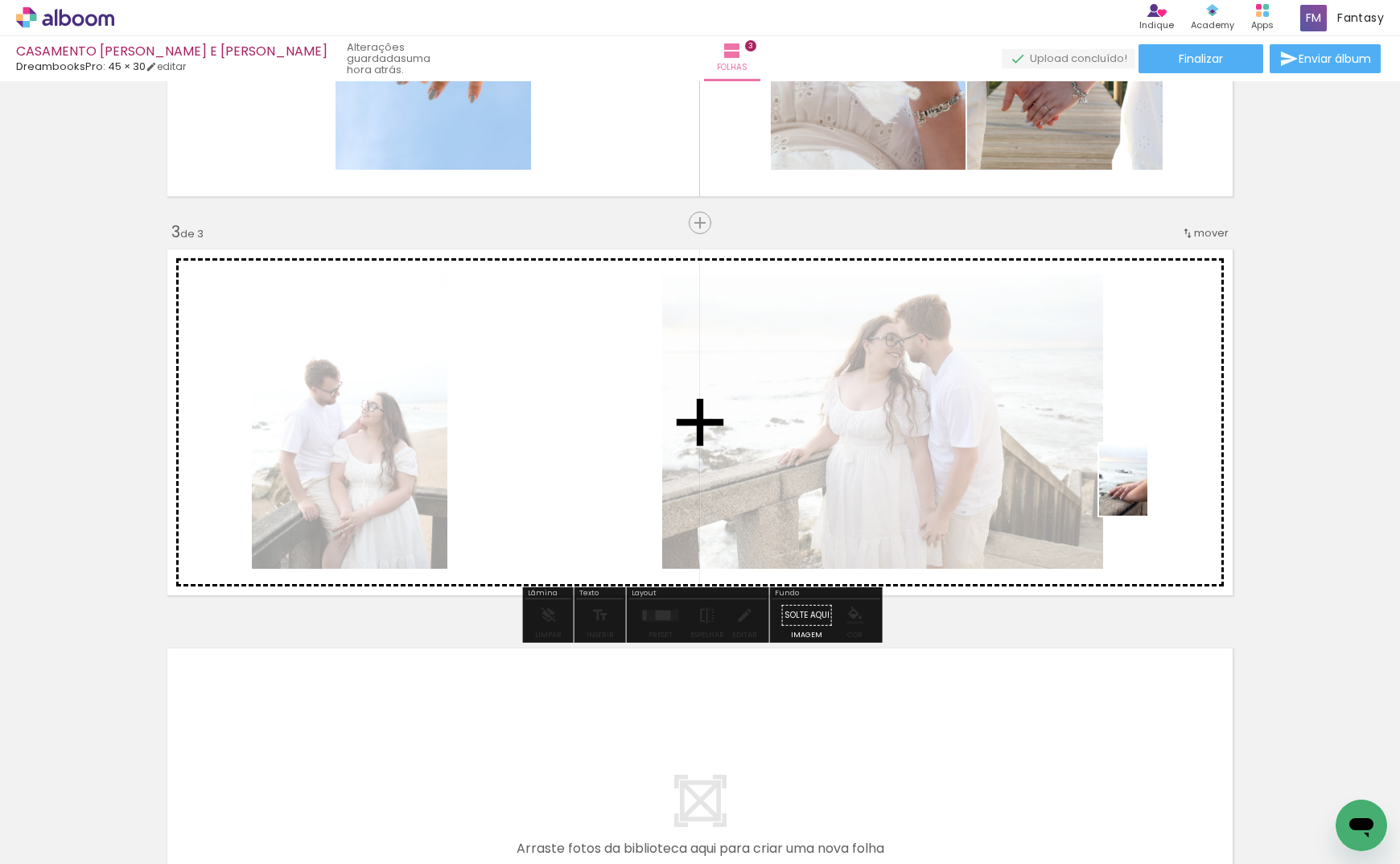
drag, startPoint x: 969, startPoint y: 781, endPoint x: 1148, endPoint y: 491, distance: 340.8
click at [1148, 491] on quentale-workspace at bounding box center [700, 432] width 1400 height 864
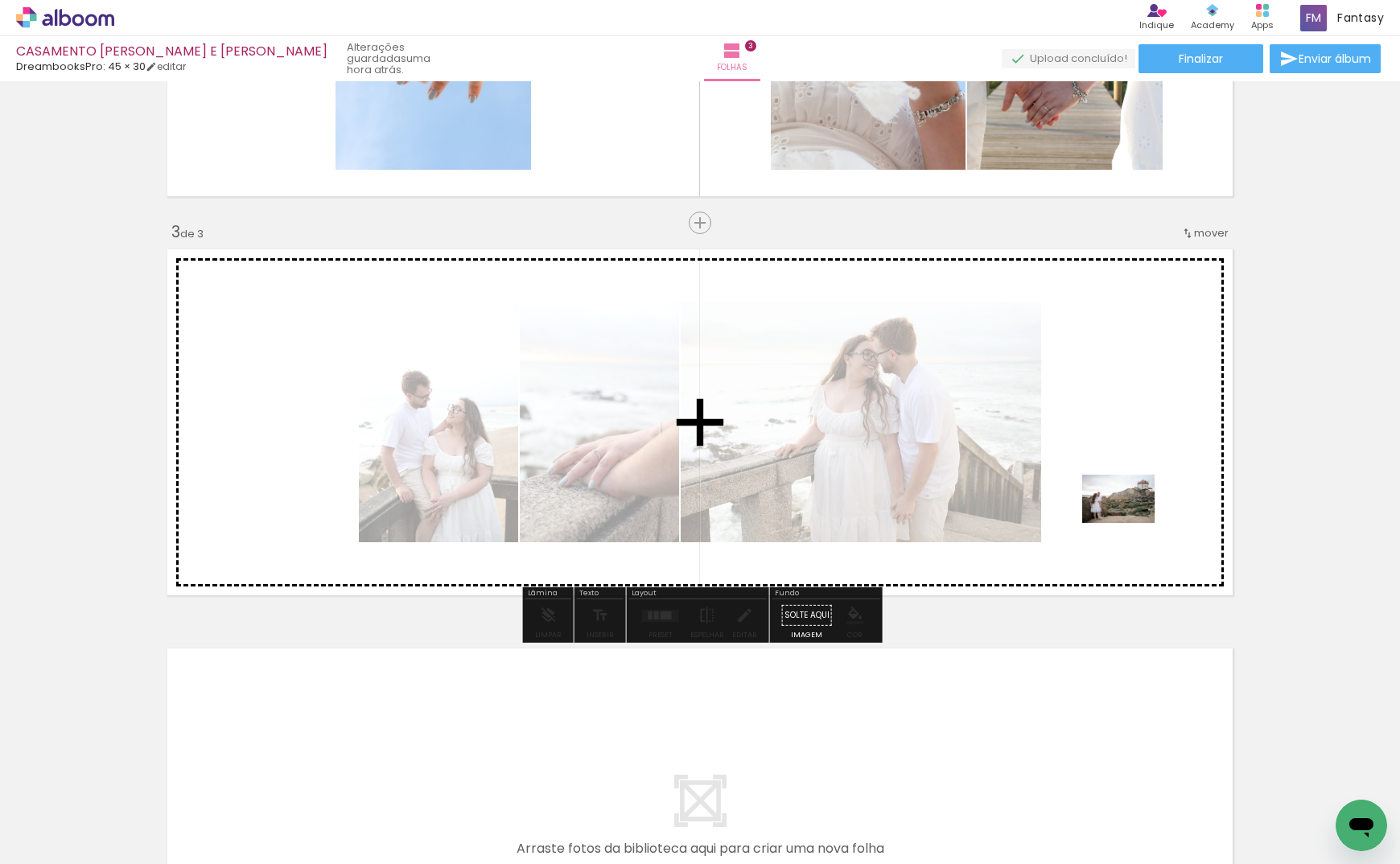
click at [1130, 523] on quentale-workspace at bounding box center [700, 432] width 1400 height 864
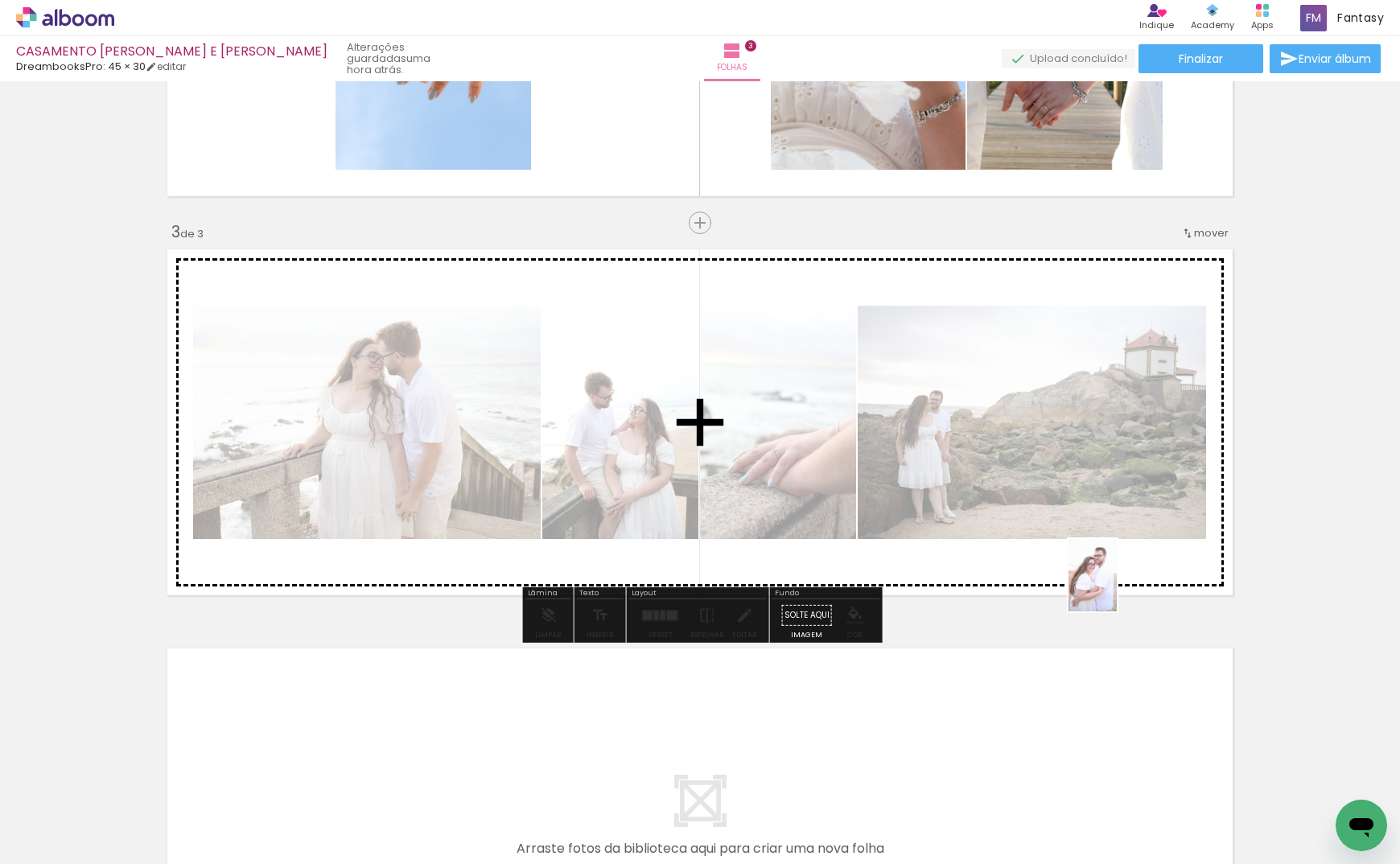
drag, startPoint x: 1154, startPoint y: 790, endPoint x: 1114, endPoint y: 572, distance: 221.6
click at [1114, 572] on quentale-workspace at bounding box center [700, 432] width 1400 height 864
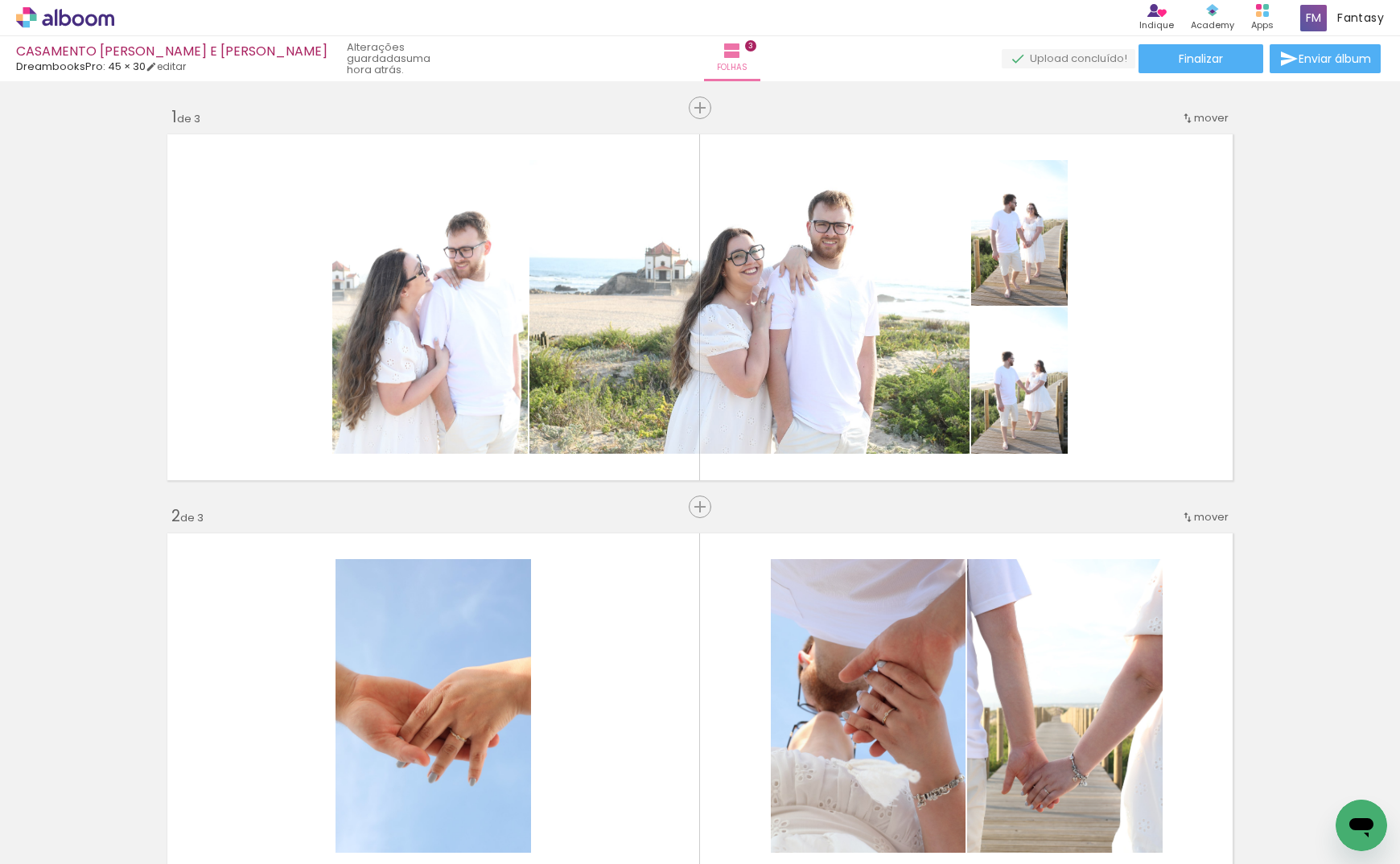
scroll to position [0, 787]
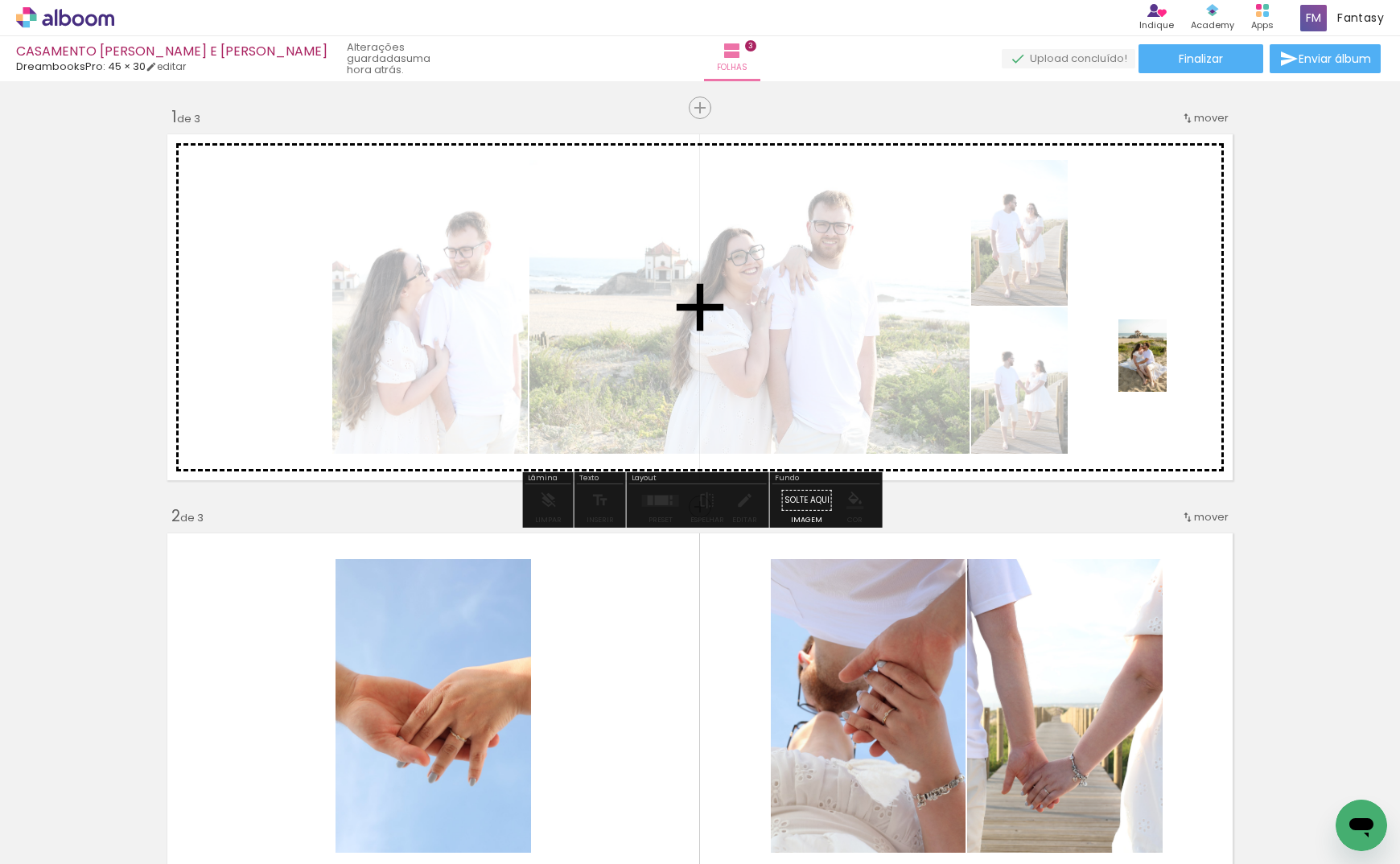
drag, startPoint x: 1094, startPoint y: 811, endPoint x: 1164, endPoint y: 386, distance: 430.7
click at [1164, 386] on quentale-workspace at bounding box center [700, 432] width 1400 height 864
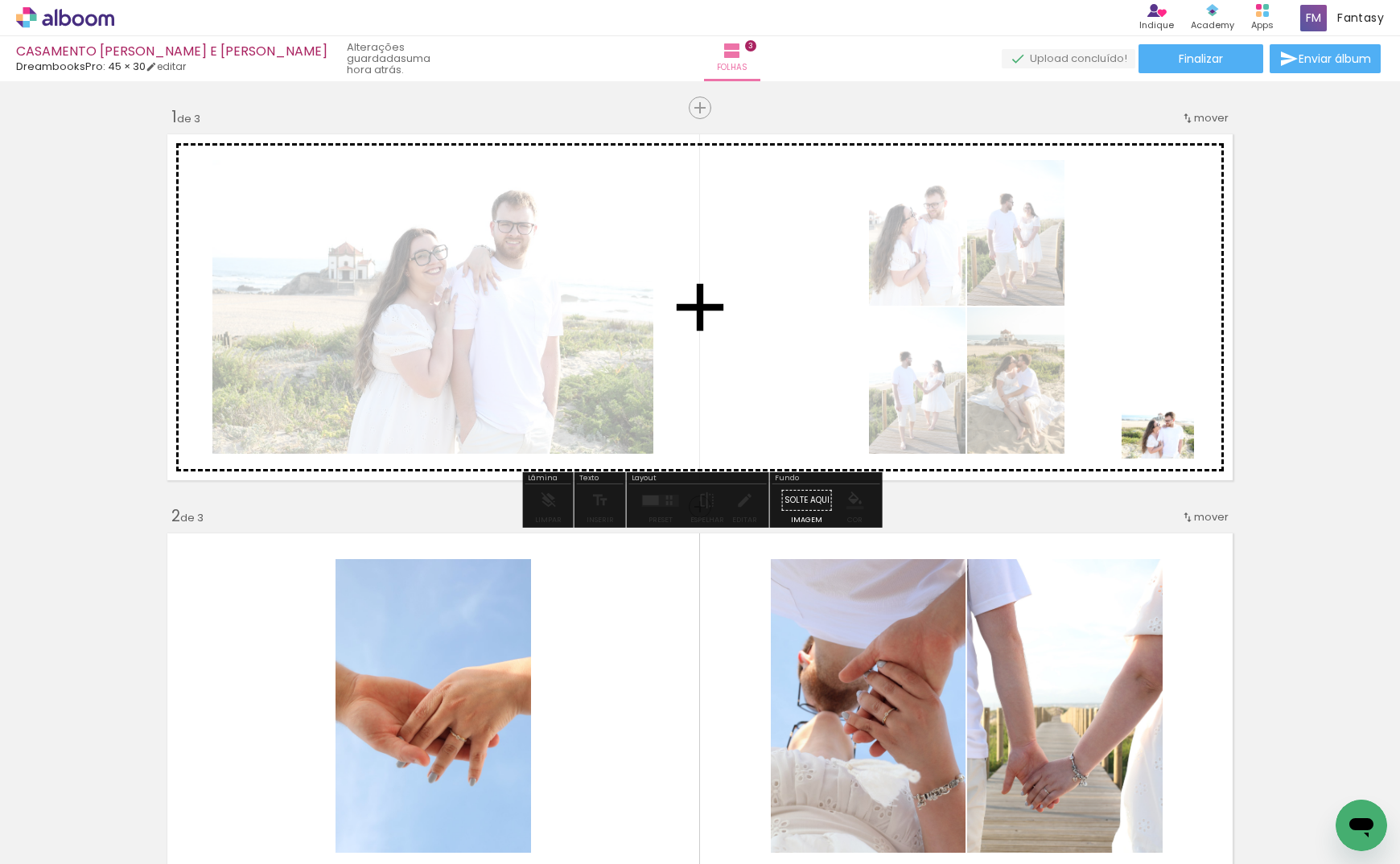
drag, startPoint x: 1207, startPoint y: 641, endPoint x: 1170, endPoint y: 460, distance: 184.7
click at [1169, 455] on quentale-workspace at bounding box center [700, 432] width 1400 height 864
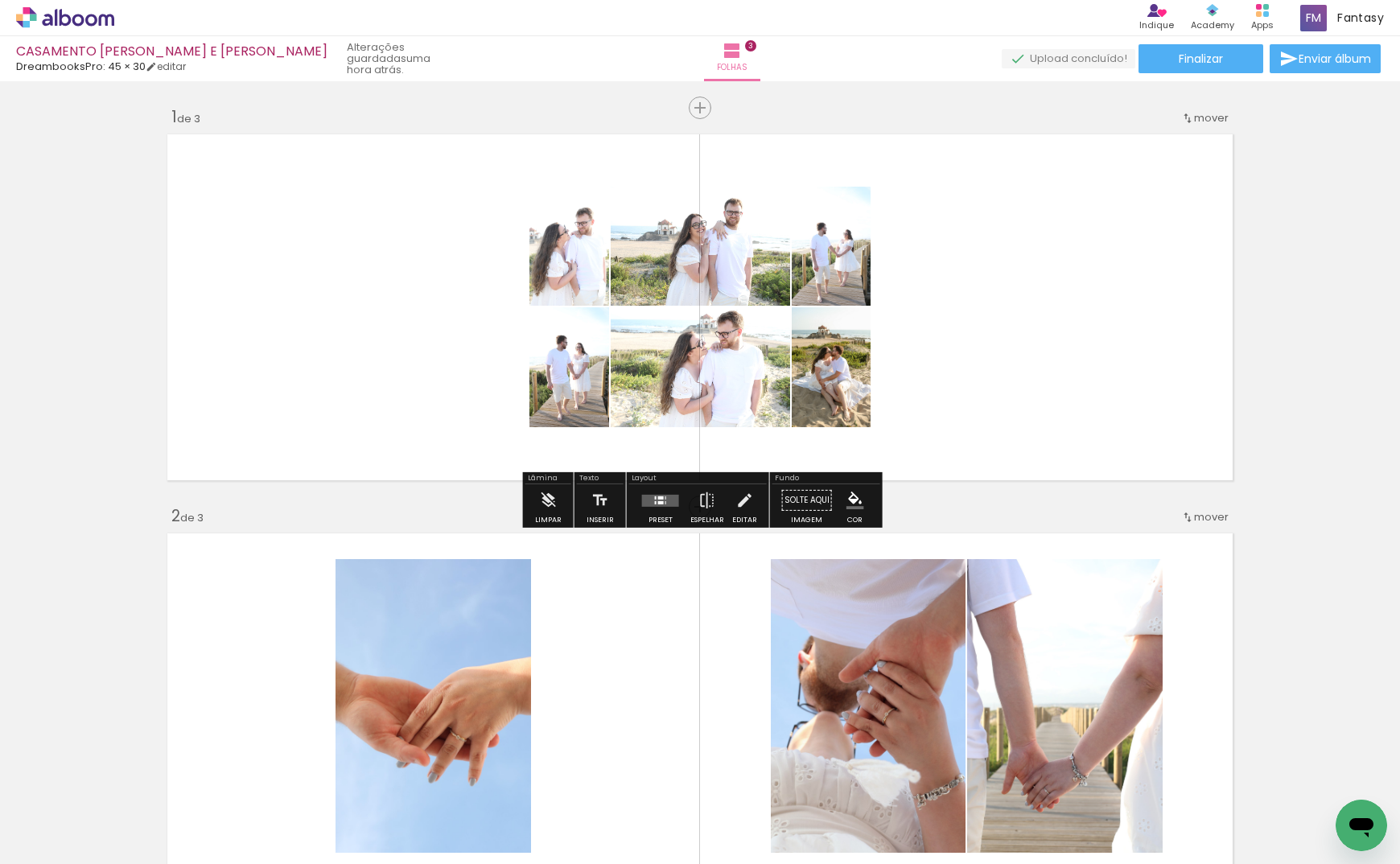
scroll to position [0, 1362]
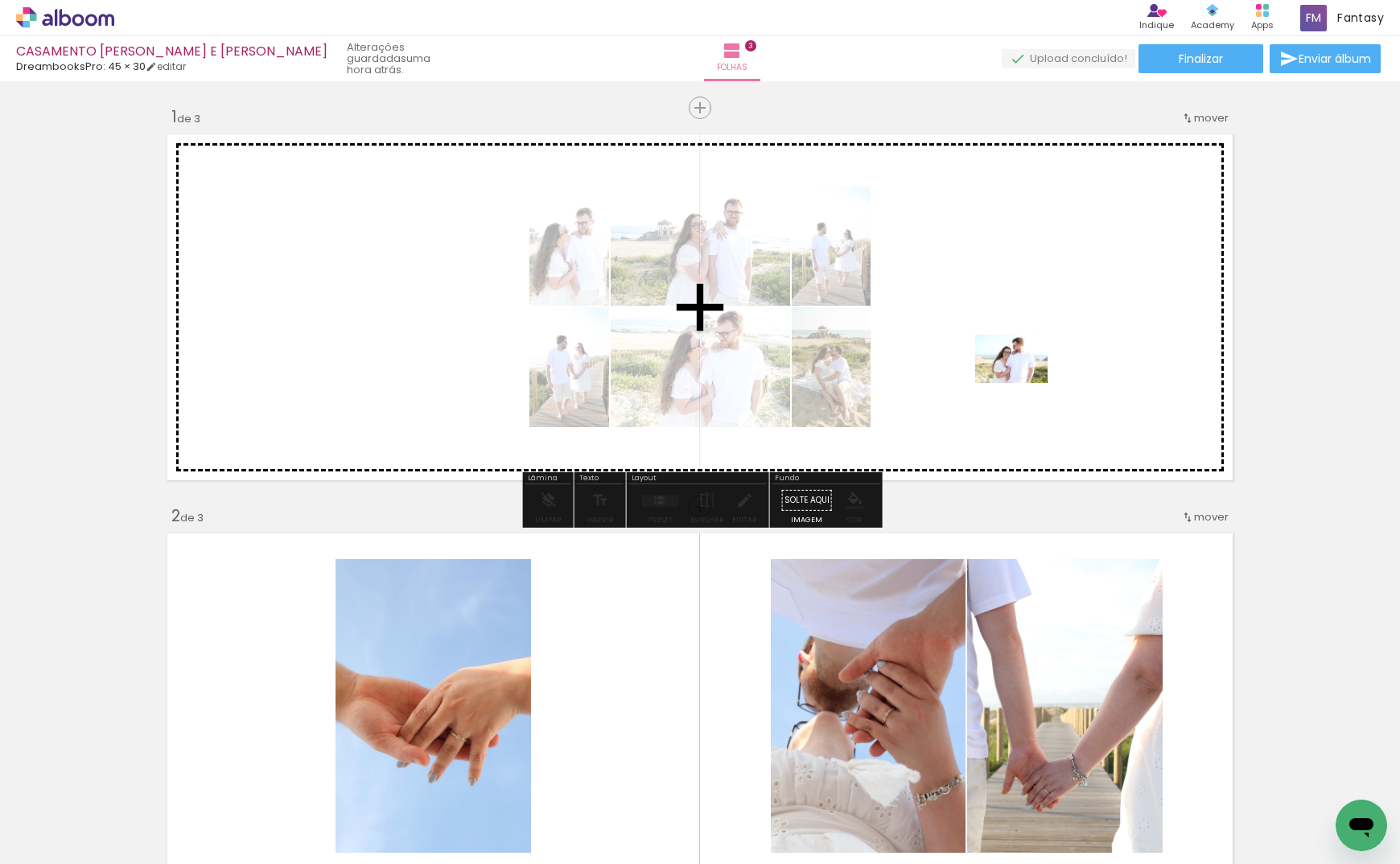
drag, startPoint x: 800, startPoint y: 798, endPoint x: 1024, endPoint y: 383, distance: 471.6
click at [1024, 383] on quentale-workspace at bounding box center [700, 432] width 1400 height 864
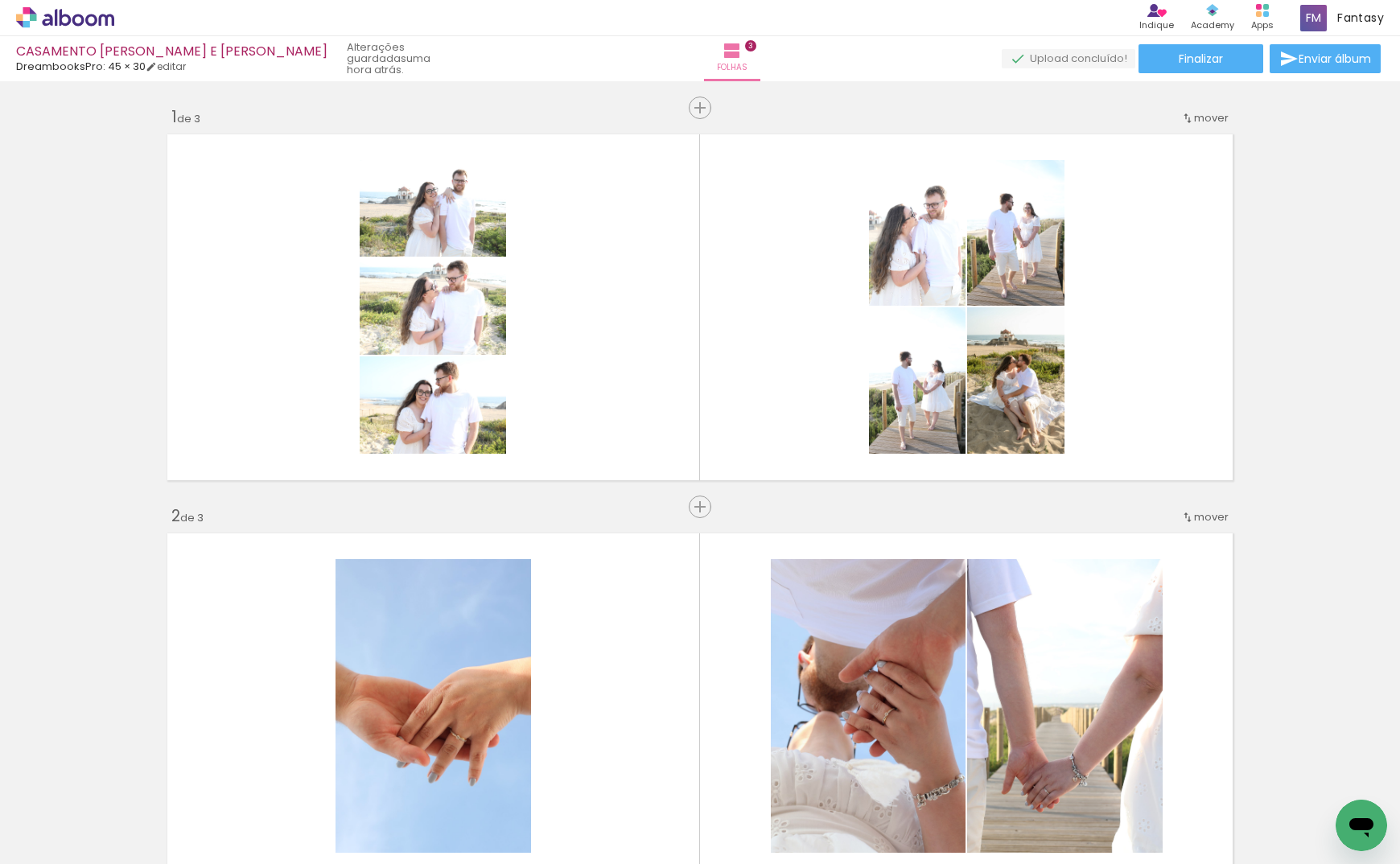
scroll to position [179, 0]
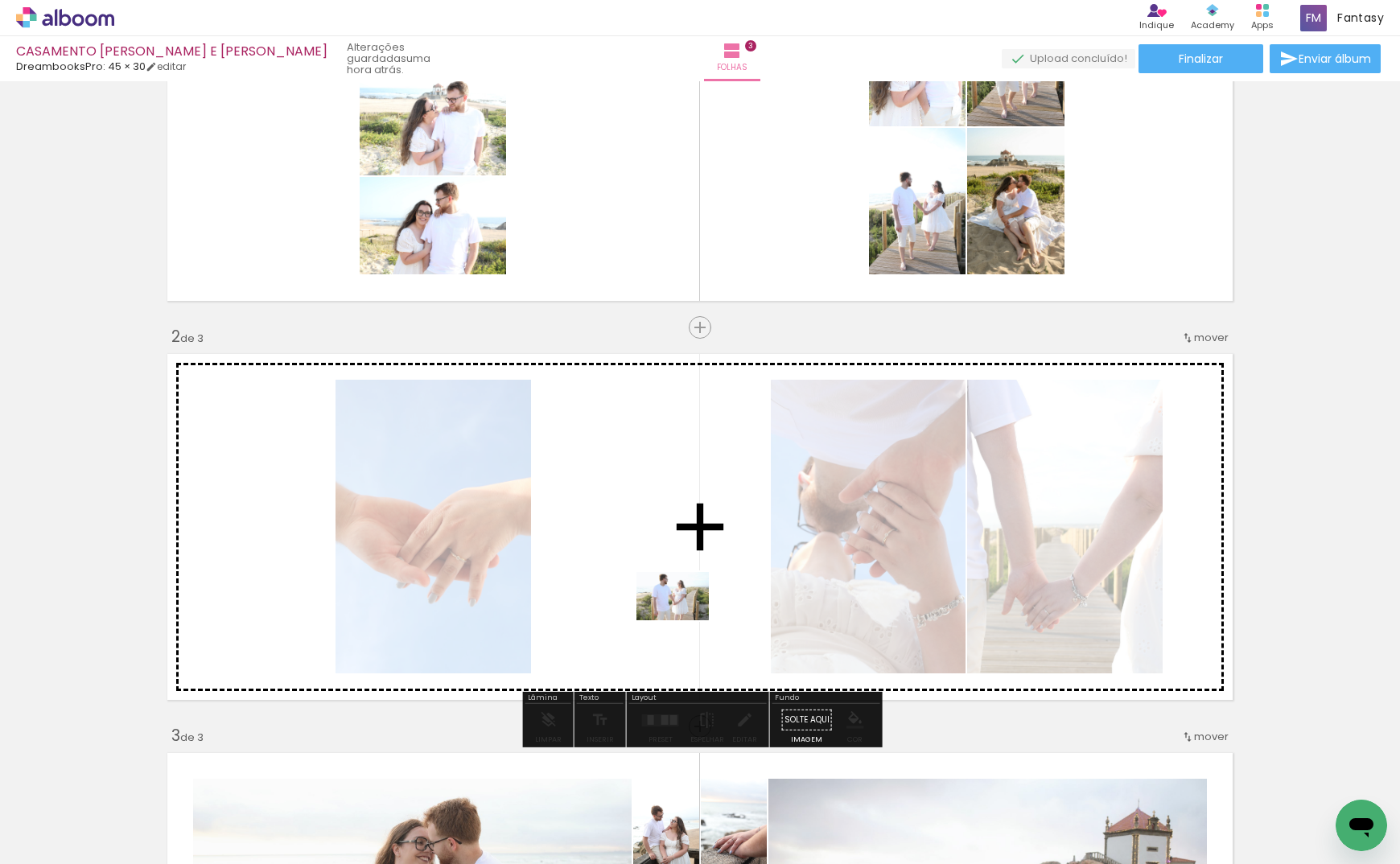
click at [685, 620] on quentale-workspace at bounding box center [700, 432] width 1400 height 864
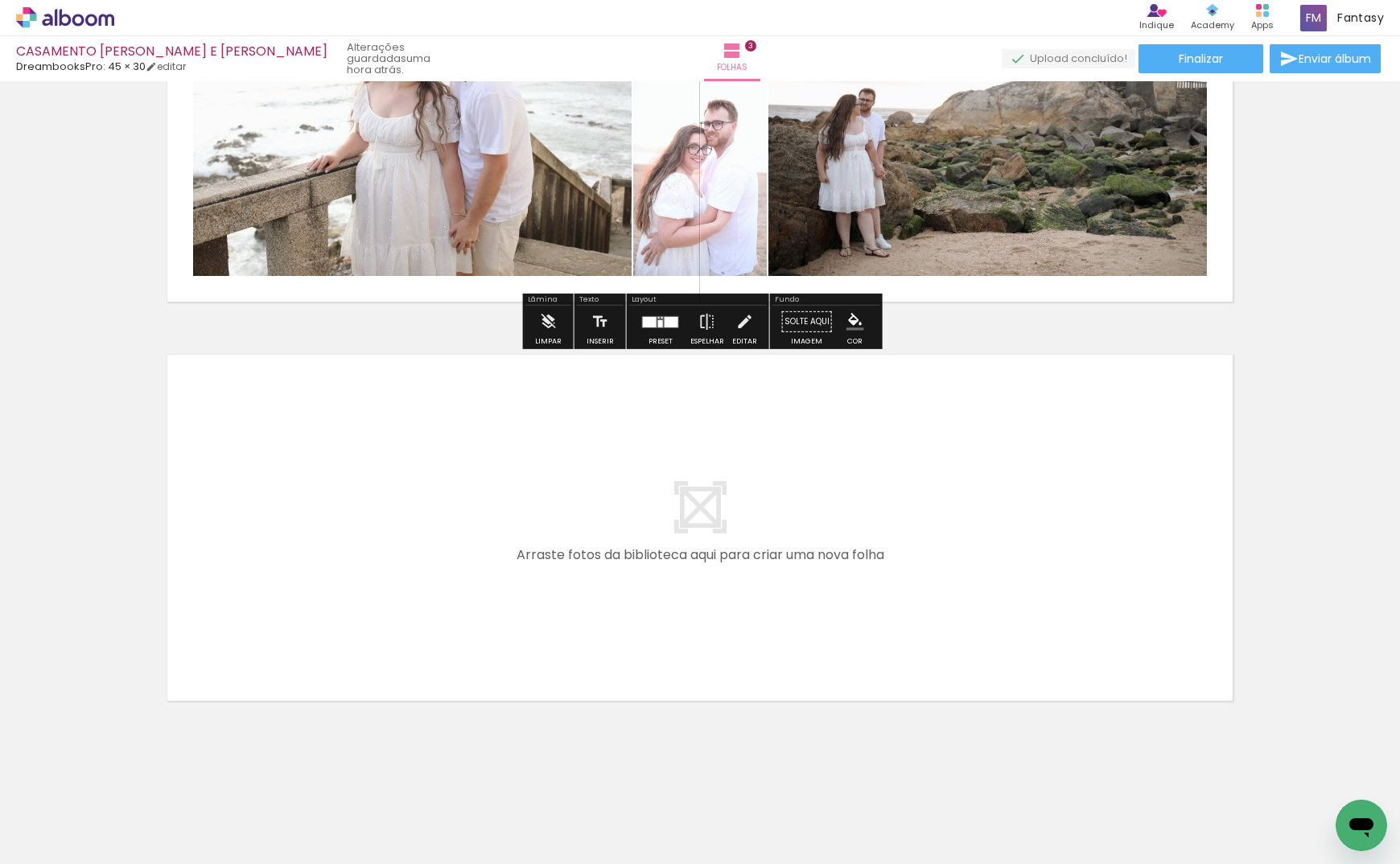
scroll to position [0, 1893]
drag, startPoint x: 789, startPoint y: 766, endPoint x: 886, endPoint y: 726, distance: 104.9
click at [788, 568] on quentale-workspace at bounding box center [700, 432] width 1400 height 864
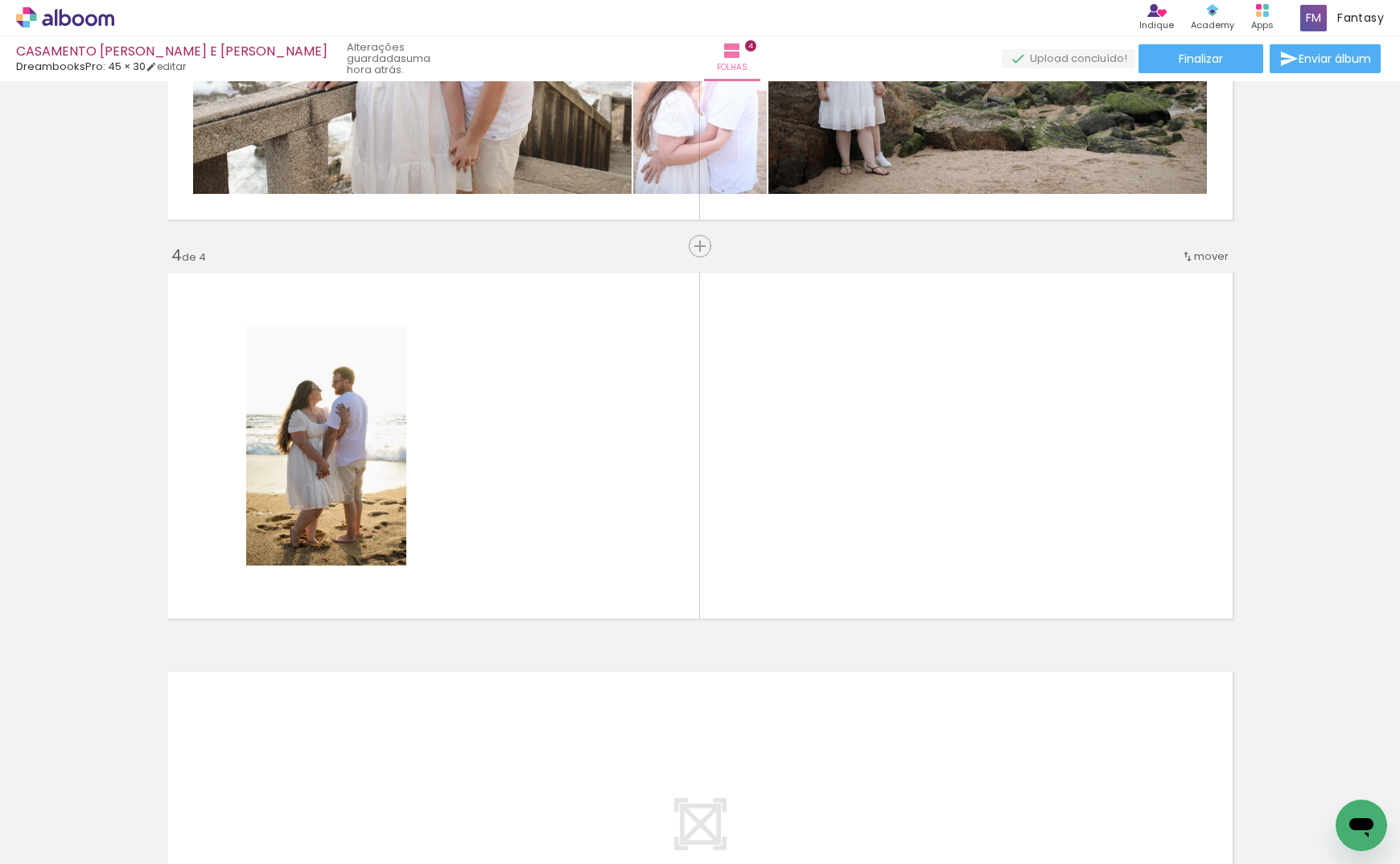
scroll to position [1082, 0]
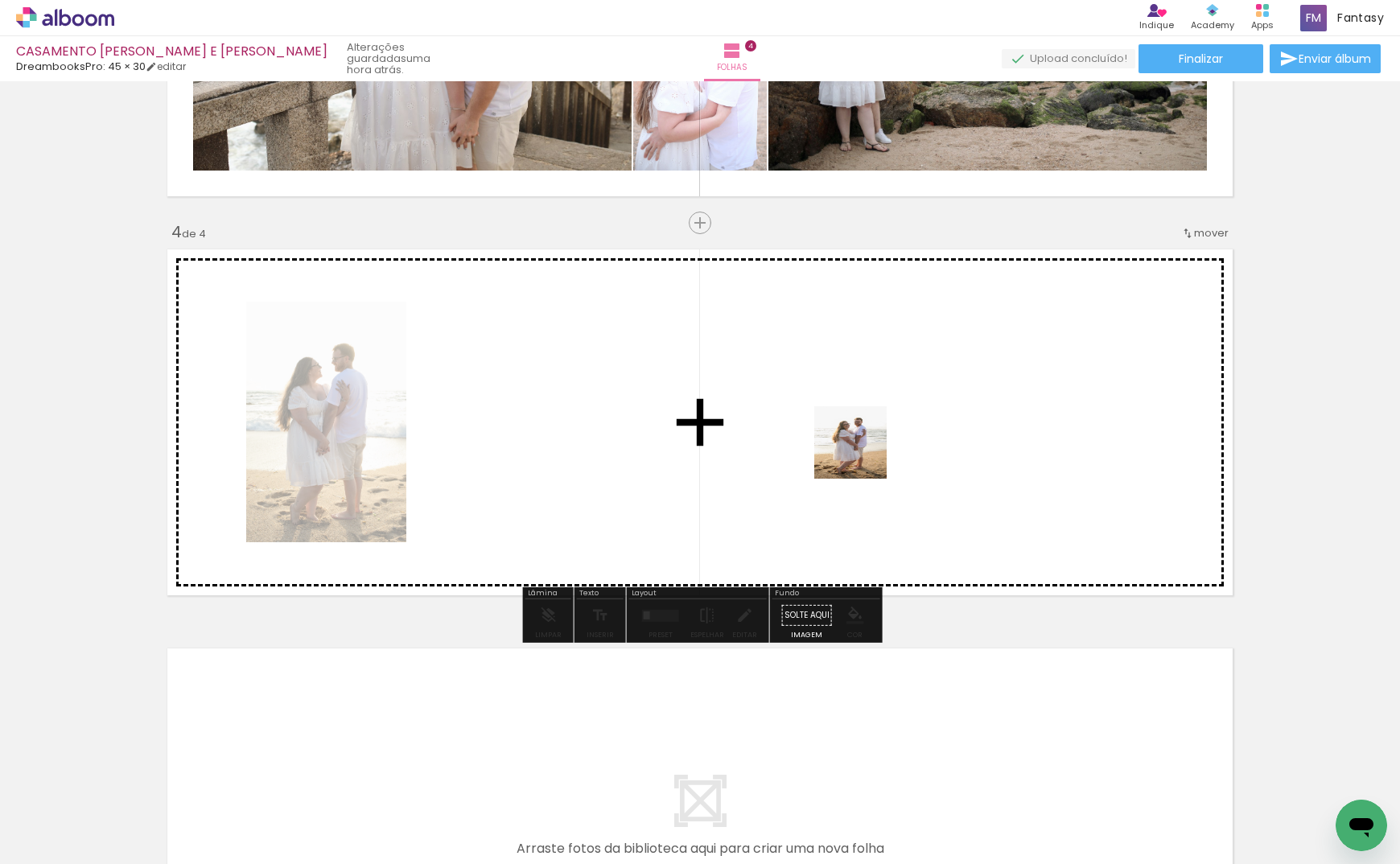
drag, startPoint x: 882, startPoint y: 744, endPoint x: 941, endPoint y: 700, distance: 73.6
click at [862, 444] on quentale-workspace at bounding box center [700, 432] width 1400 height 864
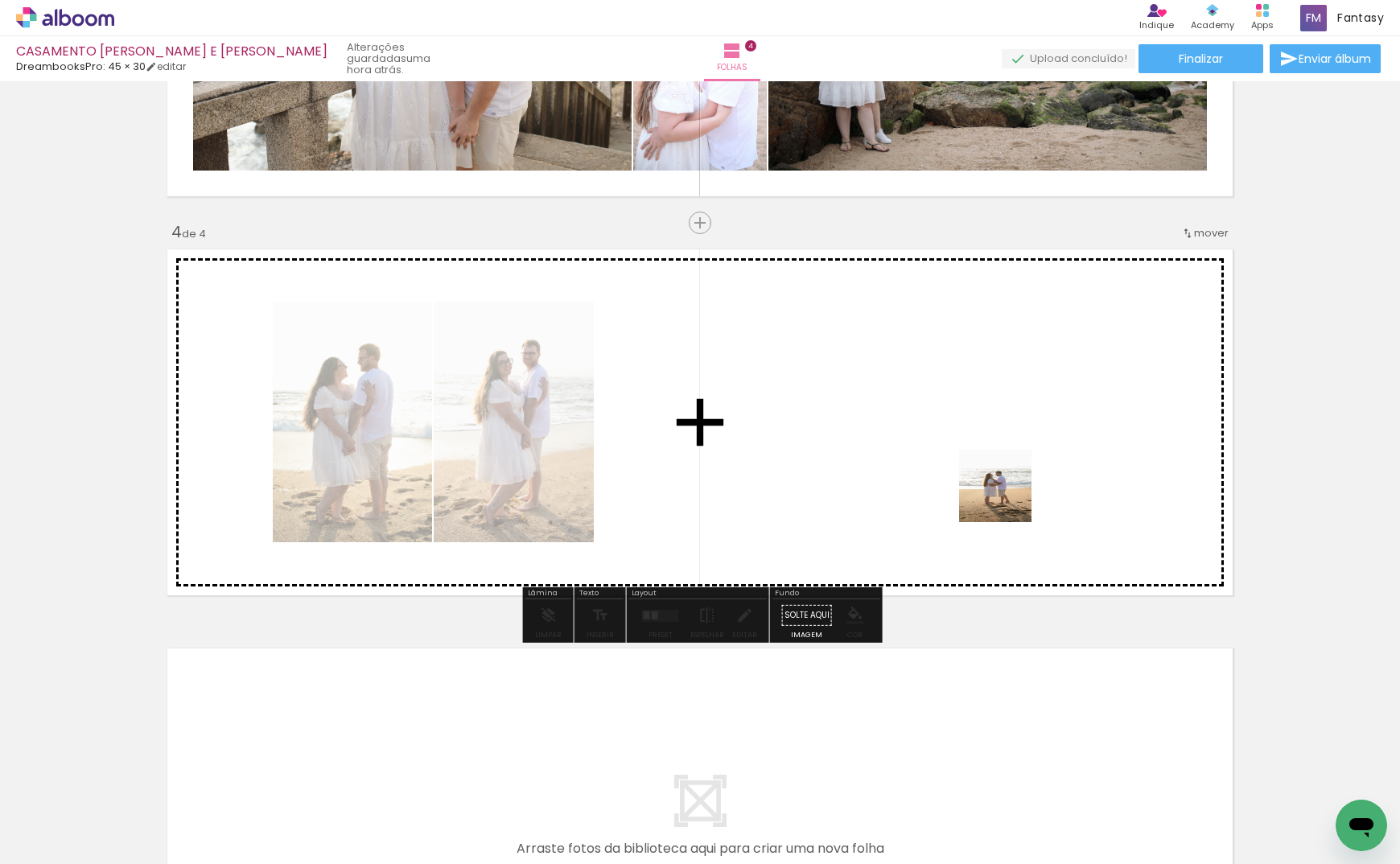
drag, startPoint x: 970, startPoint y: 813, endPoint x: 1008, endPoint y: 498, distance: 317.3
click at [1008, 498] on quentale-workspace at bounding box center [700, 432] width 1400 height 864
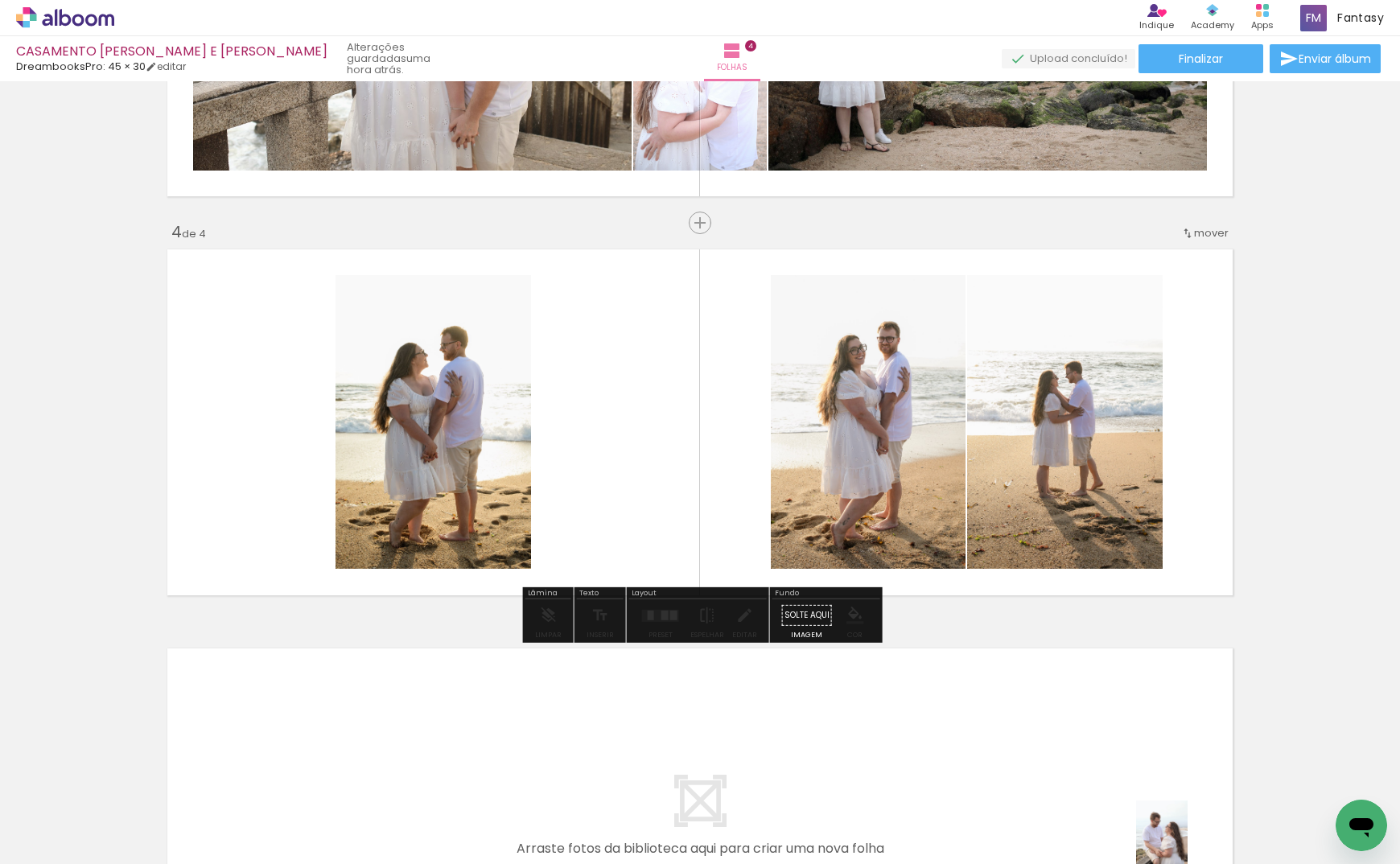
drag, startPoint x: 1163, startPoint y: 634, endPoint x: 1180, endPoint y: 836, distance: 202.7
click at [1180, 836] on div at bounding box center [1152, 809] width 57 height 79
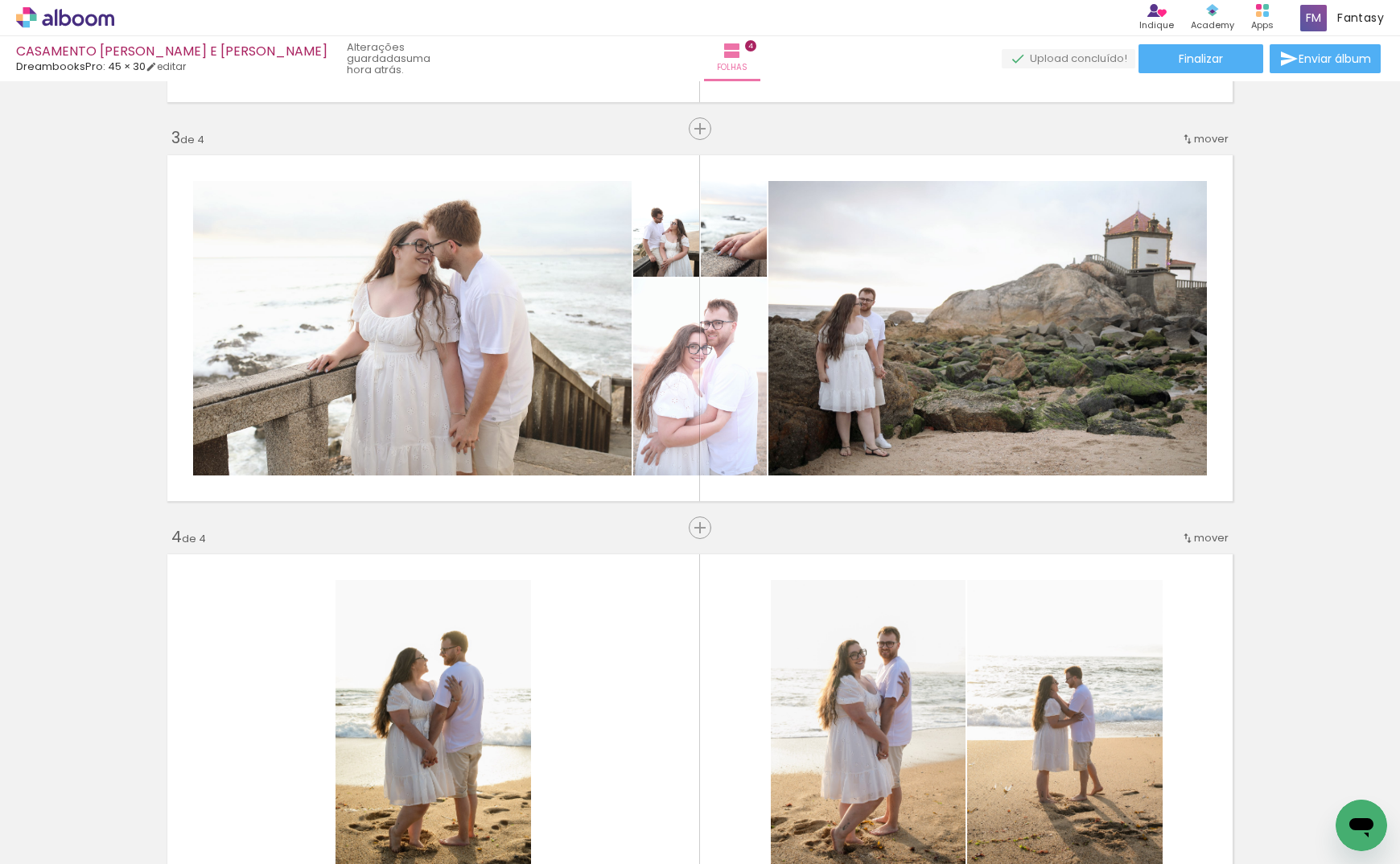
scroll to position [668, 0]
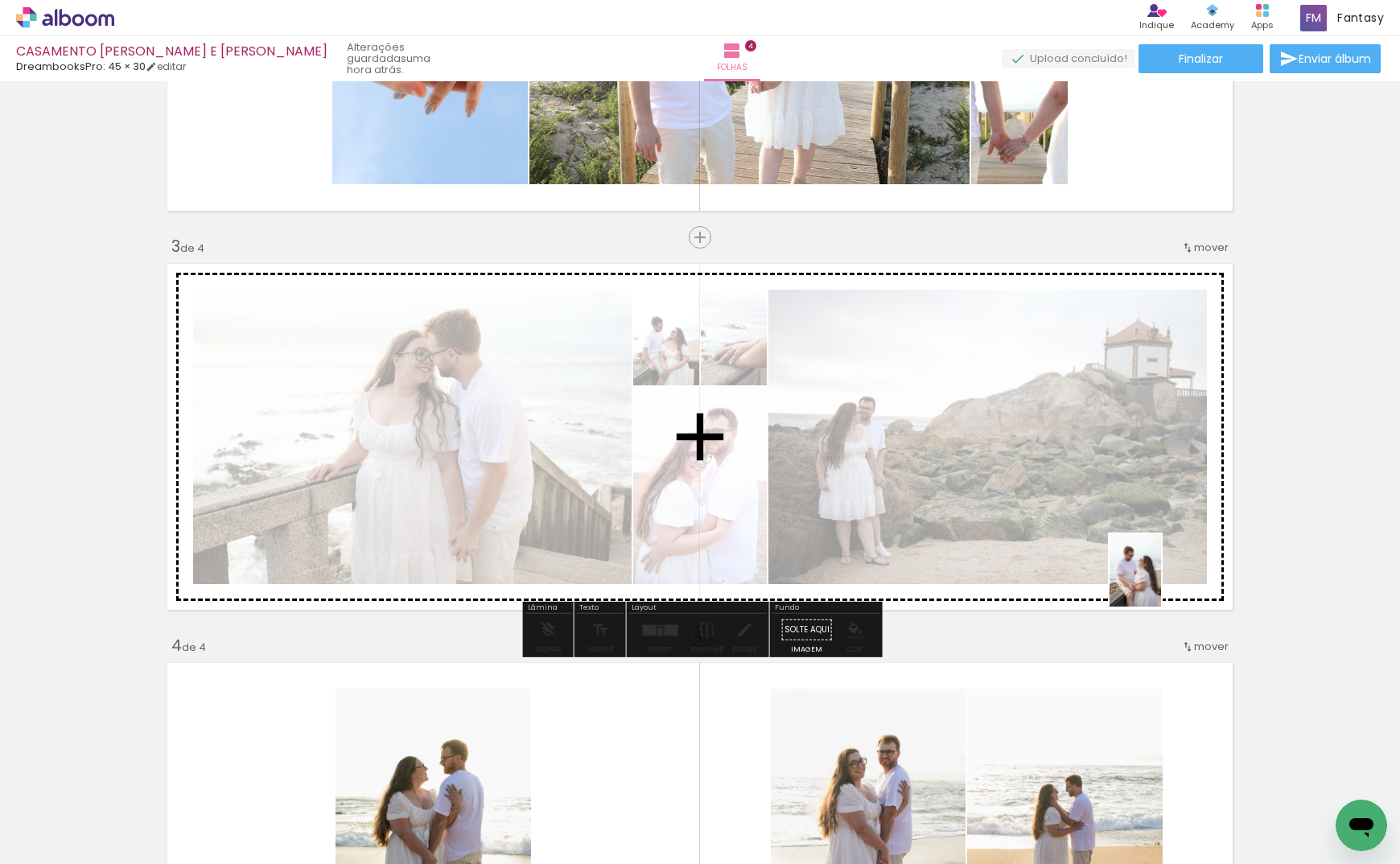
drag, startPoint x: 1156, startPoint y: 800, endPoint x: 1089, endPoint y: 547, distance: 261.7
click at [1157, 581] on quentale-workspace at bounding box center [700, 432] width 1400 height 864
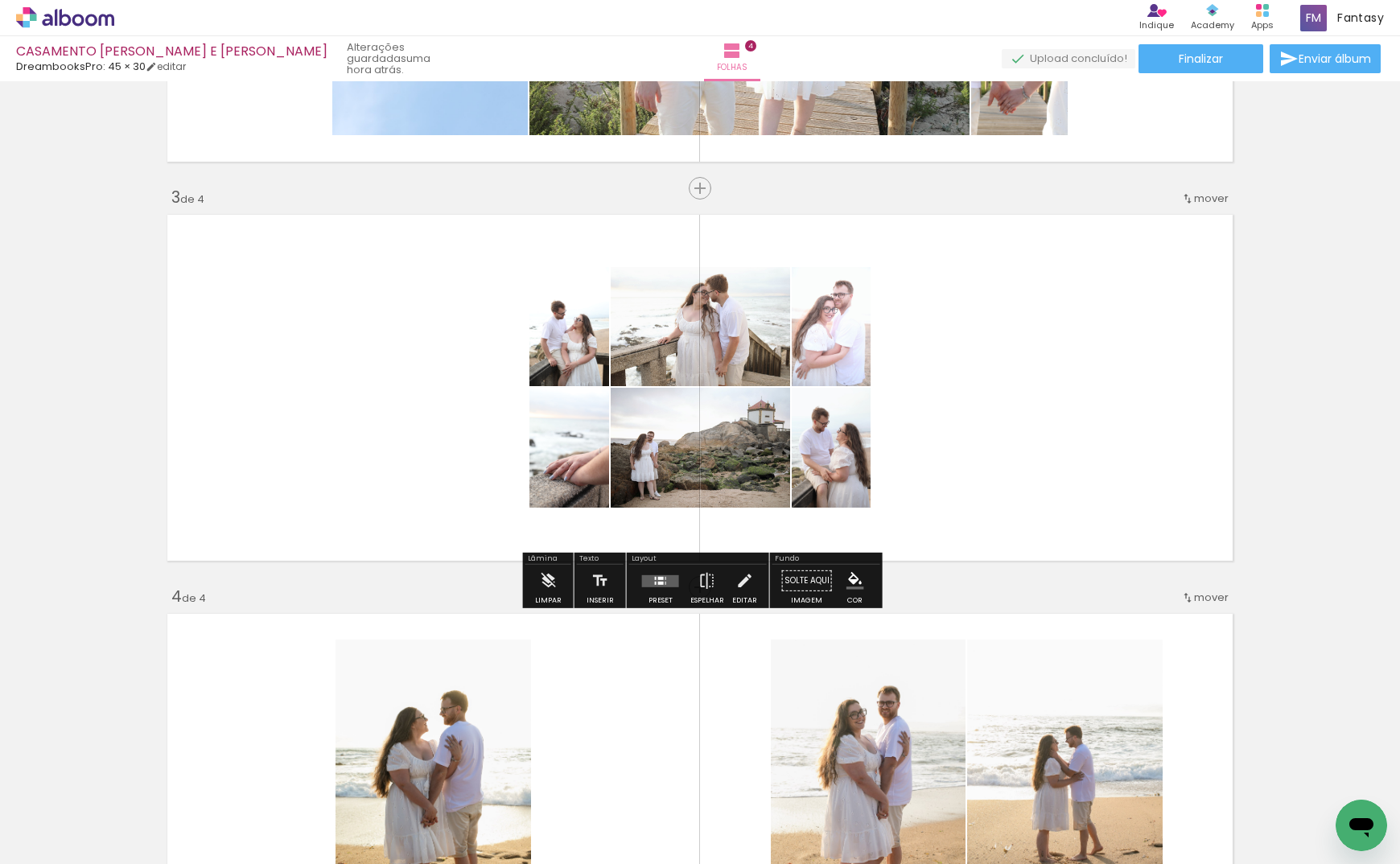
scroll to position [733, 0]
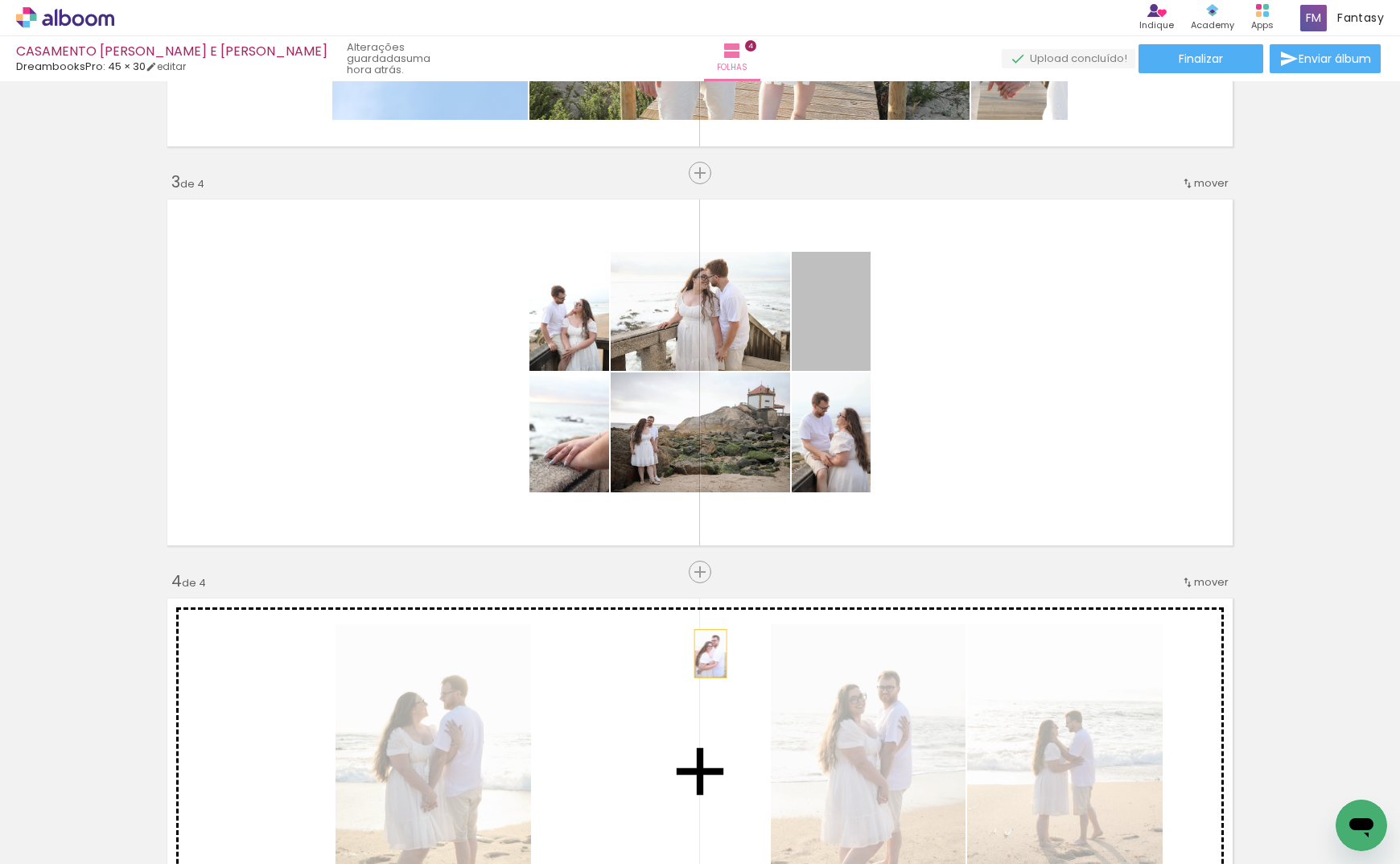
drag, startPoint x: 852, startPoint y: 341, endPoint x: 710, endPoint y: 655, distance: 344.6
click at [710, 655] on div "Inserir folha 1 de 4 Inserir folha 2 de 4 Inserir folha 3 de 4 Inserir folha 4 …" at bounding box center [700, 352] width 1400 height 1996
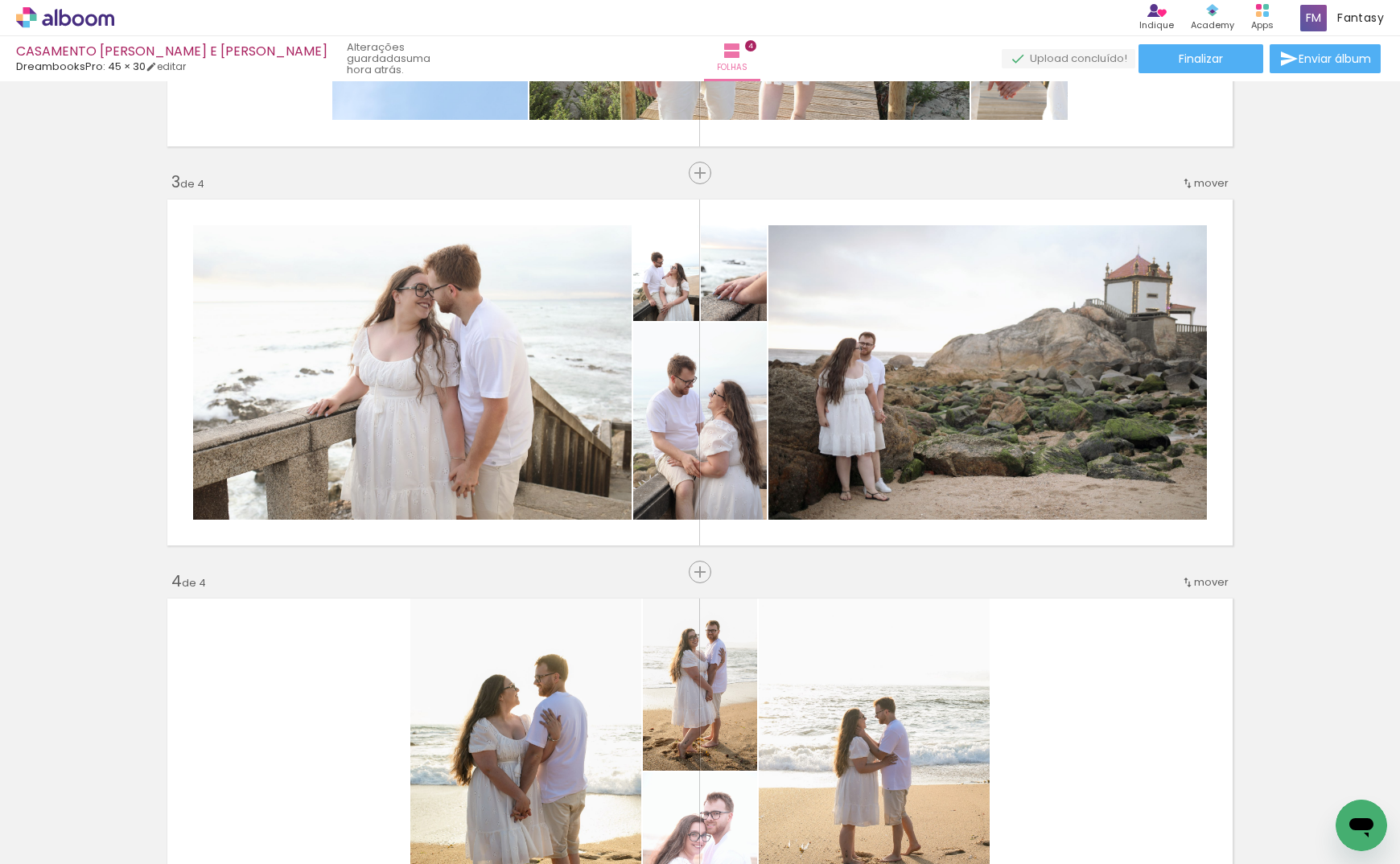
scroll to position [0, 2058]
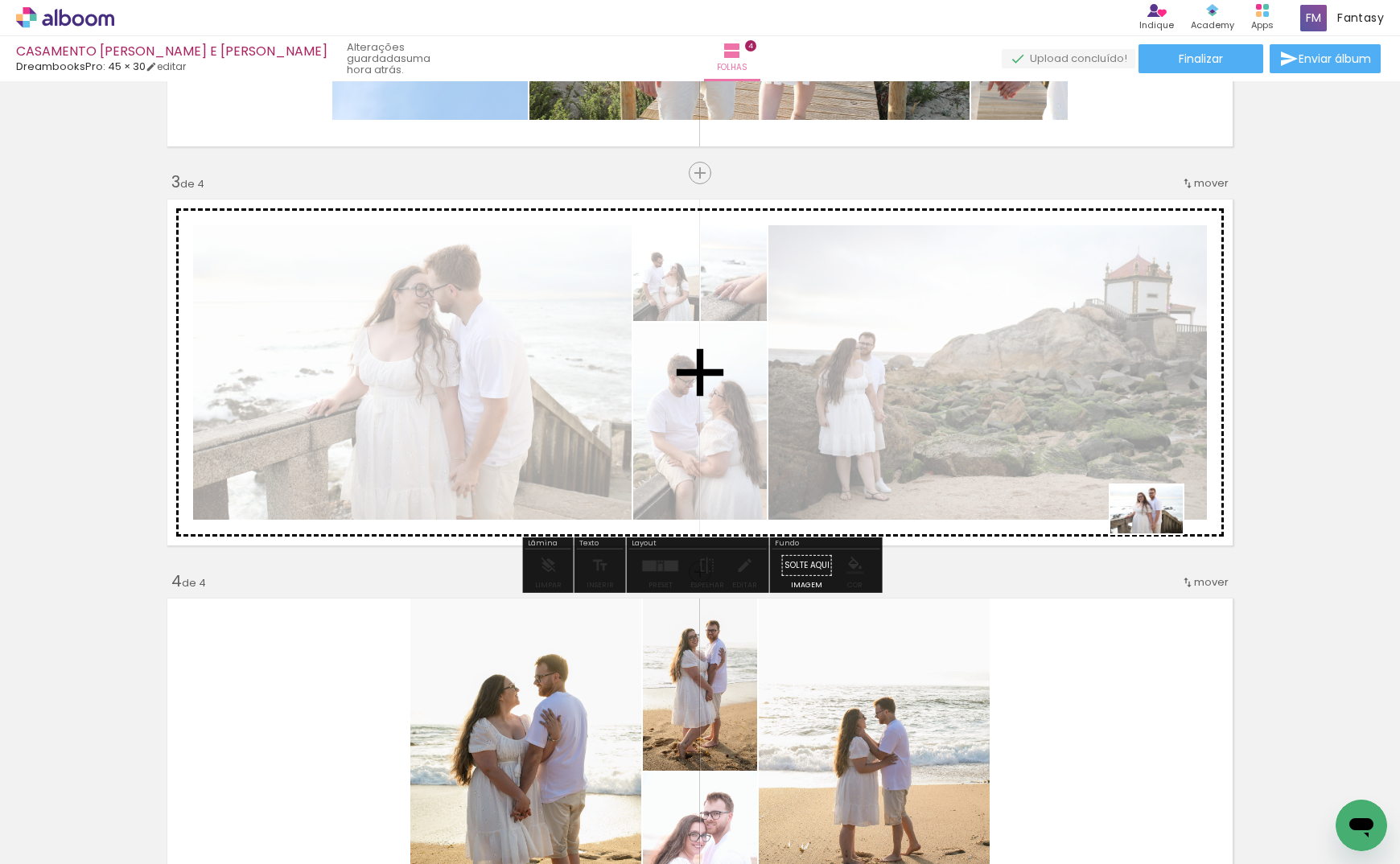
drag, startPoint x: 1152, startPoint y: 827, endPoint x: 1158, endPoint y: 533, distance: 294.1
click at [1158, 533] on quentale-workspace at bounding box center [700, 432] width 1400 height 864
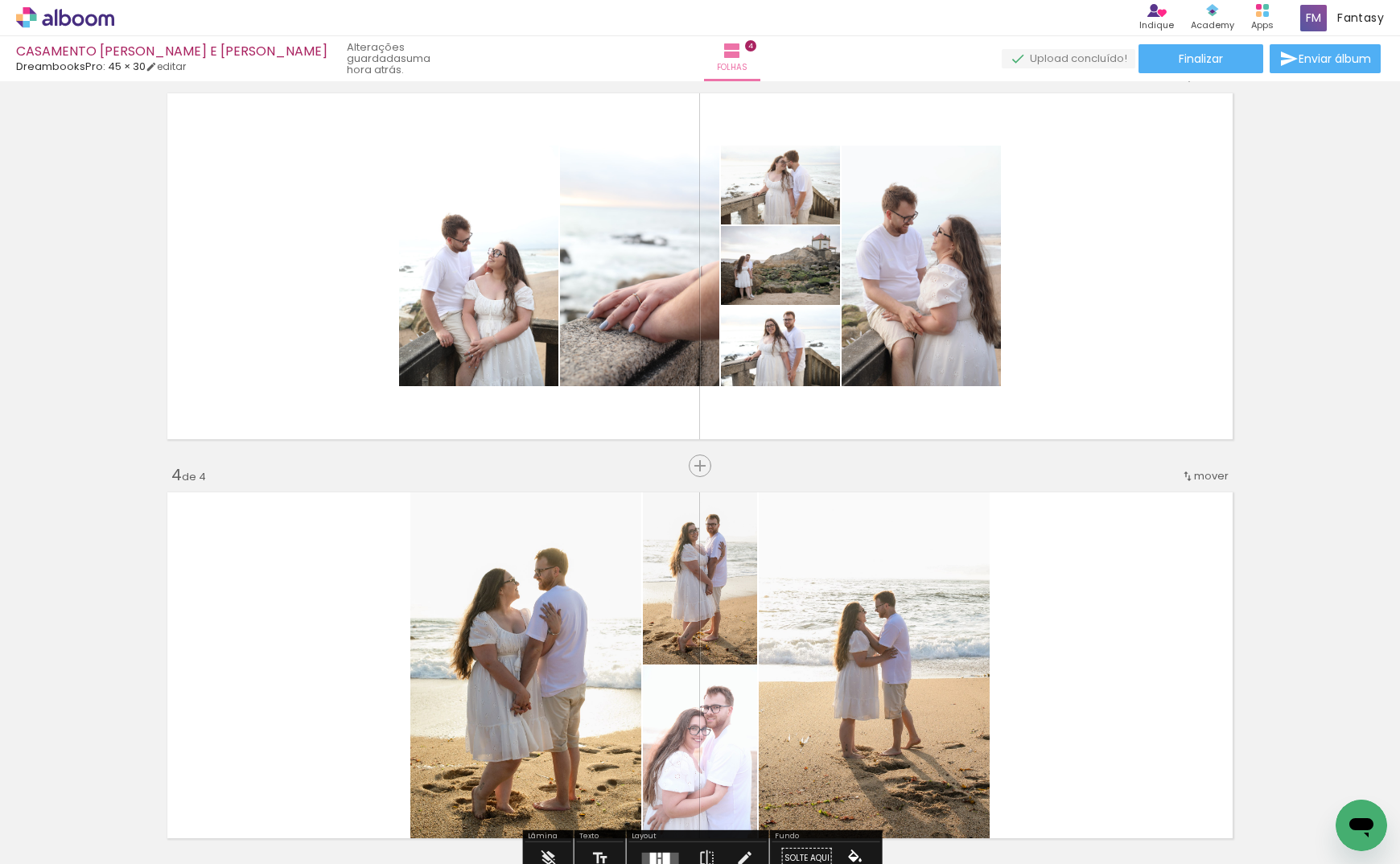
scroll to position [1018, 0]
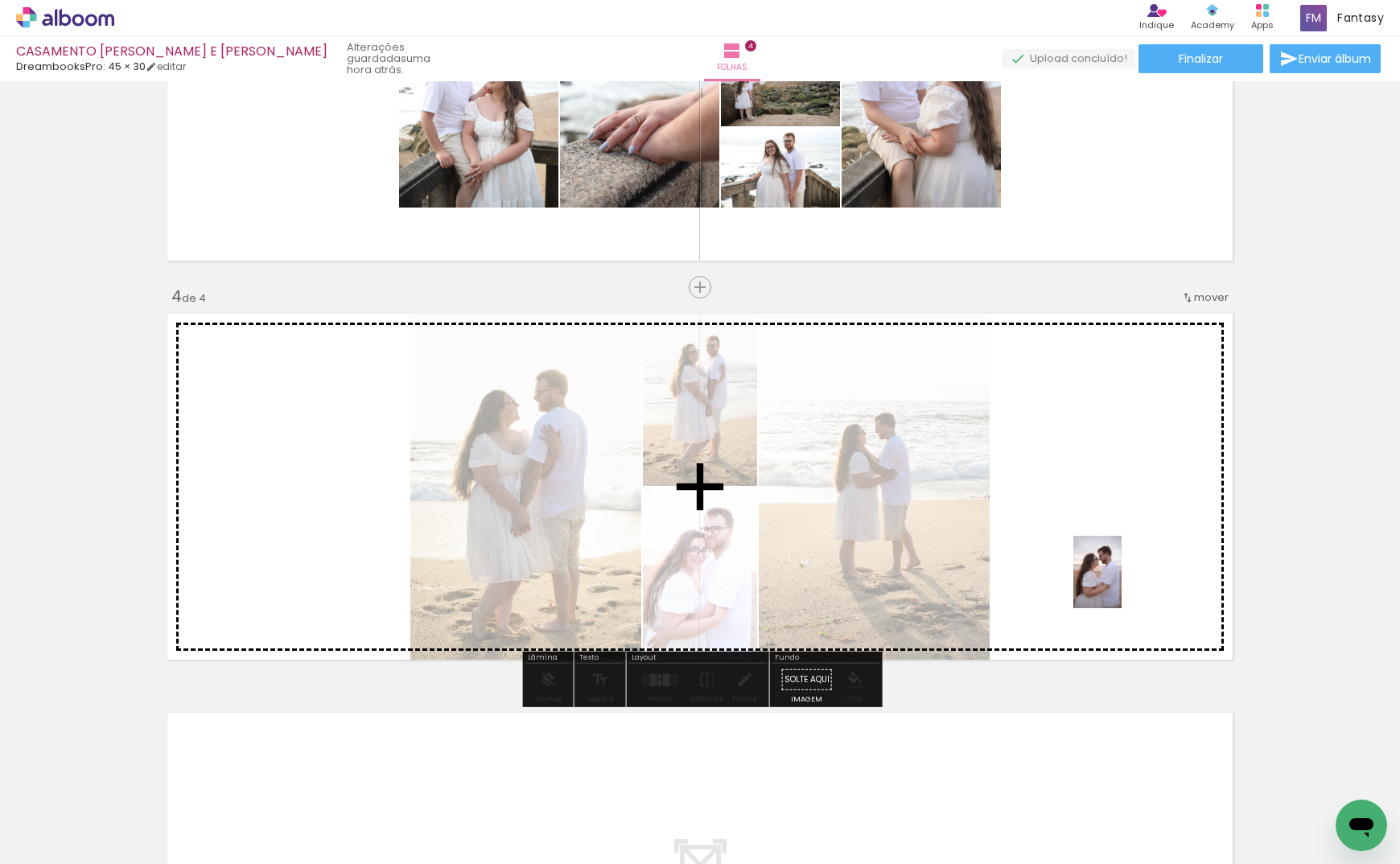
drag, startPoint x: 1092, startPoint y: 758, endPoint x: 1121, endPoint y: 584, distance: 176.4
click at [1121, 584] on quentale-workspace at bounding box center [700, 432] width 1400 height 864
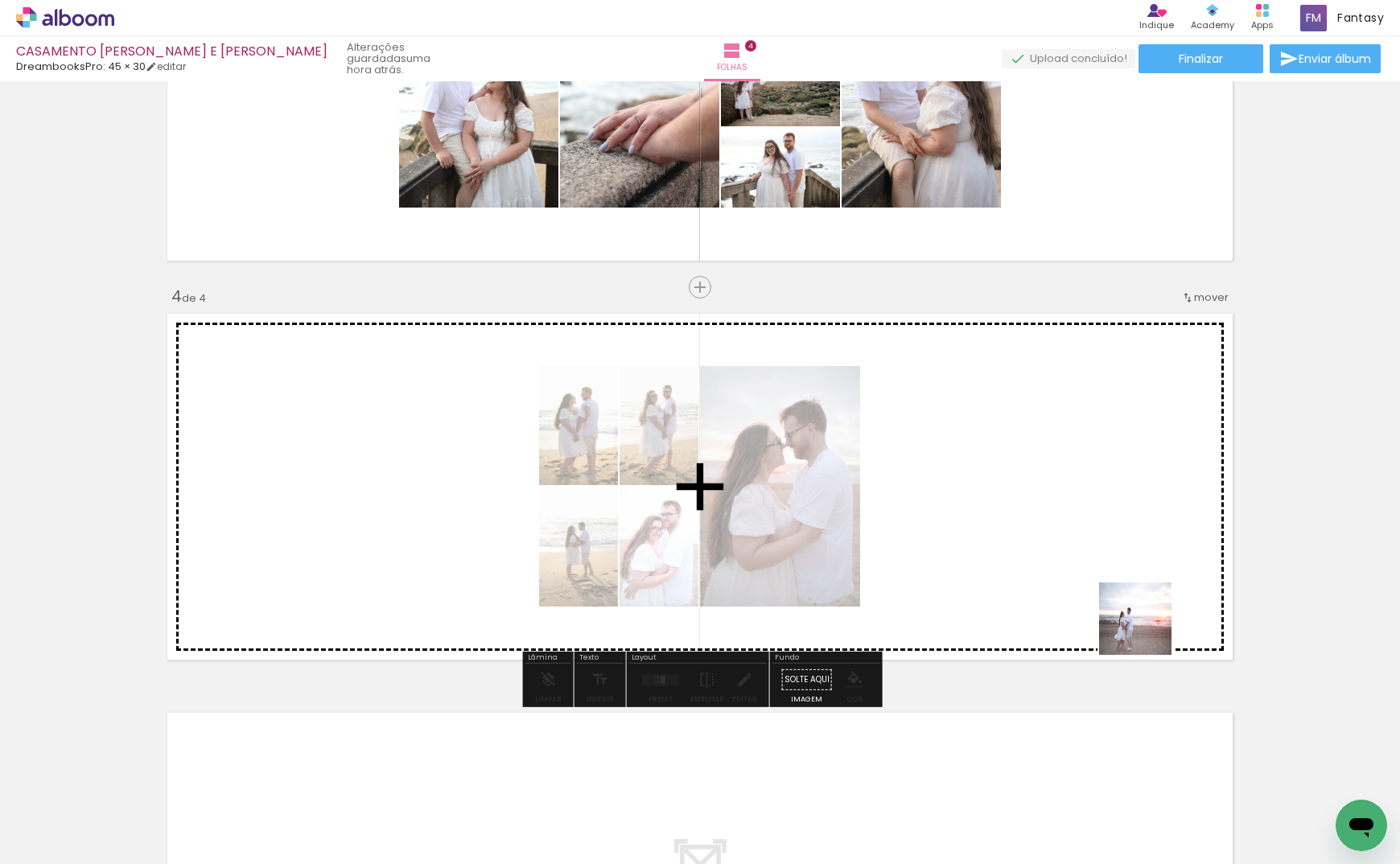
drag, startPoint x: 1148, startPoint y: 631, endPoint x: 1147, endPoint y: 511, distance: 120.0
click at [1147, 511] on quentale-workspace at bounding box center [700, 432] width 1400 height 864
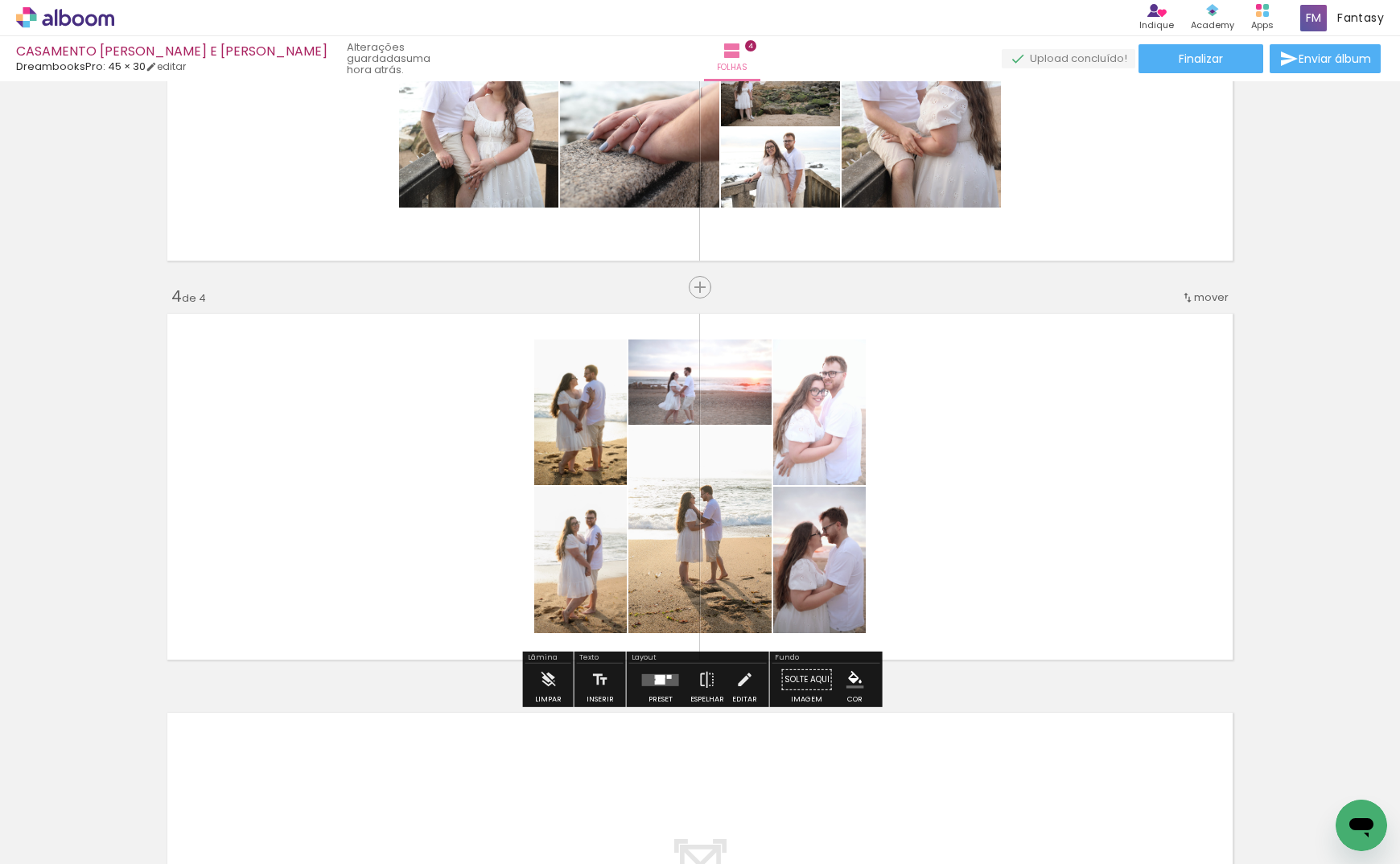
scroll to position [0, 2643]
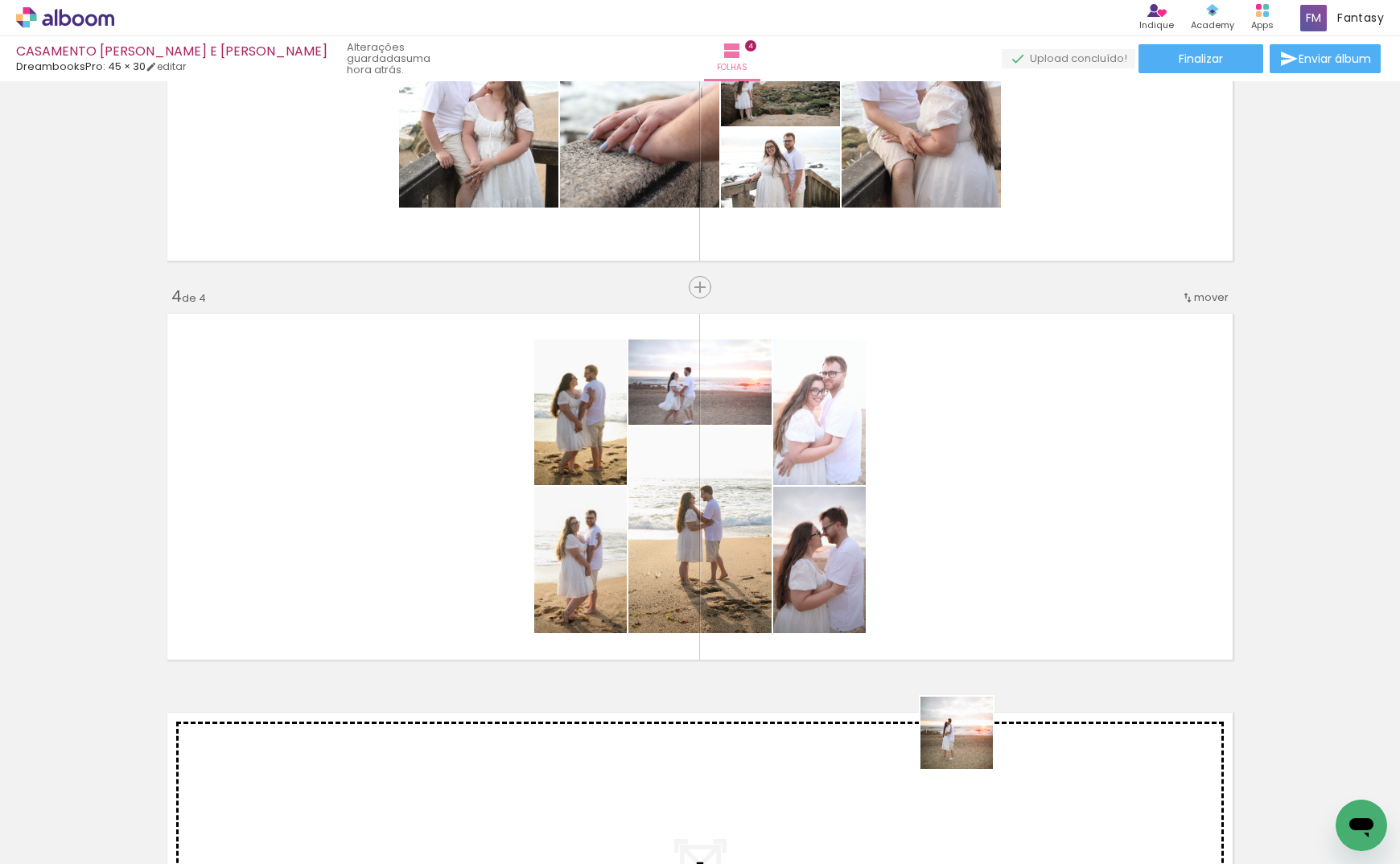
drag, startPoint x: 942, startPoint y: 805, endPoint x: 1020, endPoint y: 628, distance: 193.4
click at [1019, 627] on quentale-workspace at bounding box center [700, 432] width 1400 height 864
